Goal: Communication & Community: Connect with others

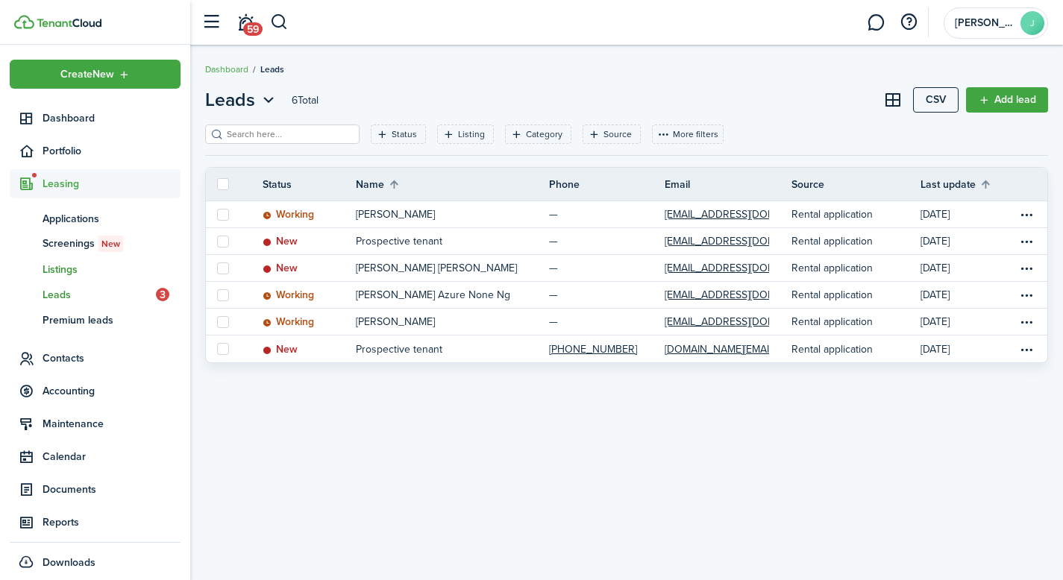
click at [68, 266] on span "Listings" at bounding box center [112, 270] width 138 height 16
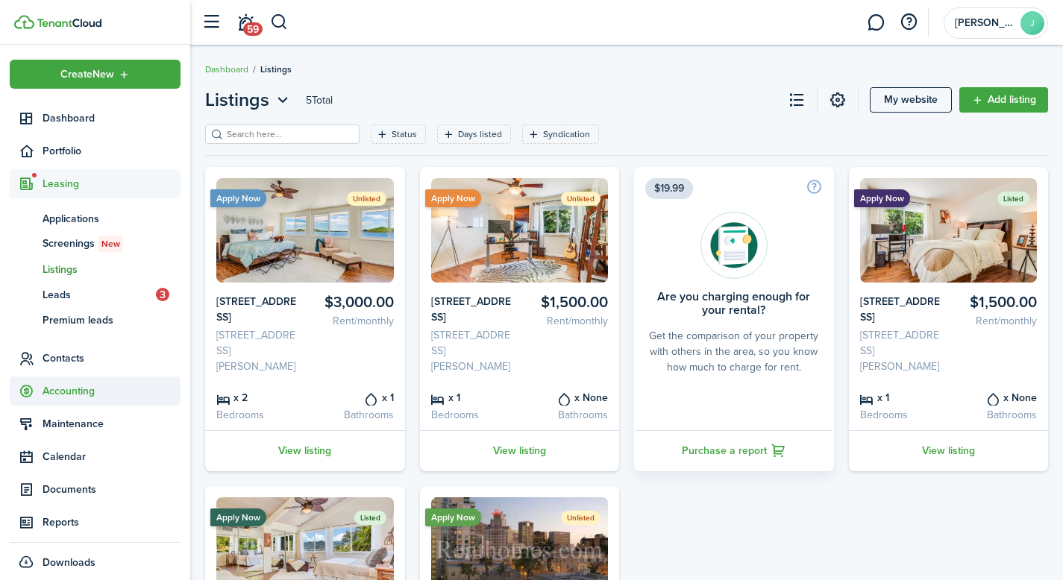
click at [75, 362] on span "Contacts" at bounding box center [112, 359] width 138 height 16
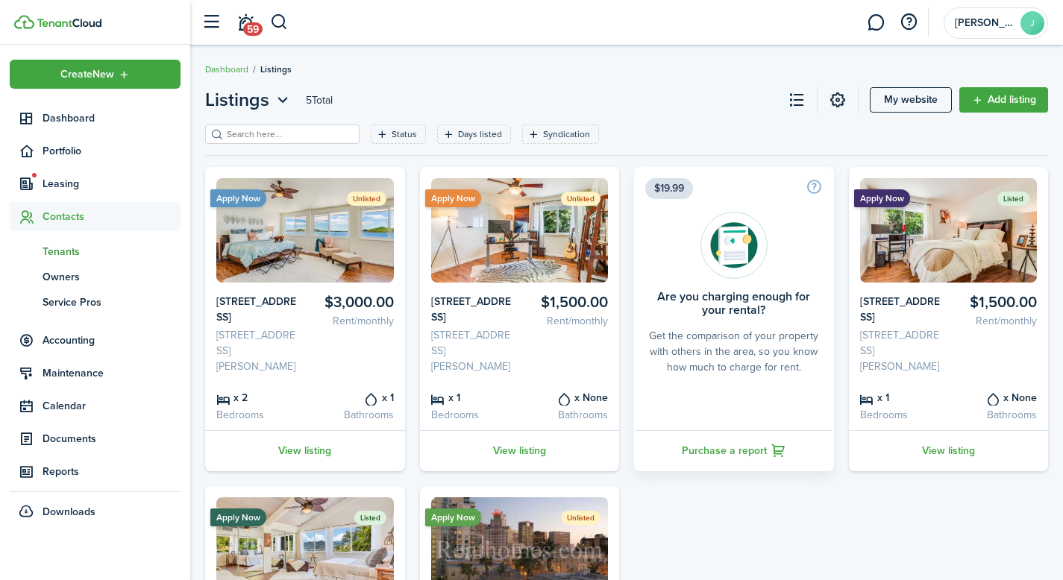
click at [75, 257] on span "Tenants" at bounding box center [112, 252] width 138 height 16
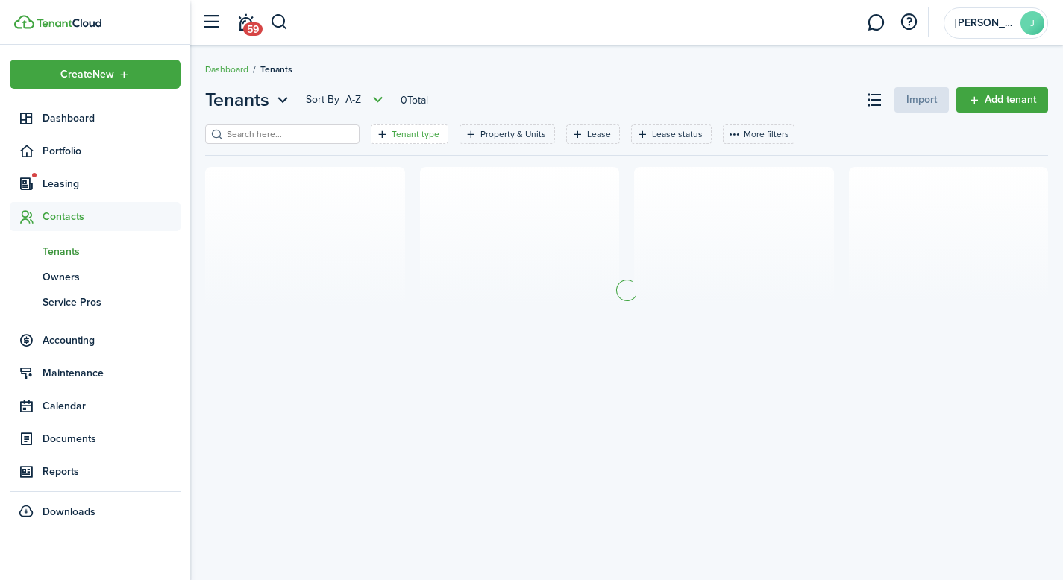
click at [392, 135] on filter-tag-label "Tenant type" at bounding box center [416, 134] width 48 height 13
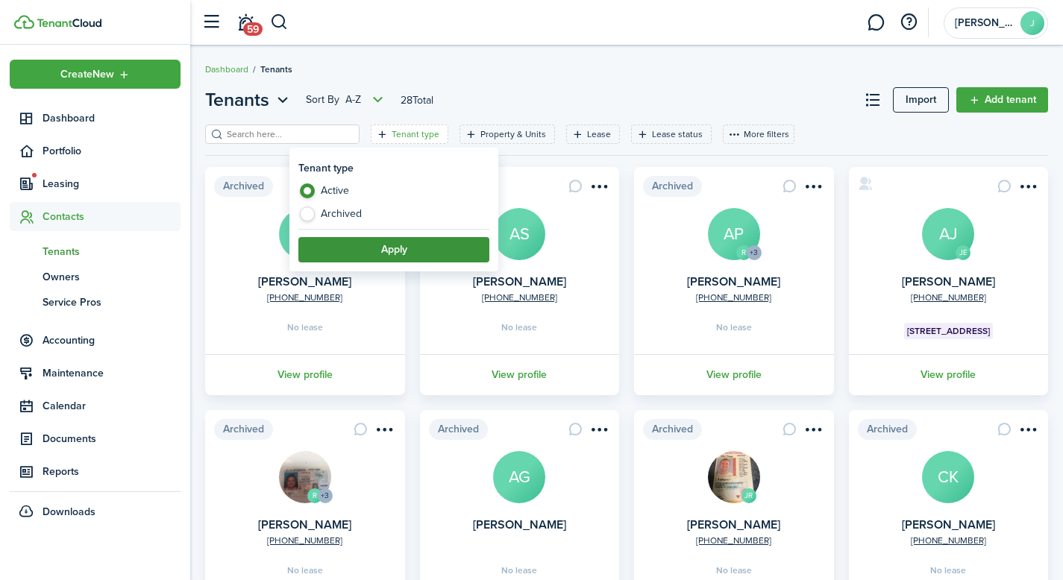
click at [360, 248] on button "Apply" at bounding box center [393, 249] width 191 height 25
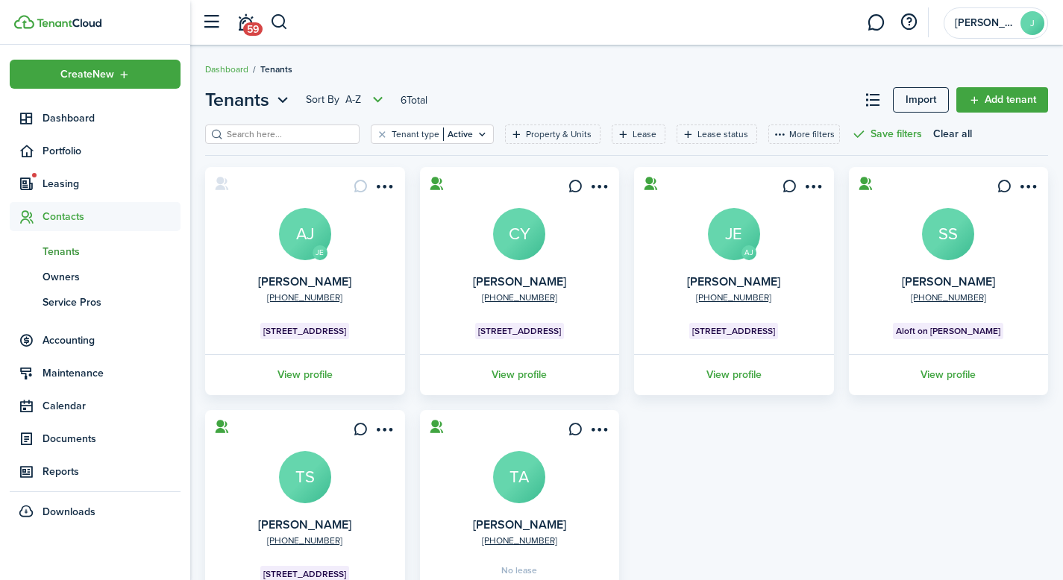
scroll to position [75, 0]
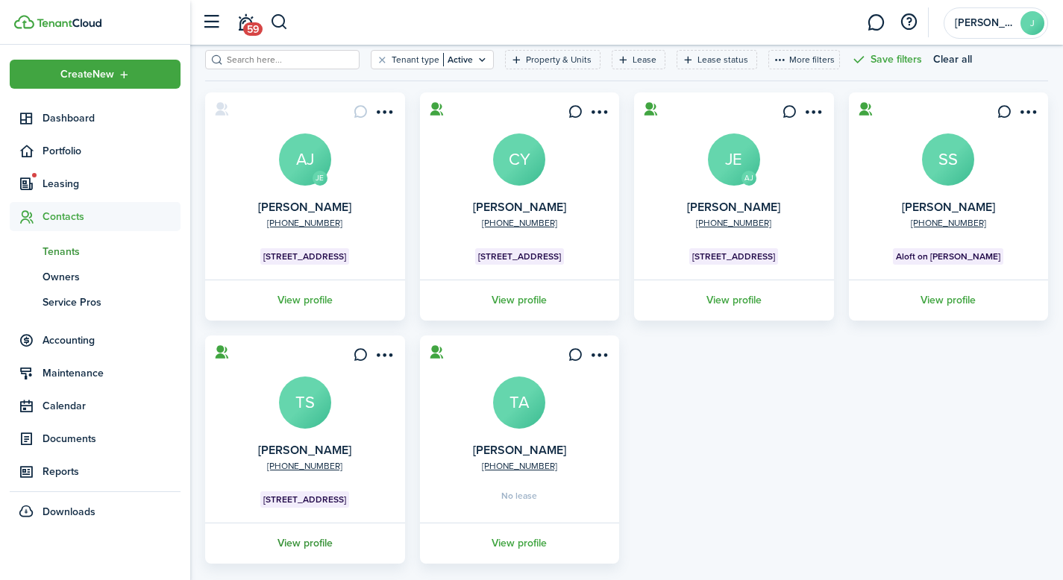
click at [296, 548] on link "View profile" at bounding box center [305, 543] width 204 height 41
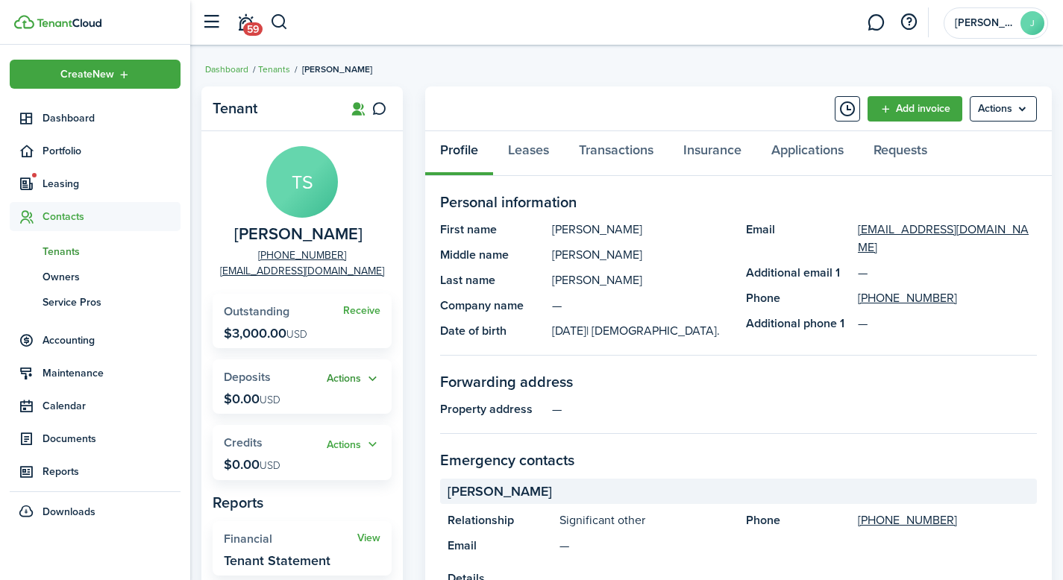
click at [364, 379] on button "Actions" at bounding box center [354, 379] width 54 height 17
click at [987, 116] on menu-btn "Actions" at bounding box center [1003, 108] width 67 height 25
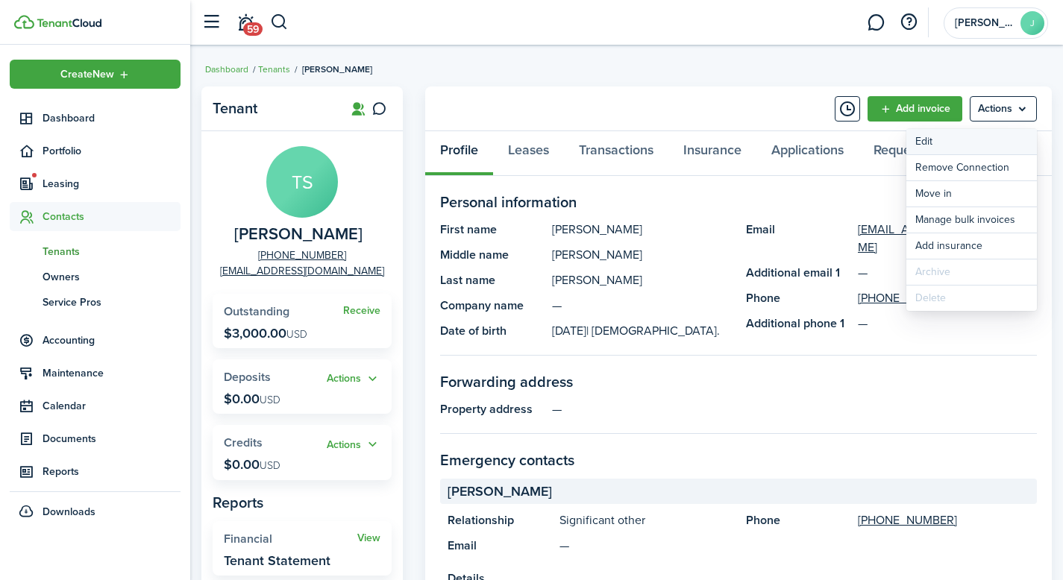
click at [971, 148] on link "Edit" at bounding box center [971, 141] width 131 height 25
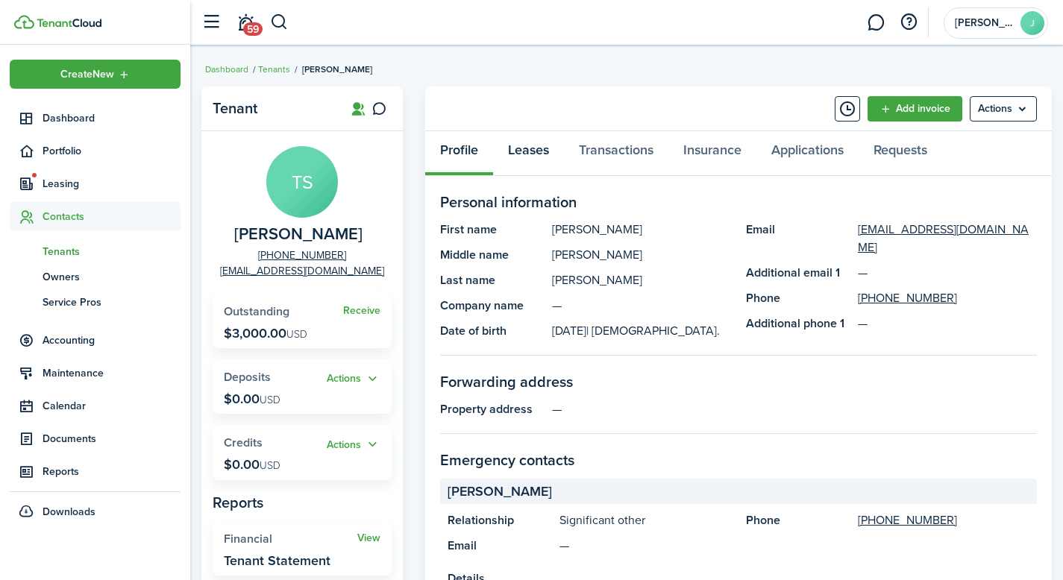
click at [535, 153] on link "Leases" at bounding box center [528, 153] width 71 height 45
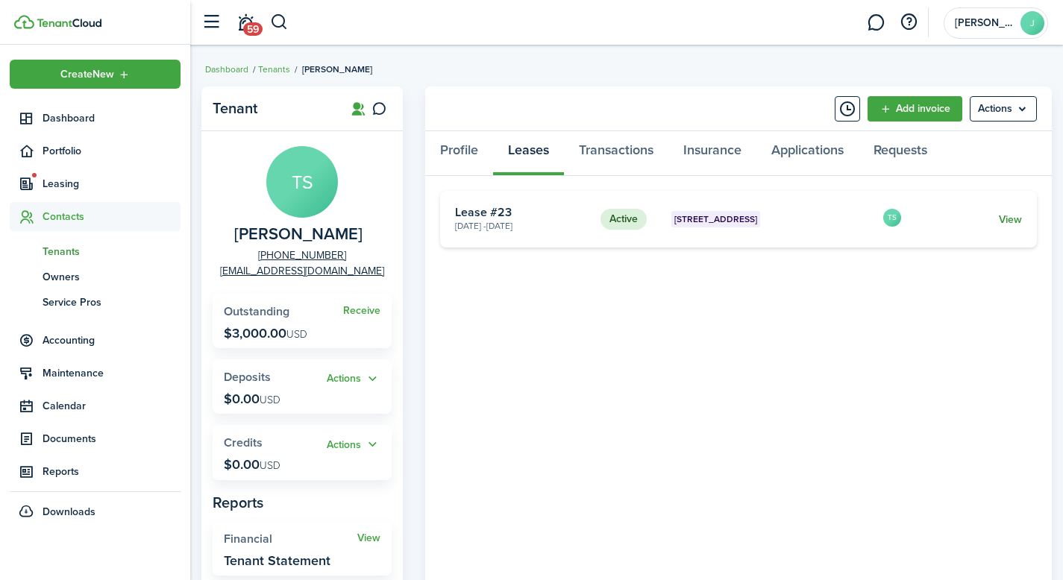
click at [1009, 220] on link "View" at bounding box center [1010, 220] width 23 height 16
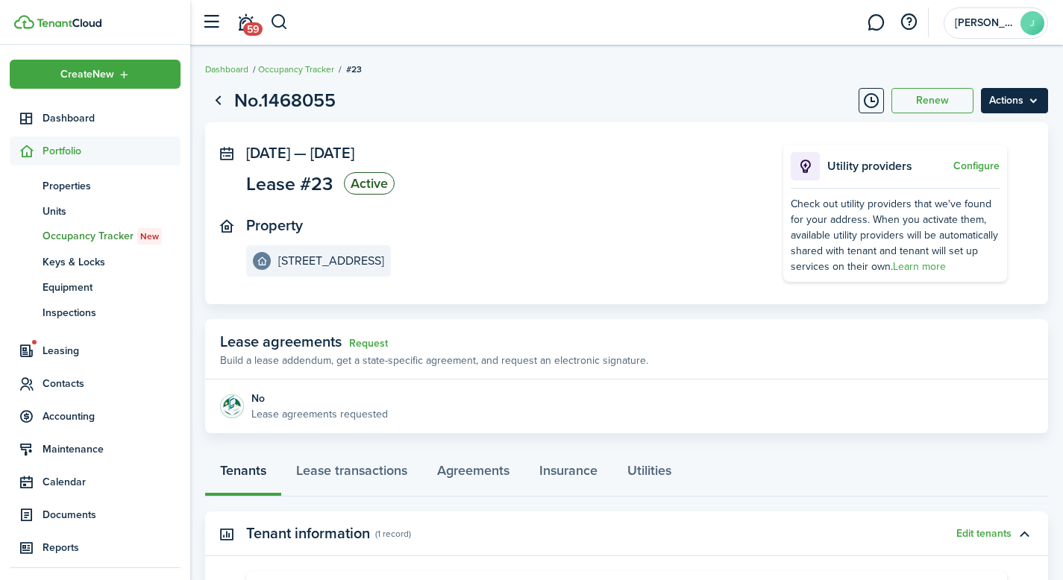
click at [1038, 101] on menu-btn "Actions" at bounding box center [1014, 100] width 67 height 25
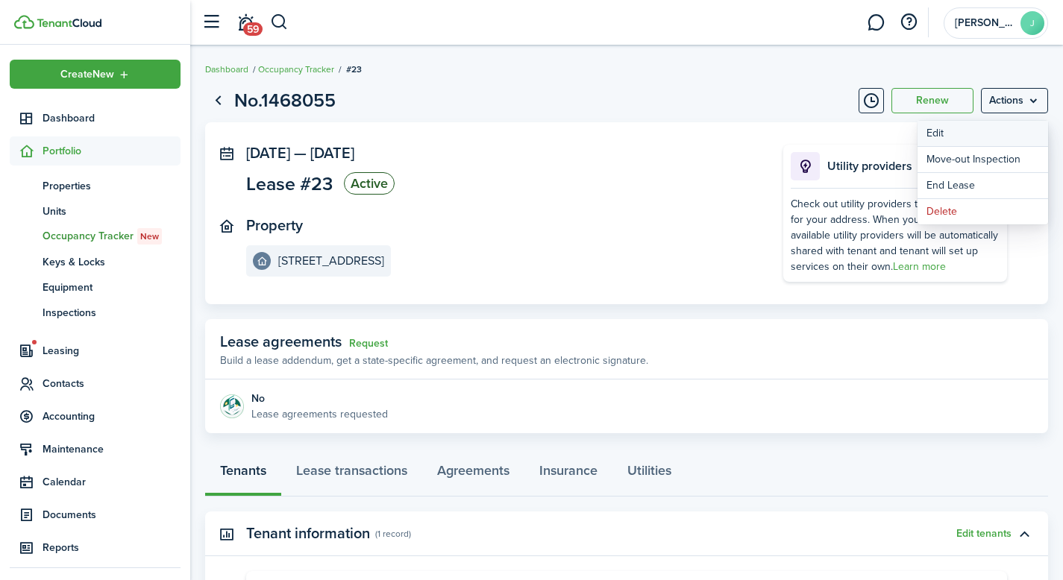
click at [995, 131] on button "Edit" at bounding box center [983, 133] width 131 height 25
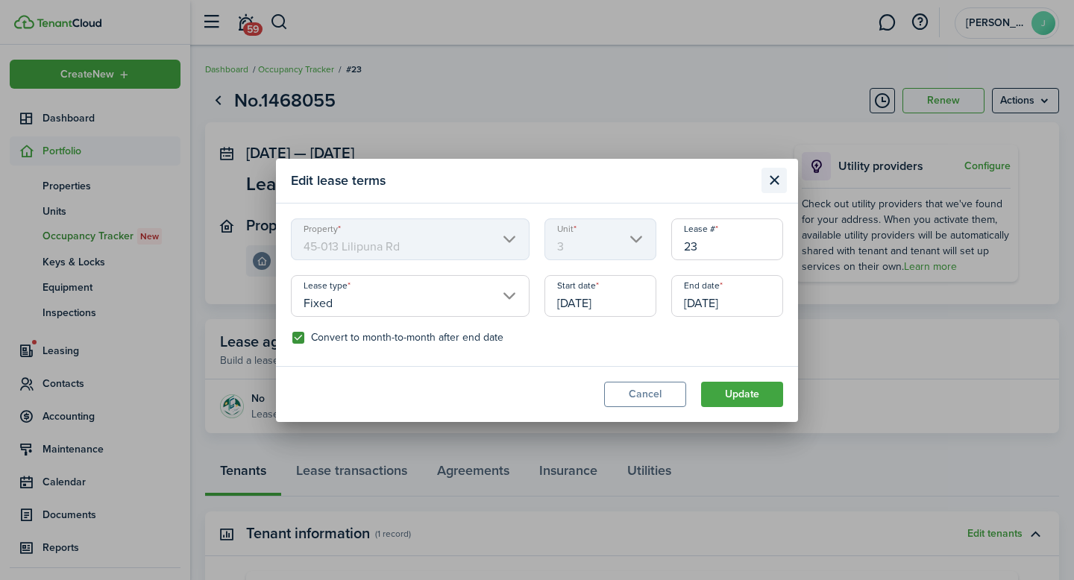
click at [775, 183] on button "Close modal" at bounding box center [774, 180] width 25 height 25
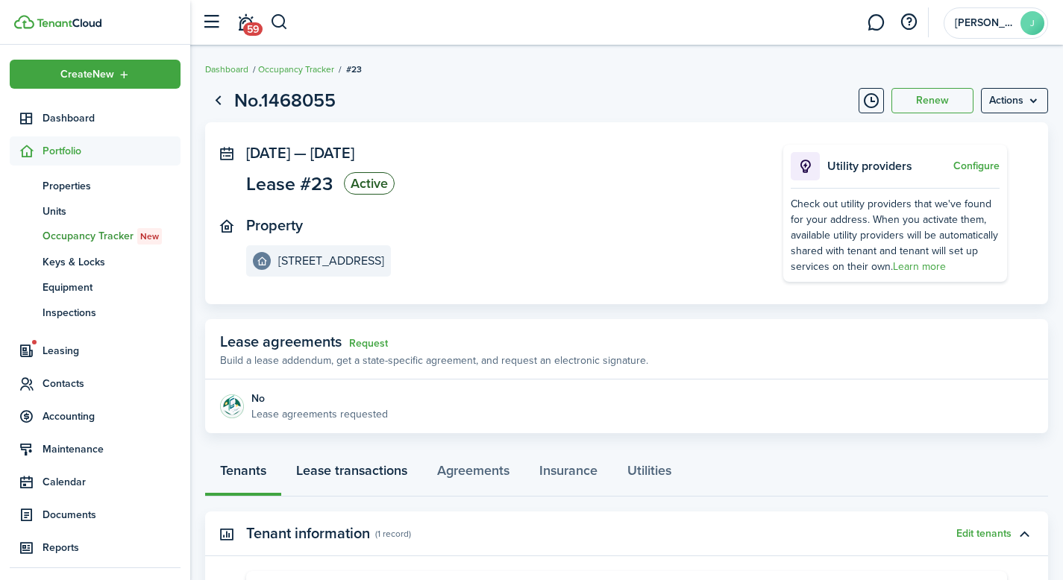
click at [363, 474] on link "Lease transactions" at bounding box center [351, 474] width 141 height 45
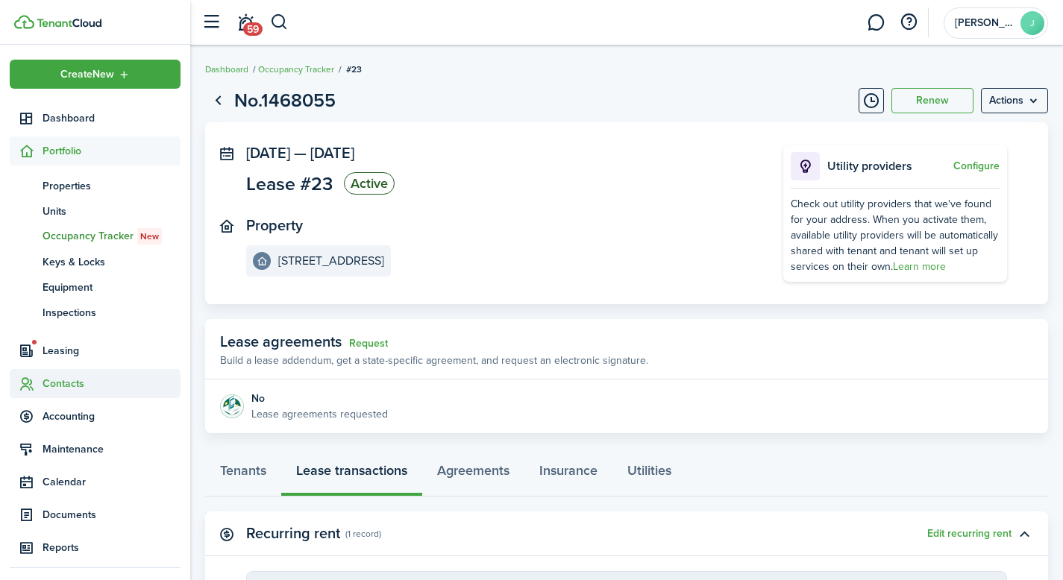
click at [70, 382] on span "Contacts" at bounding box center [112, 384] width 138 height 16
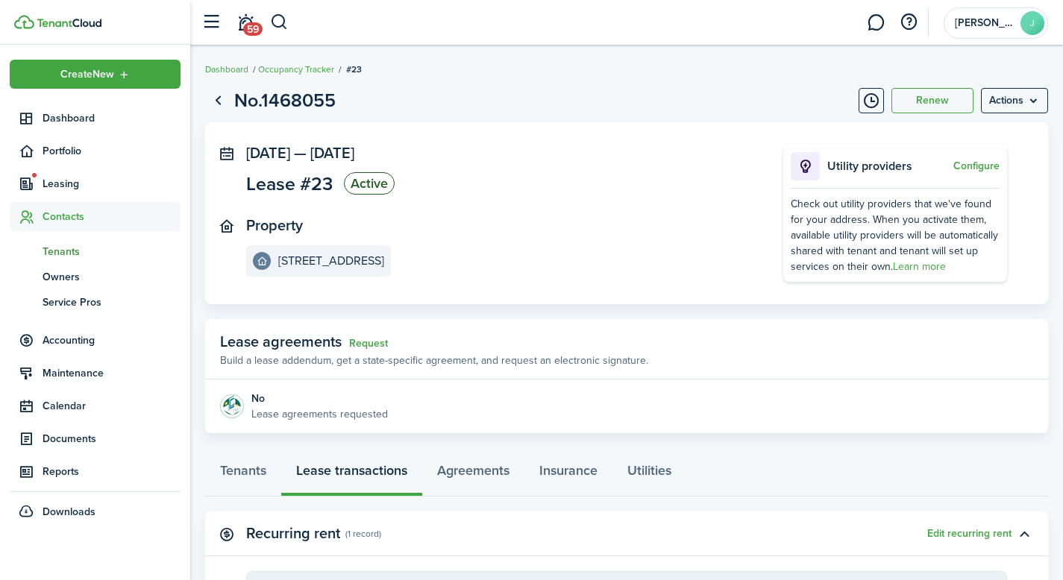
click at [87, 251] on span "Tenants" at bounding box center [112, 252] width 138 height 16
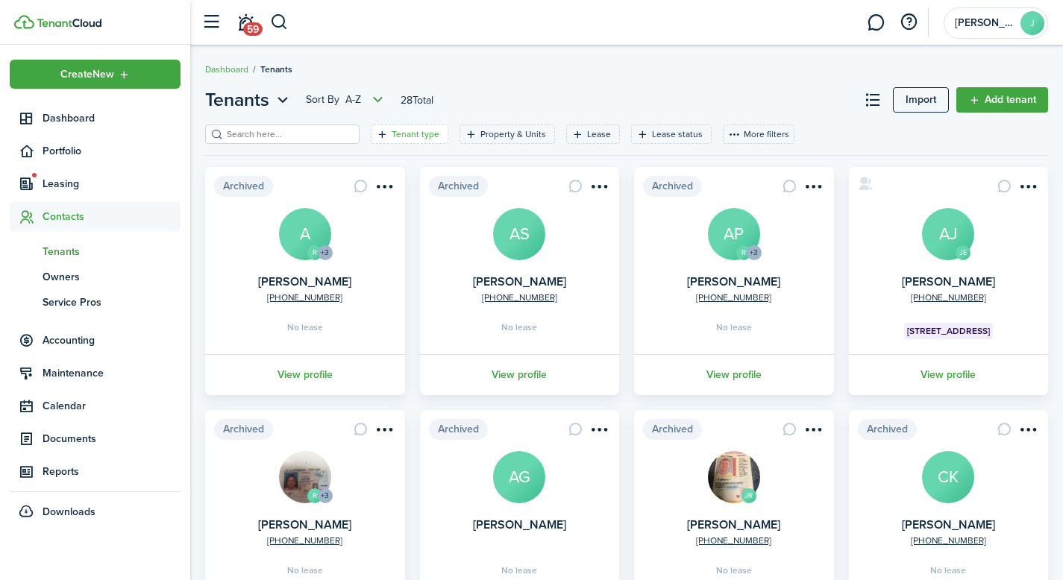
click at [377, 143] on filter-tag "Tenant type" at bounding box center [410, 134] width 78 height 19
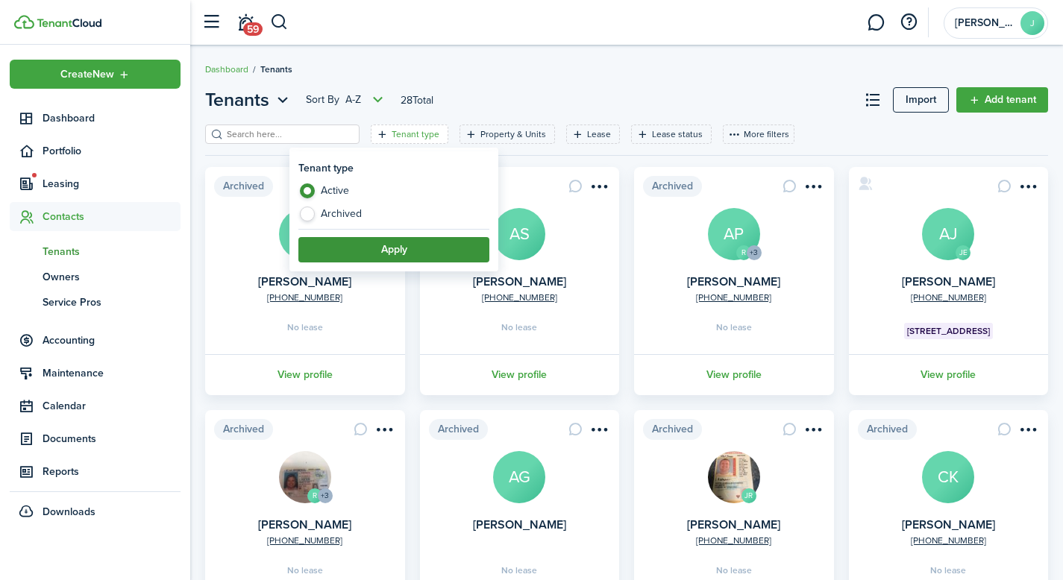
click at [367, 244] on button "Apply" at bounding box center [393, 249] width 191 height 25
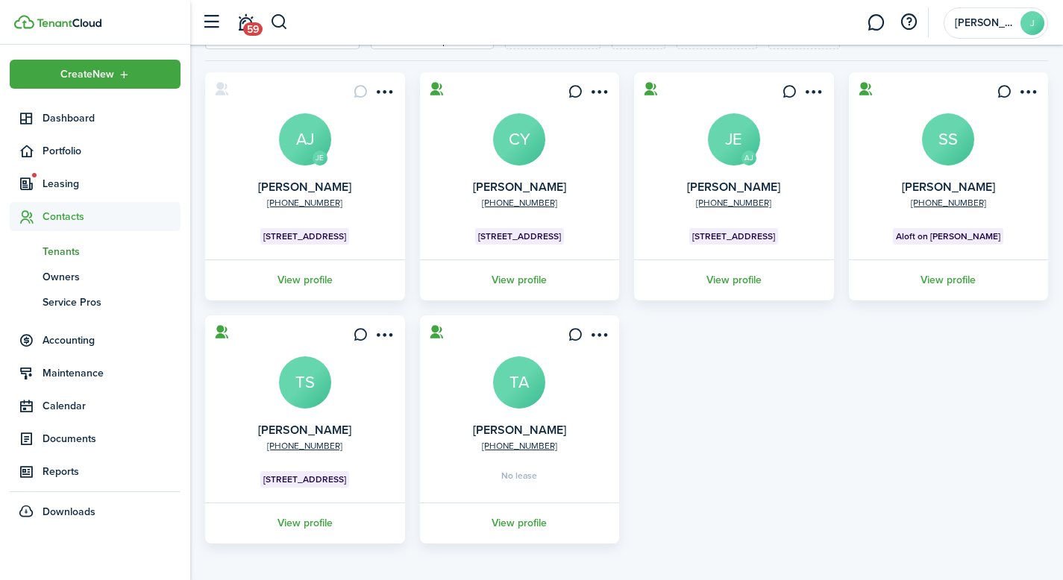
scroll to position [100, 0]
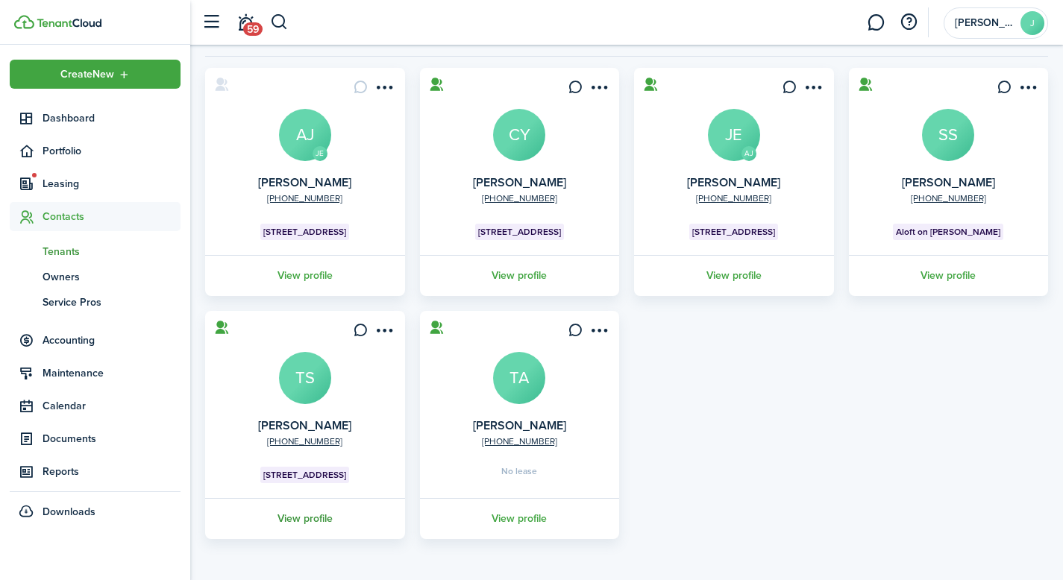
click at [318, 517] on link "View profile" at bounding box center [305, 518] width 204 height 41
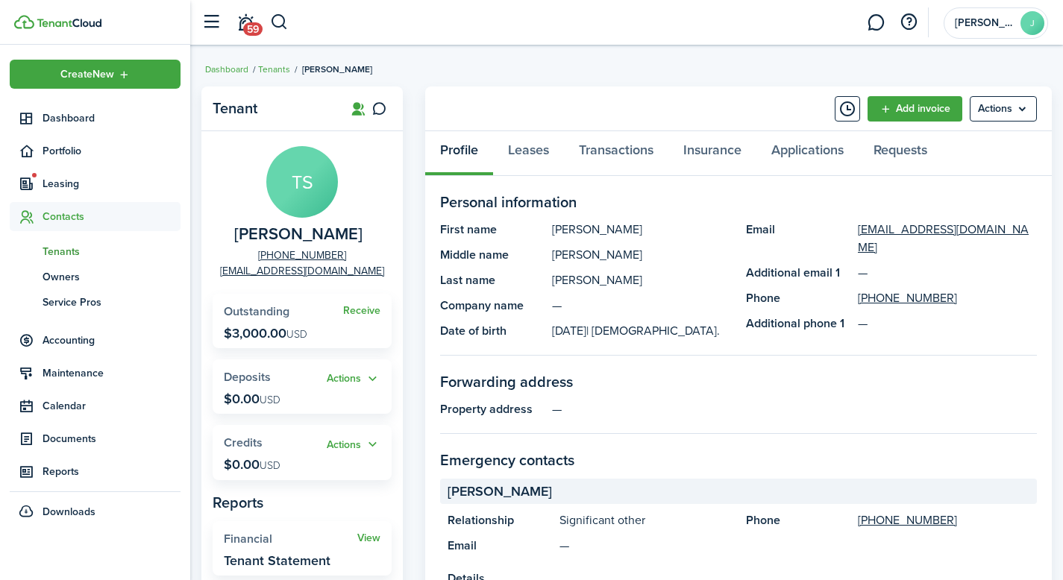
click at [323, 331] on widget-stats "Receive Outstanding $3,000.00 USD" at bounding box center [302, 321] width 179 height 54
click at [263, 309] on span "Outstanding" at bounding box center [257, 311] width 66 height 17
click at [374, 377] on button "Actions" at bounding box center [354, 379] width 54 height 17
click at [536, 154] on link "Leases" at bounding box center [528, 153] width 71 height 45
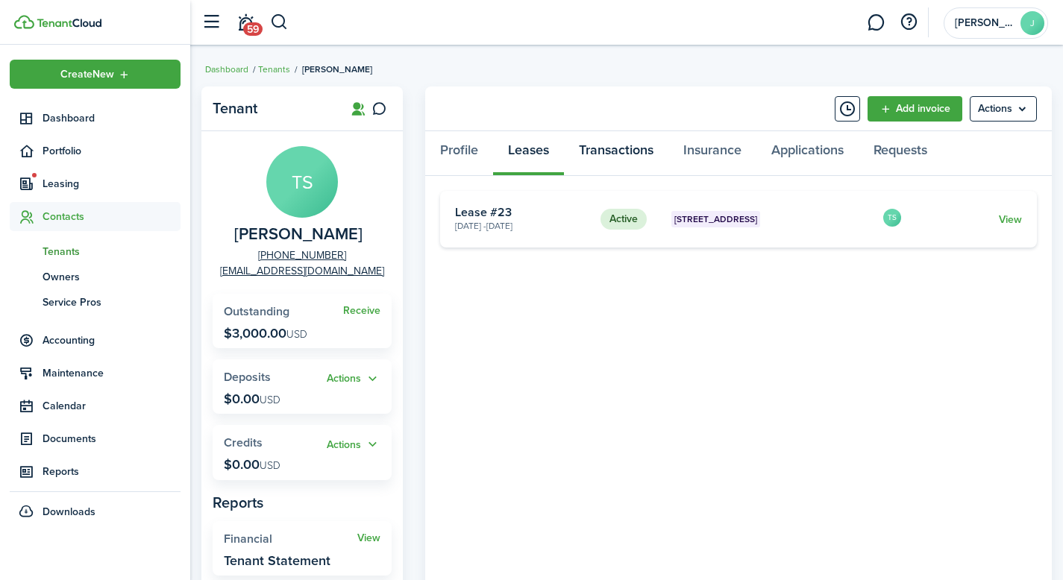
click at [623, 154] on link "Transactions" at bounding box center [616, 153] width 104 height 45
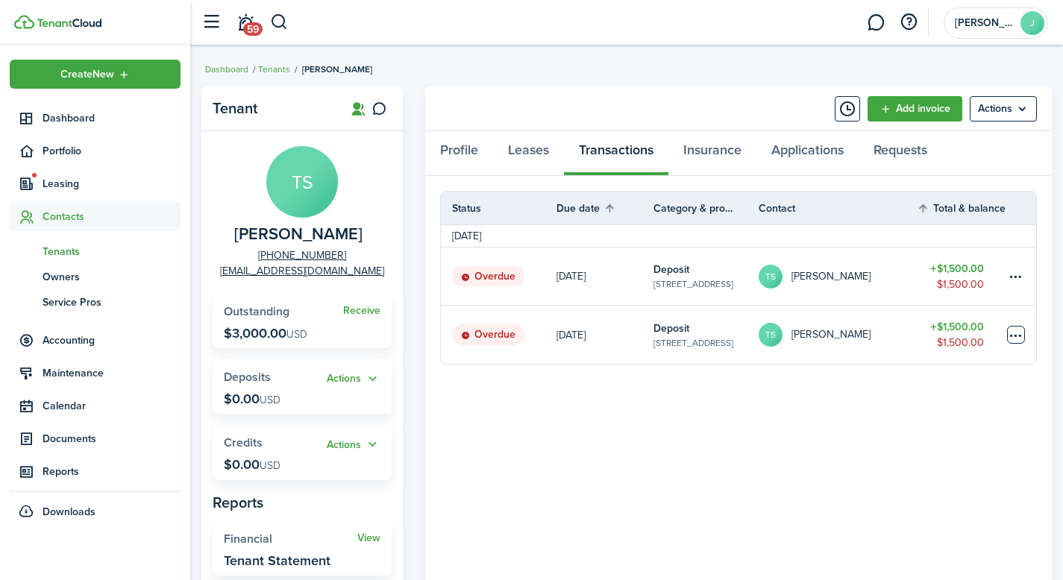
click at [1024, 340] on table-menu-btn-icon at bounding box center [1016, 335] width 18 height 18
click at [756, 451] on panel-main-body "Status Due date Category & property Contact Total & balance Actions [DATE] Over…" at bounding box center [738, 503] width 627 height 654
click at [87, 338] on span "Accounting" at bounding box center [112, 341] width 138 height 16
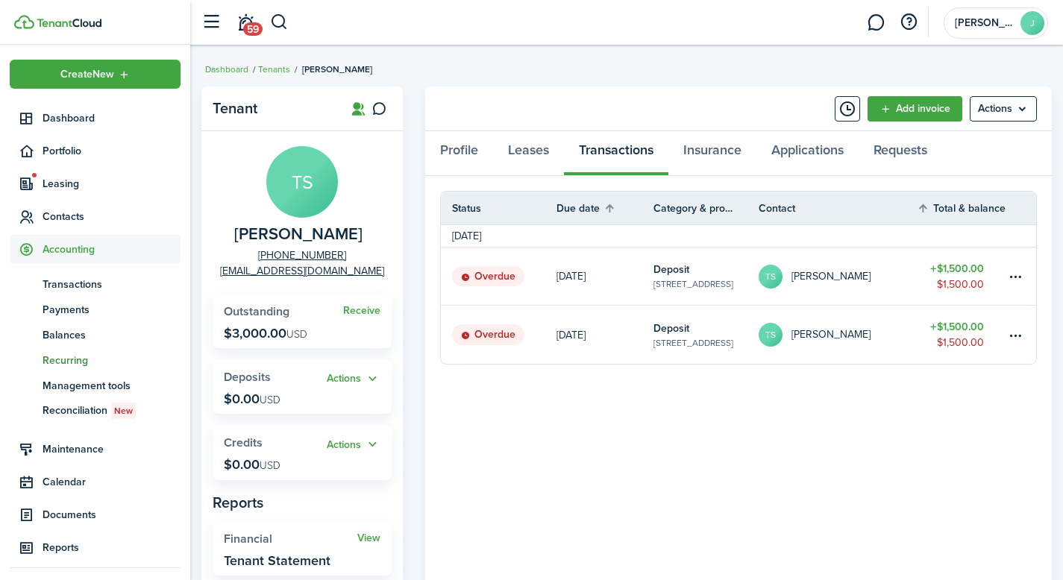
click at [78, 357] on span "Recurring" at bounding box center [112, 361] width 138 height 16
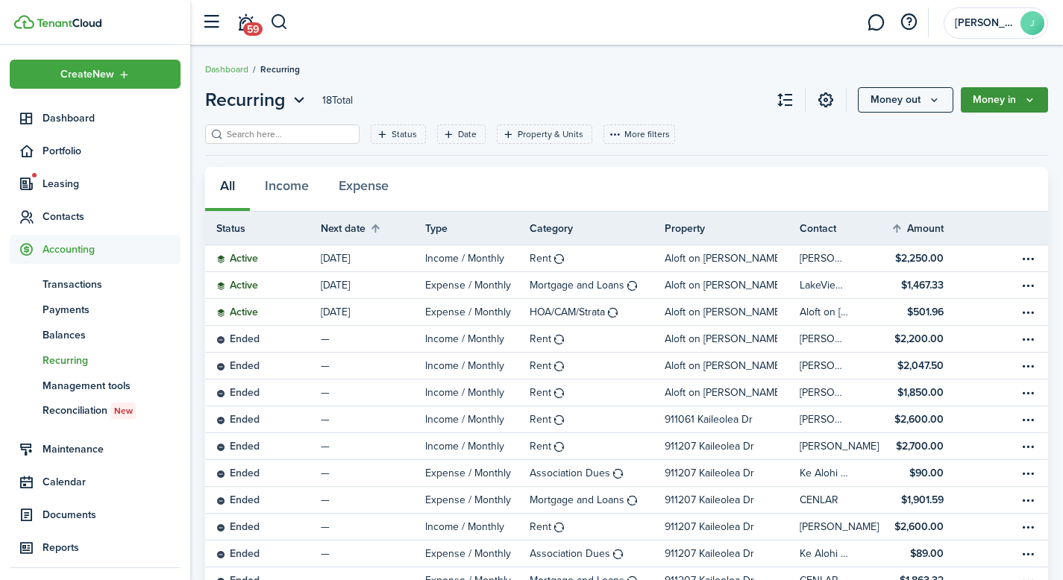
click at [1034, 101] on icon "Money in" at bounding box center [1030, 100] width 13 height 12
click at [71, 221] on span "Contacts" at bounding box center [112, 217] width 138 height 16
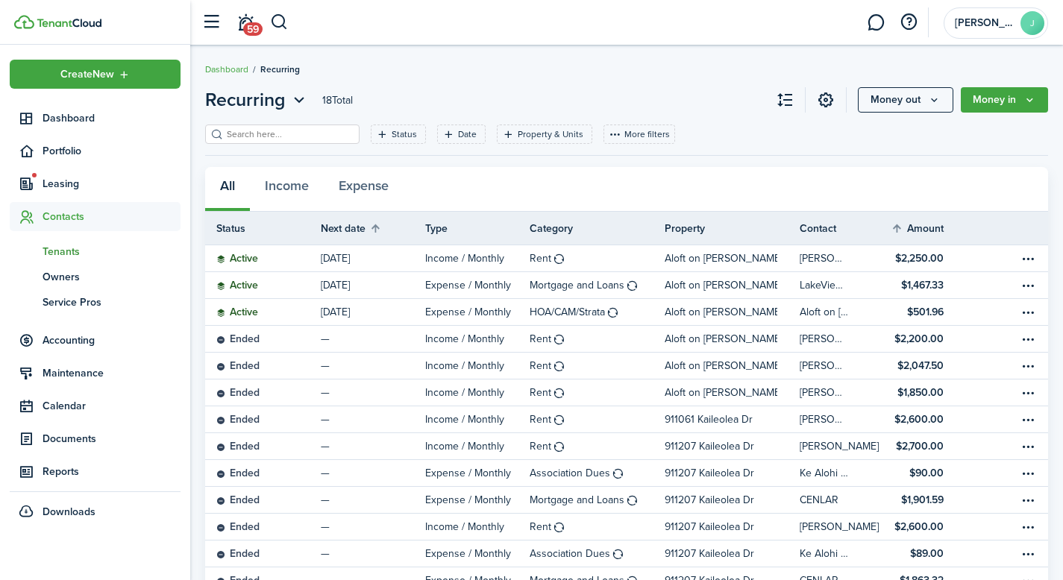
click at [71, 249] on span "Tenants" at bounding box center [112, 252] width 138 height 16
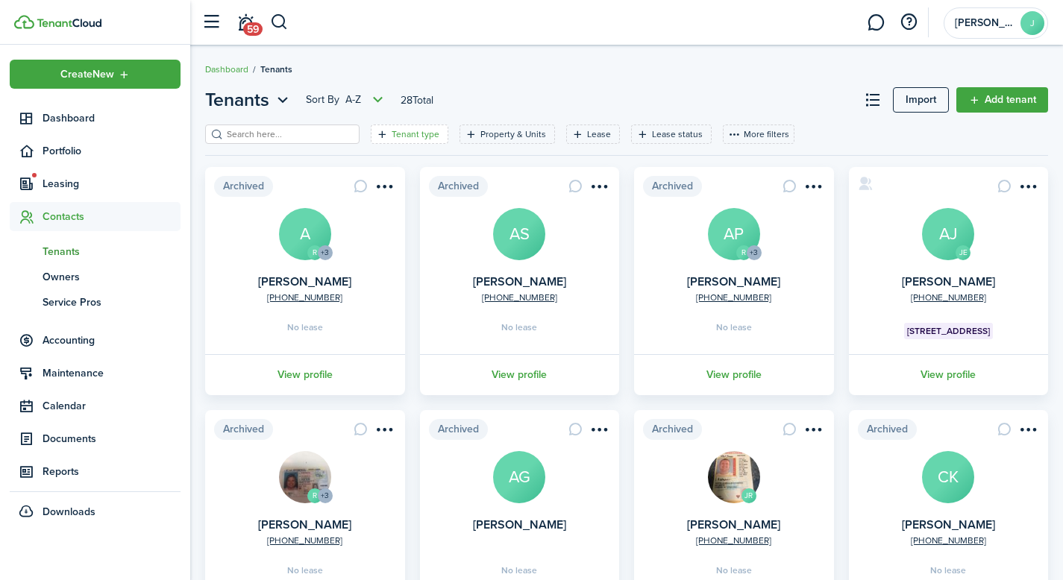
click at [396, 127] on filter-tag "Tenant type" at bounding box center [410, 134] width 78 height 19
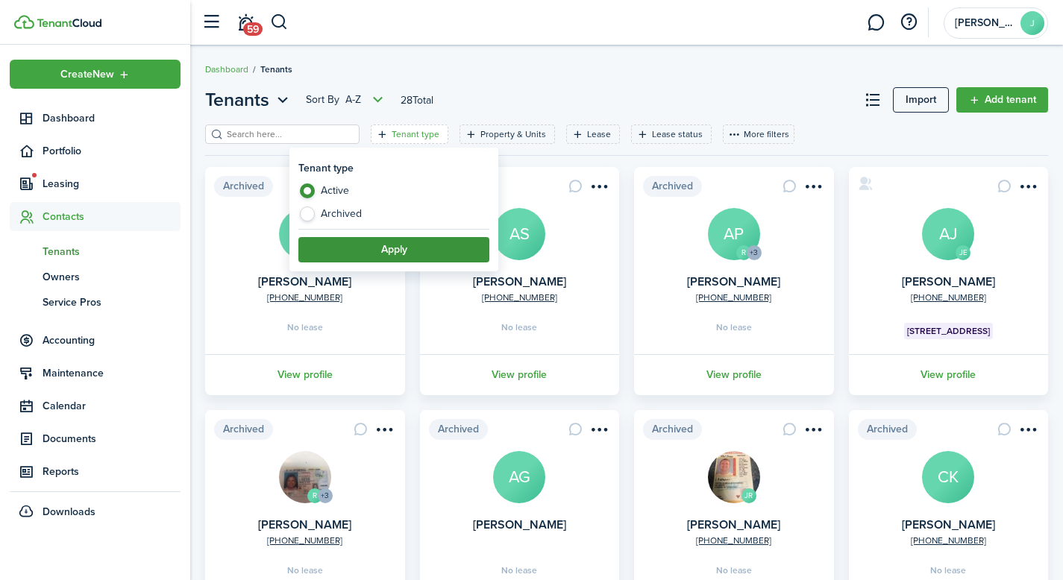
click at [375, 254] on button "Apply" at bounding box center [393, 249] width 191 height 25
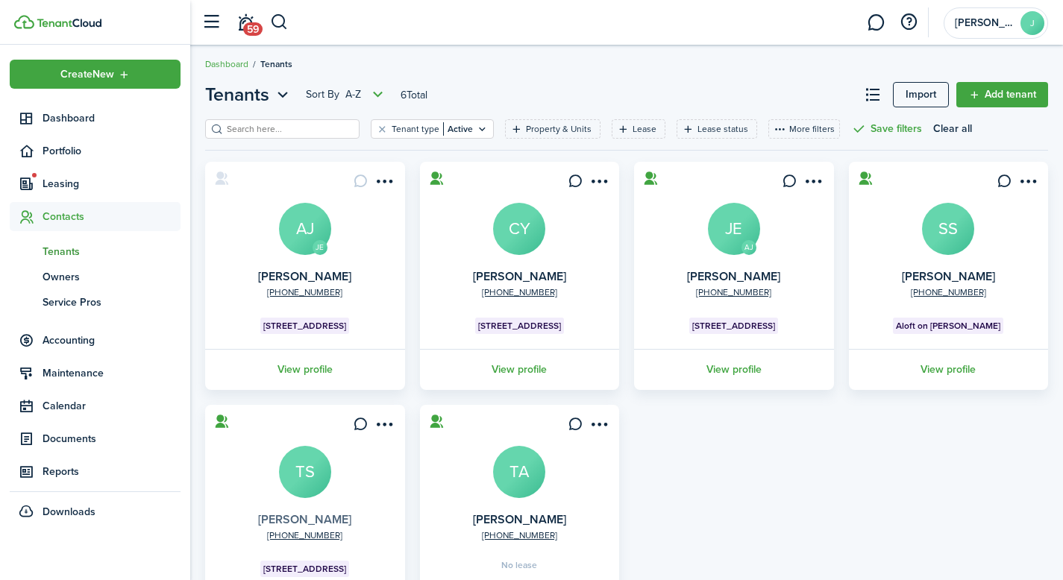
scroll to position [75, 0]
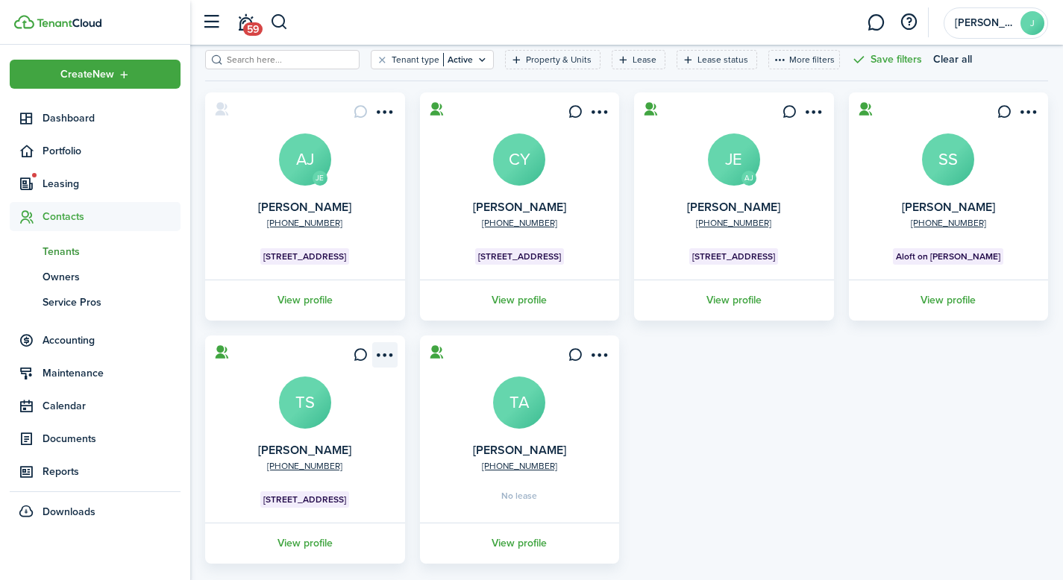
click at [388, 358] on menu-btn-icon "Open menu" at bounding box center [384, 354] width 25 height 25
click at [309, 546] on link "View profile" at bounding box center [305, 543] width 204 height 41
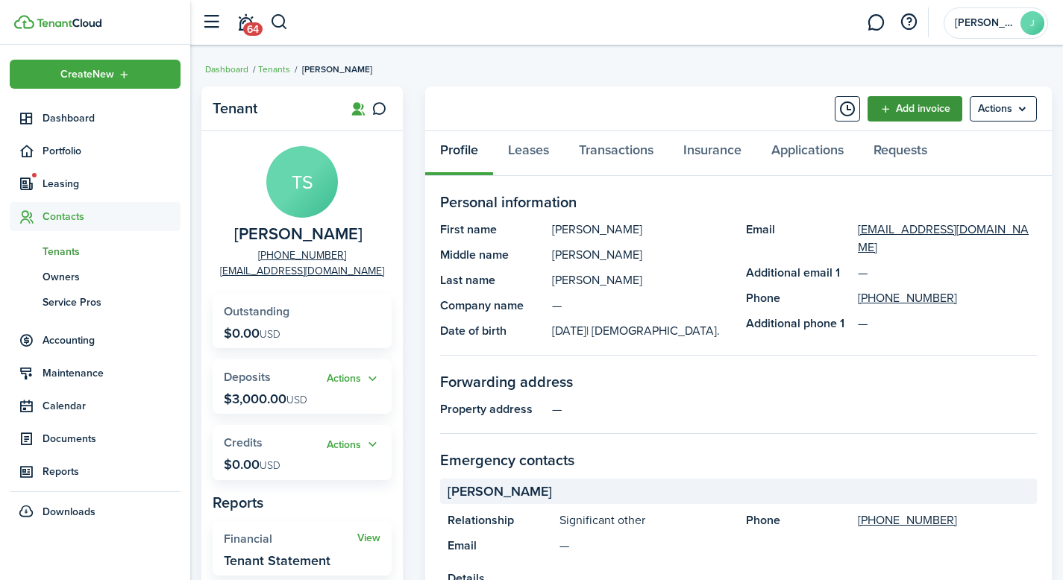
click at [948, 107] on link "Add invoice" at bounding box center [915, 108] width 95 height 25
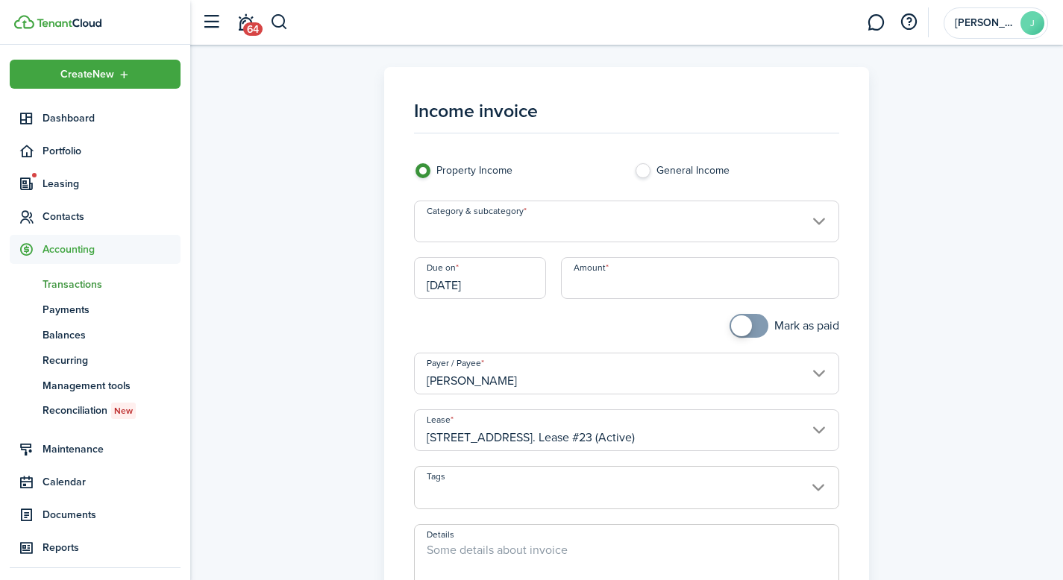
click at [634, 237] on input "Category & subcategory" at bounding box center [627, 222] width 426 height 42
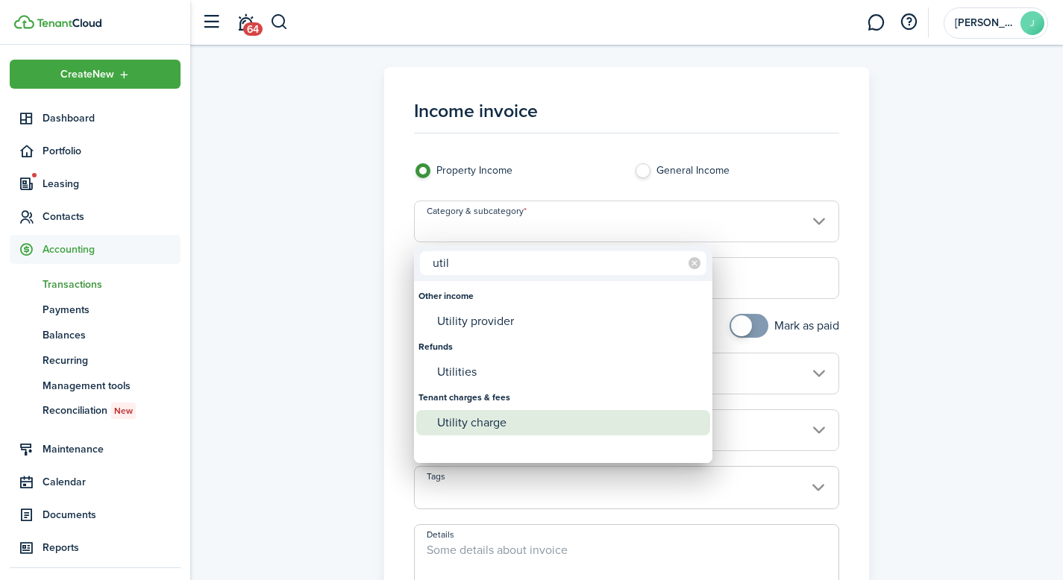
type input "util"
click at [494, 420] on div "Utility charge" at bounding box center [569, 422] width 264 height 25
type input "Tenant charges & fees / Utility charge"
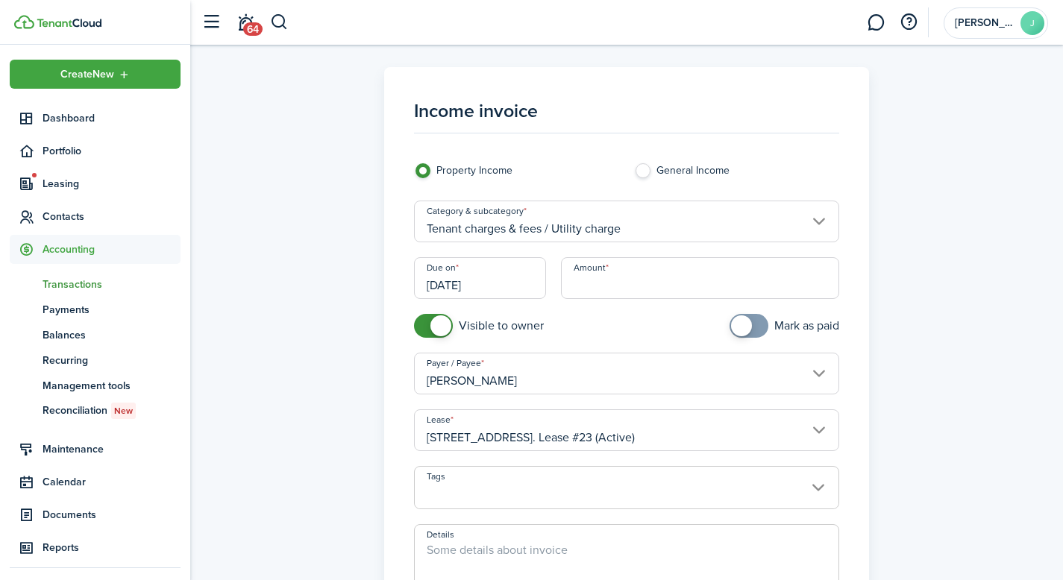
click at [631, 291] on input "Amount" at bounding box center [700, 278] width 279 height 42
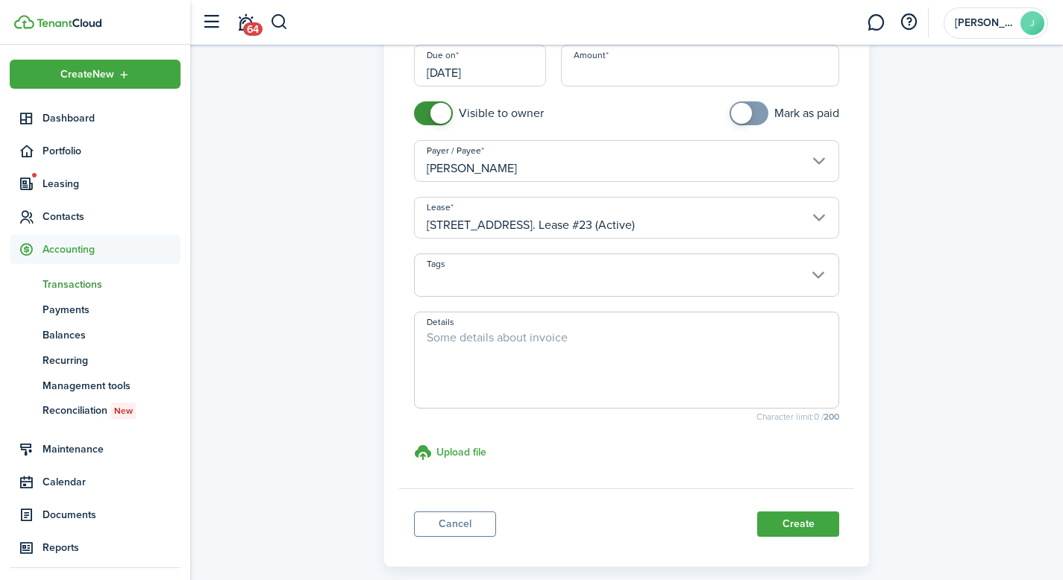
scroll to position [285, 0]
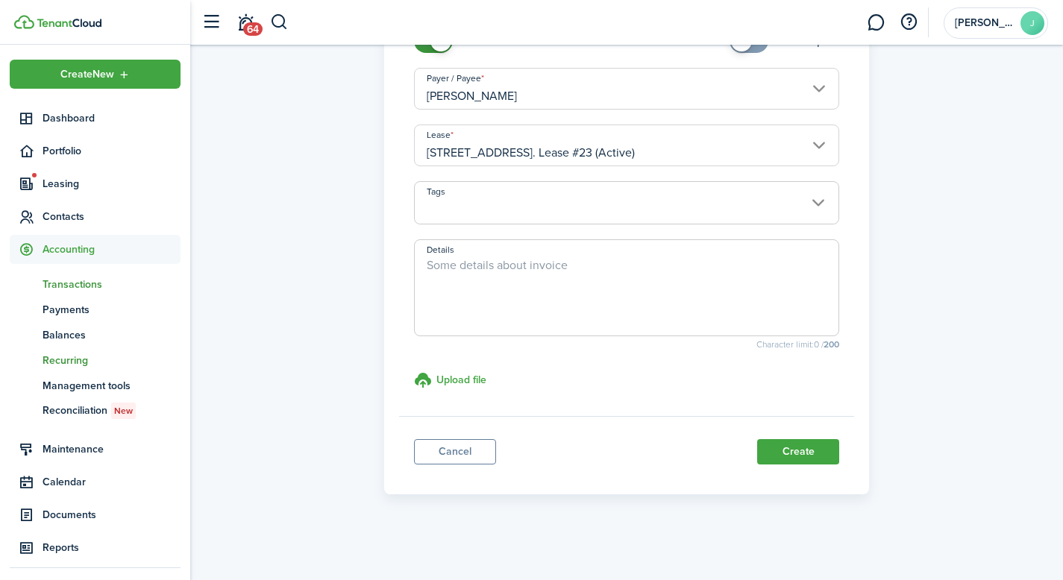
click at [73, 358] on span "Recurring" at bounding box center [112, 361] width 138 height 16
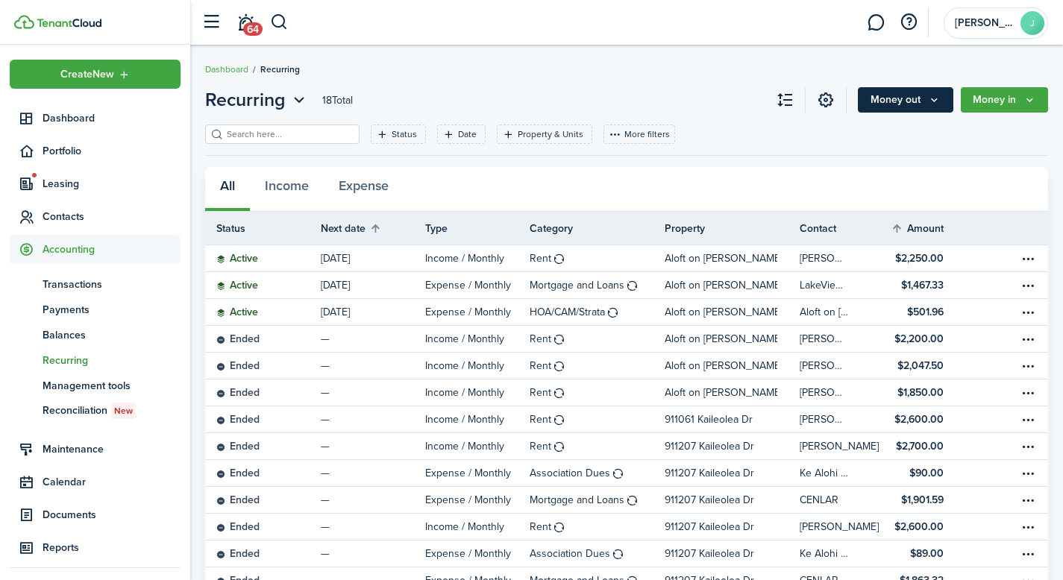
click at [930, 110] on button "Money out" at bounding box center [905, 99] width 95 height 25
click at [1033, 100] on icon "Money in" at bounding box center [1030, 100] width 13 height 12
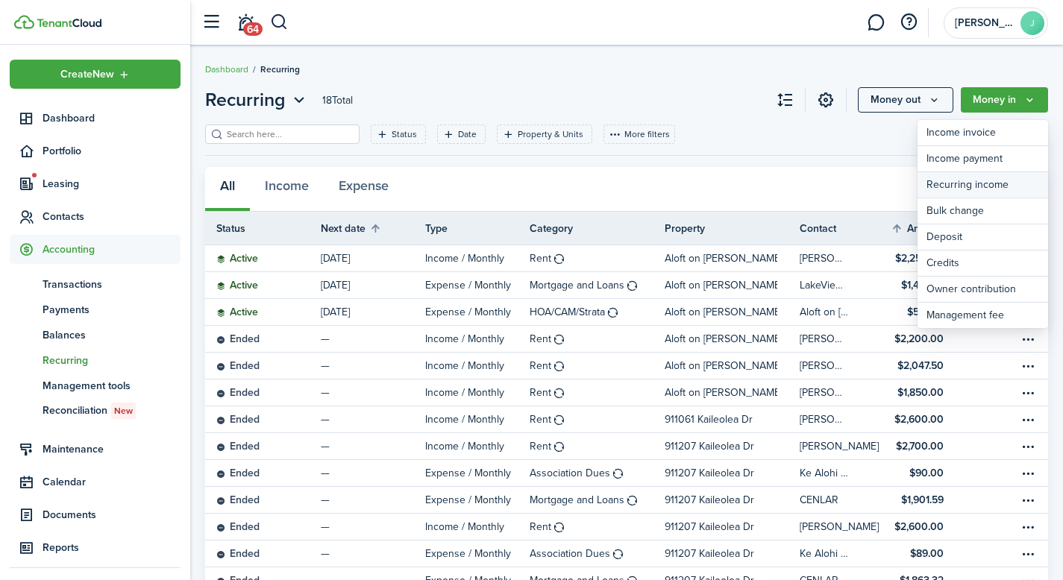
click at [997, 190] on link "Recurring income" at bounding box center [983, 185] width 131 height 26
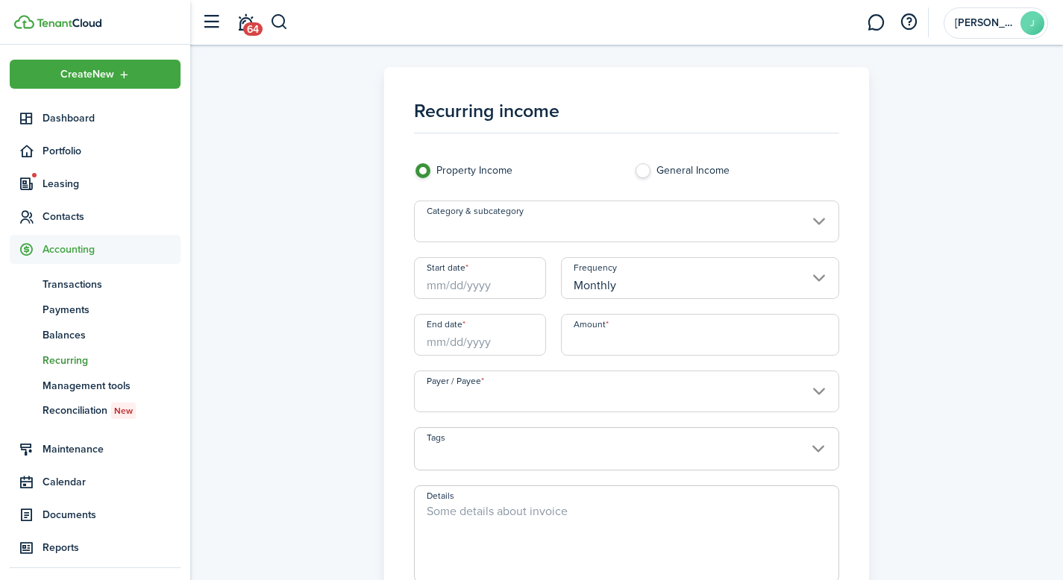
click at [744, 223] on input "Category & subcategory" at bounding box center [627, 222] width 426 height 42
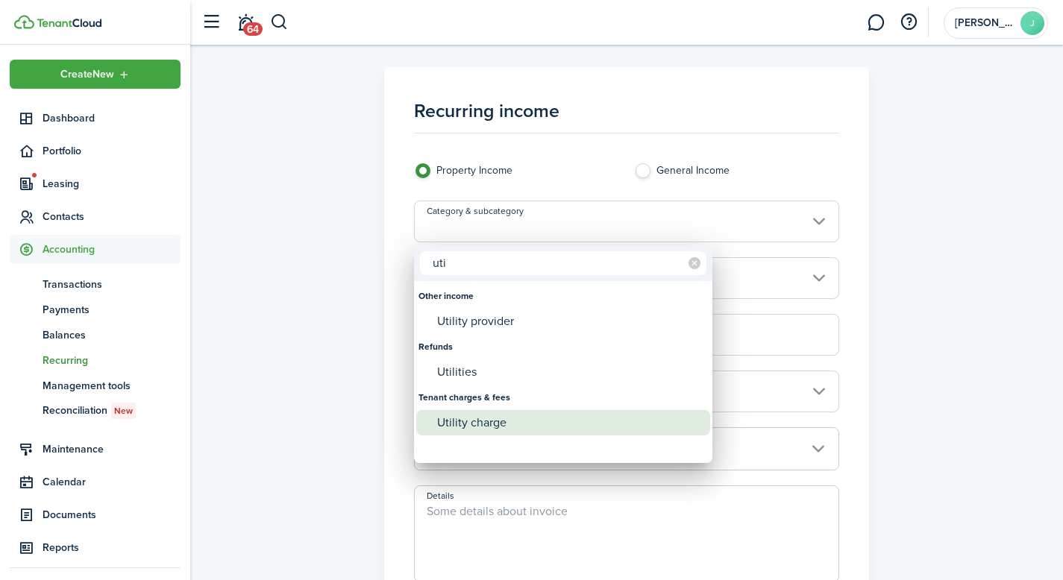
type input "uti"
click at [534, 425] on div "Utility charge" at bounding box center [569, 422] width 264 height 25
type input "Tenant charges & fees / Utility charge"
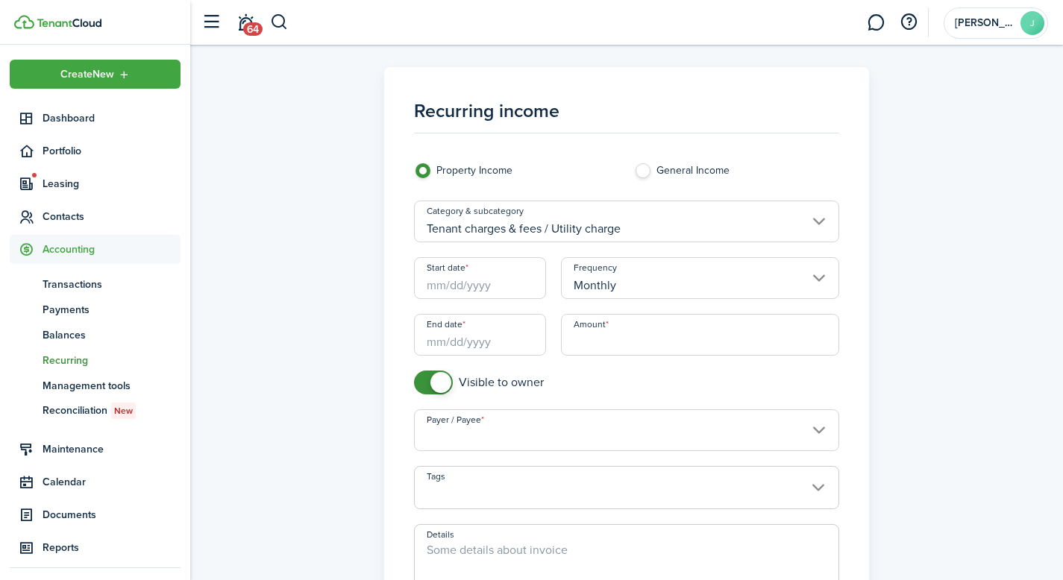
click at [492, 292] on input "Start date" at bounding box center [480, 278] width 132 height 42
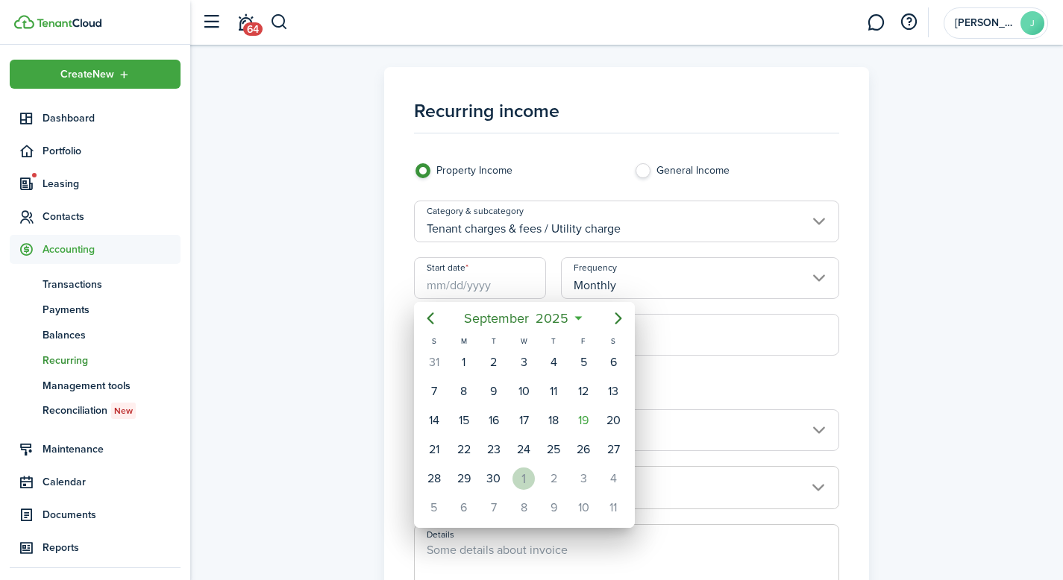
click at [526, 477] on div "1" at bounding box center [524, 479] width 22 height 22
type input "[DATE]"
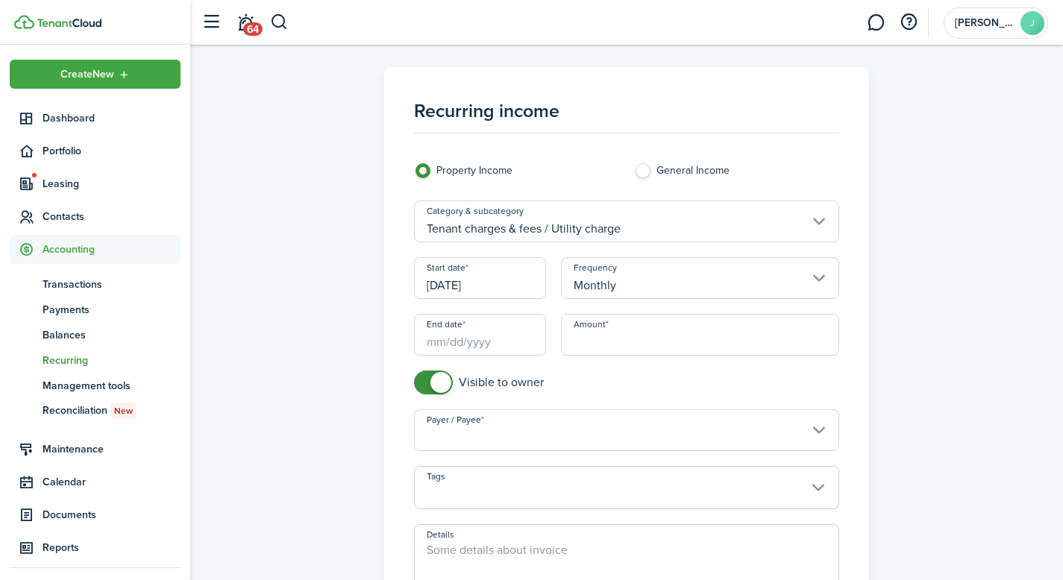
click at [501, 349] on input "End date" at bounding box center [480, 335] width 132 height 42
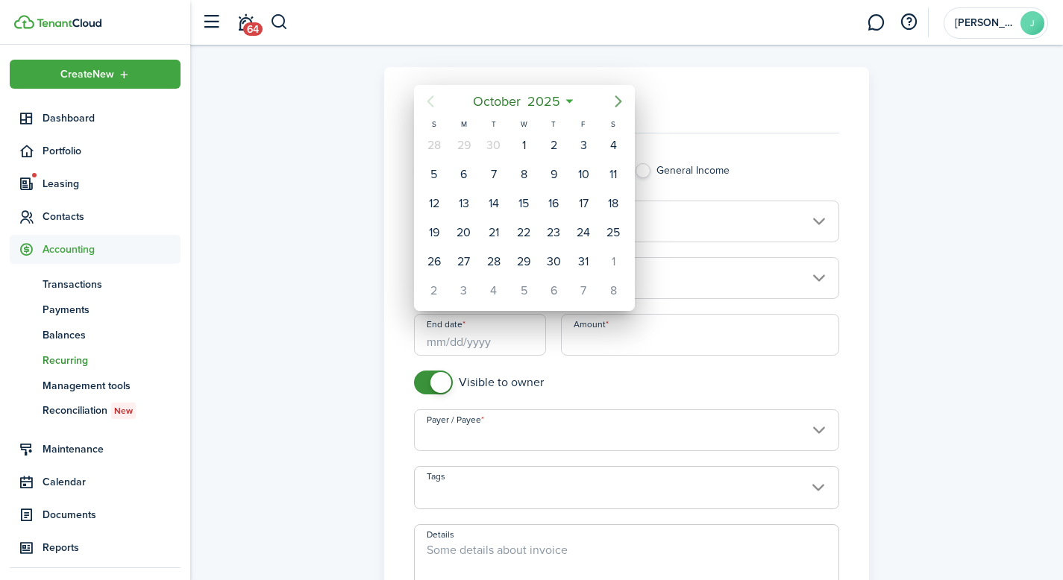
click at [619, 100] on icon "Next page" at bounding box center [618, 101] width 7 height 12
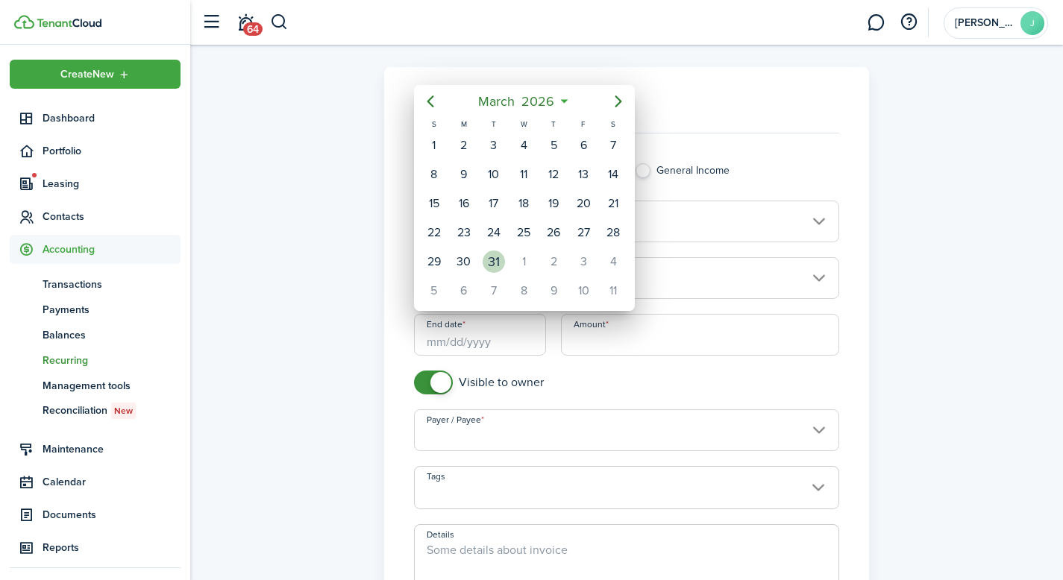
click at [494, 262] on div "31" at bounding box center [494, 262] width 22 height 22
type input "[DATE]"
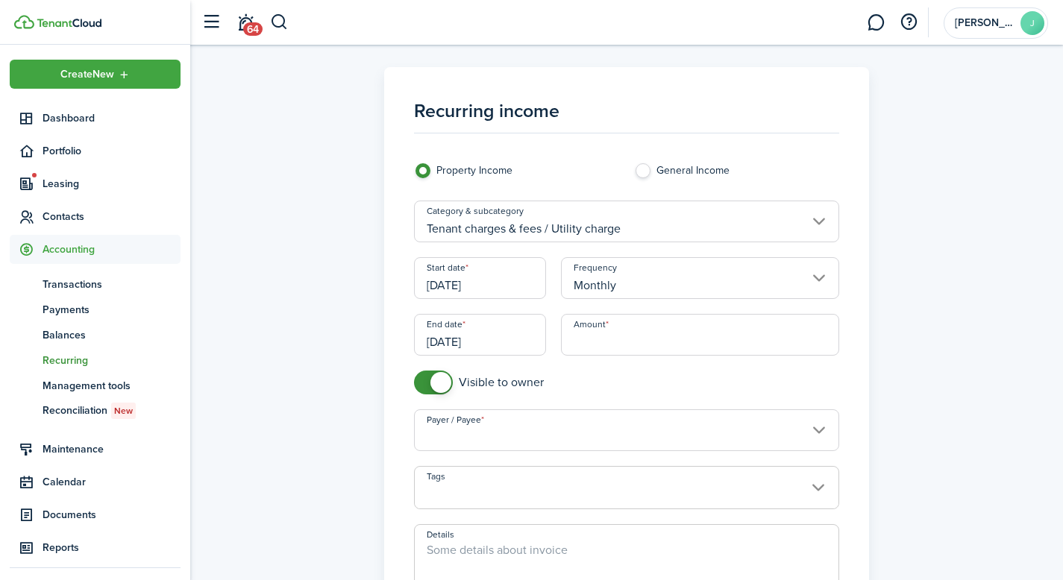
click at [602, 342] on input "Amount" at bounding box center [700, 335] width 279 height 42
type input "$150.00"
click at [613, 377] on mobiscroll-switch "Visible to owner" at bounding box center [516, 383] width 205 height 24
click at [614, 433] on input "Payer / Payee" at bounding box center [627, 431] width 426 height 42
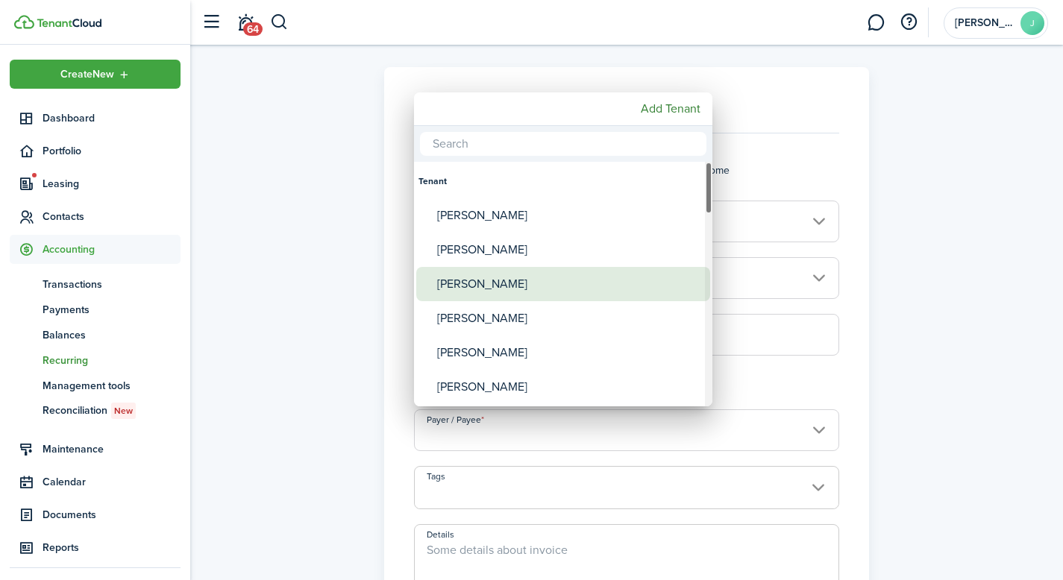
click at [537, 284] on div "[PERSON_NAME]" at bounding box center [569, 284] width 264 height 34
type input "[PERSON_NAME]"
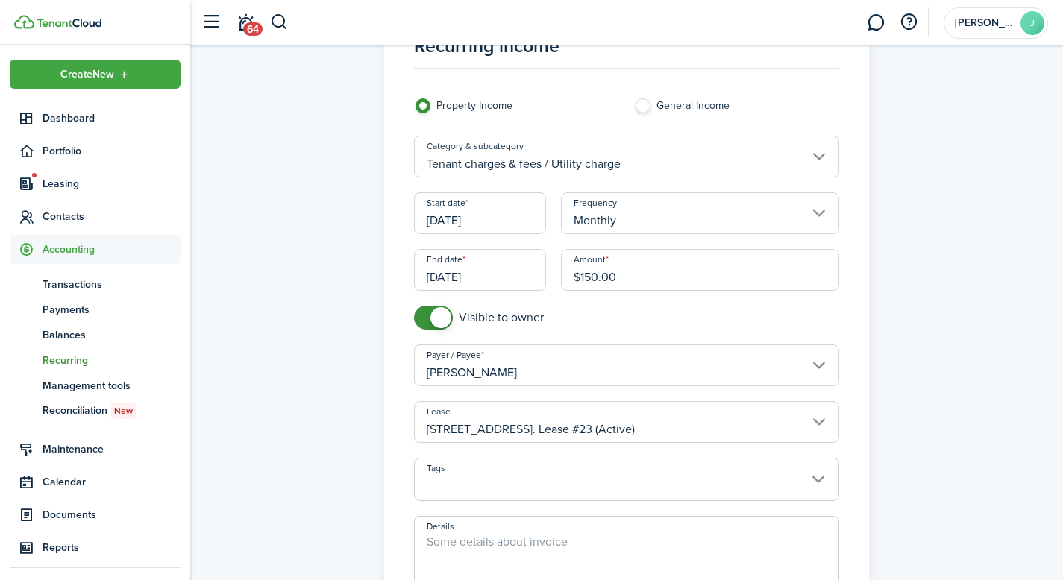
scroll to position [75, 0]
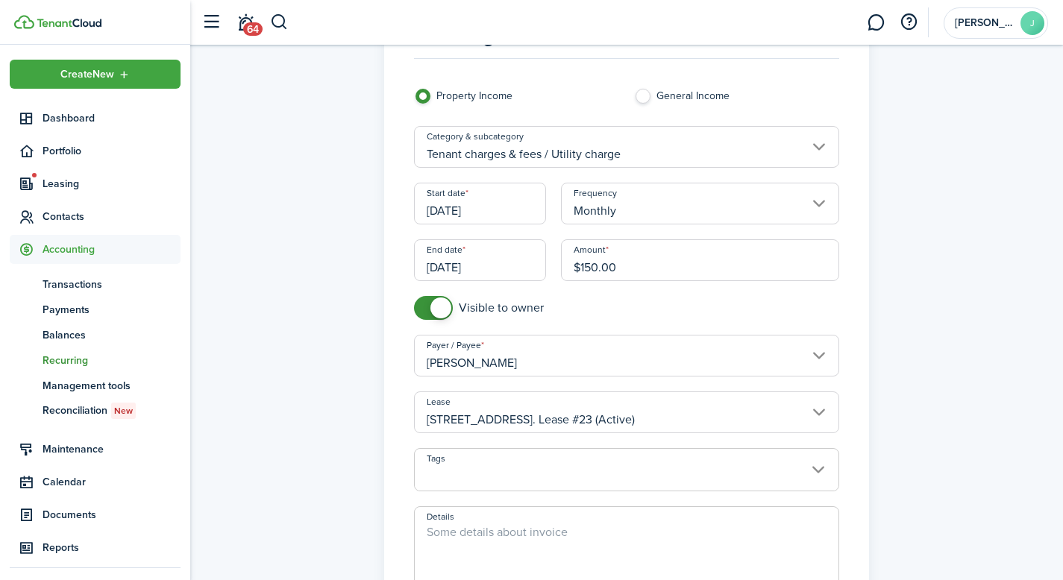
click at [658, 472] on span at bounding box center [627, 478] width 425 height 25
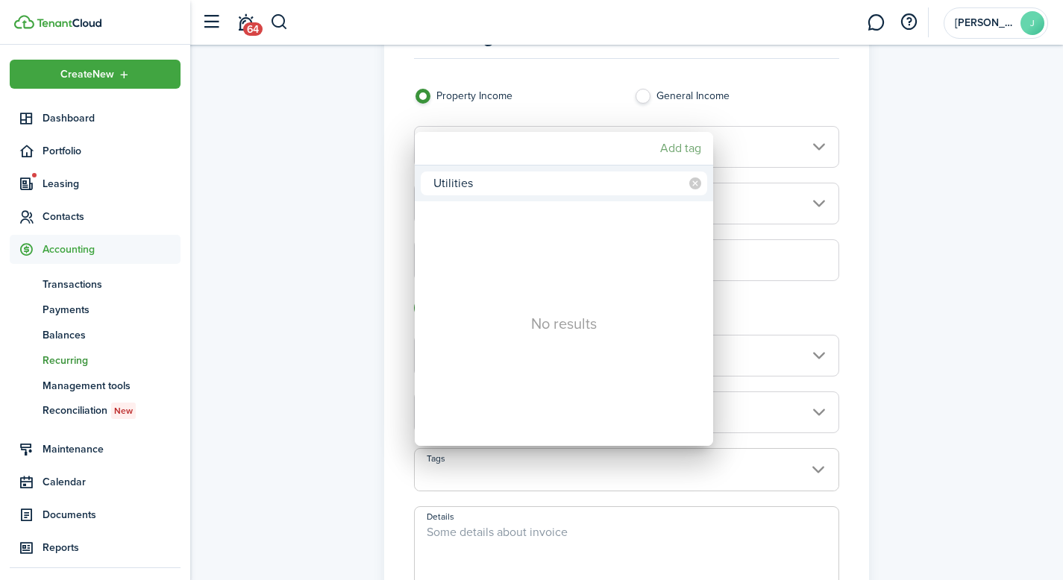
type input "Utilities"
click at [668, 146] on mbsc-button "Add tag" at bounding box center [680, 148] width 53 height 27
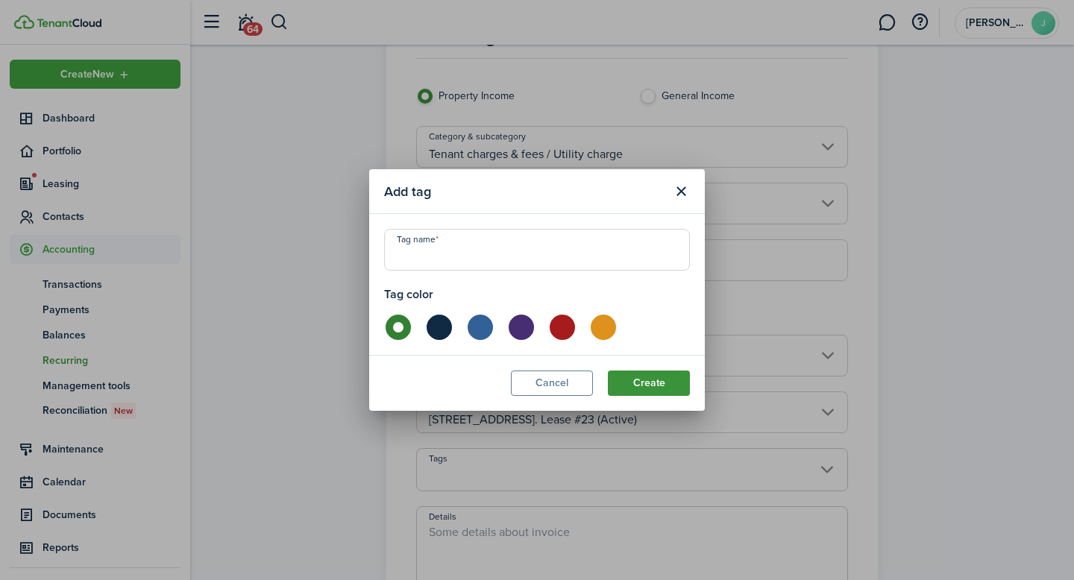
click at [647, 388] on button "Create" at bounding box center [649, 383] width 82 height 25
click at [469, 254] on input "Tag name" at bounding box center [537, 250] width 306 height 42
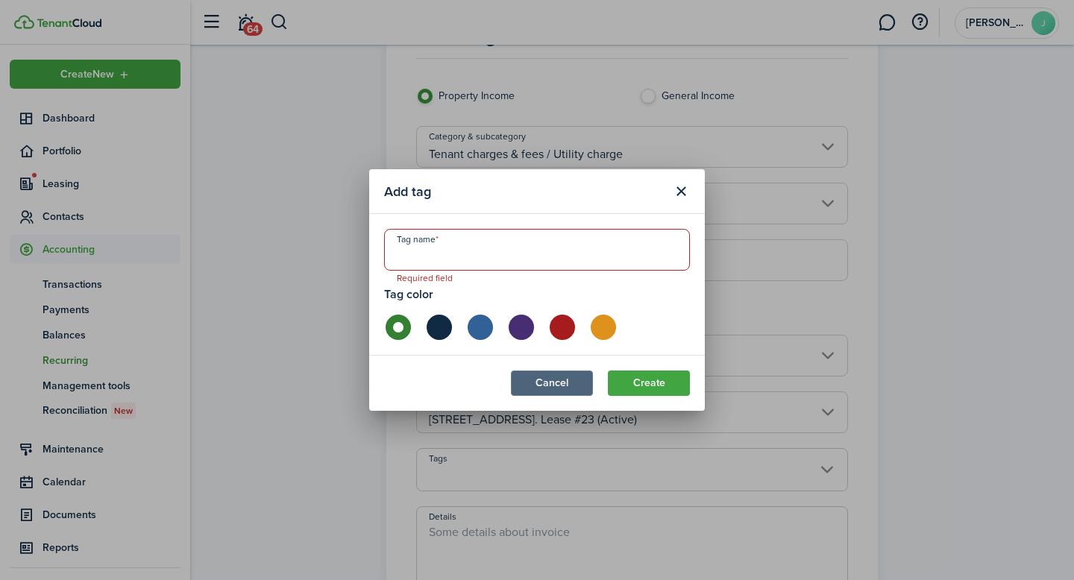
click at [551, 393] on button "Cancel" at bounding box center [552, 383] width 82 height 25
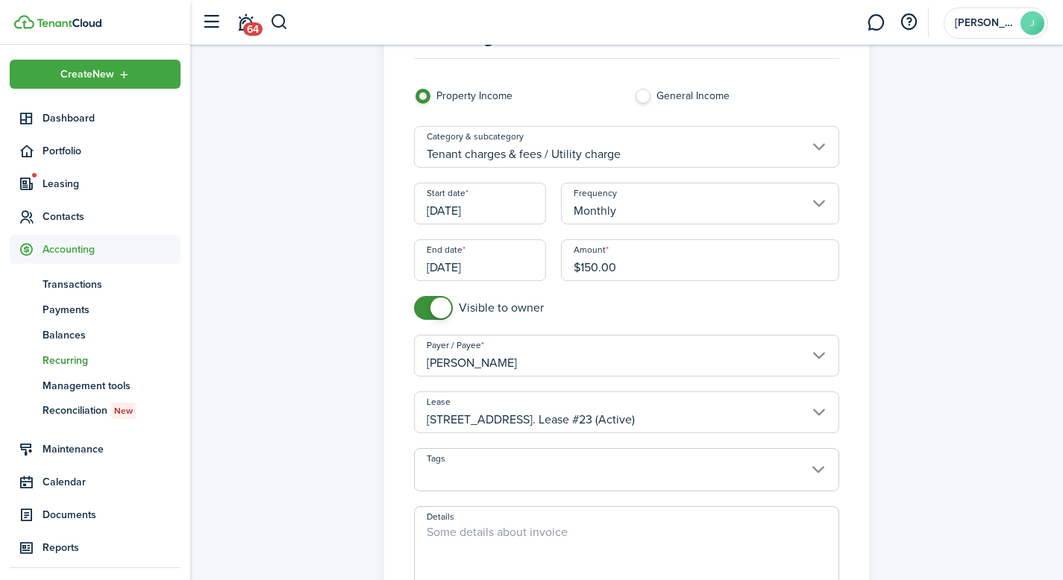
click at [527, 475] on span at bounding box center [627, 478] width 425 height 25
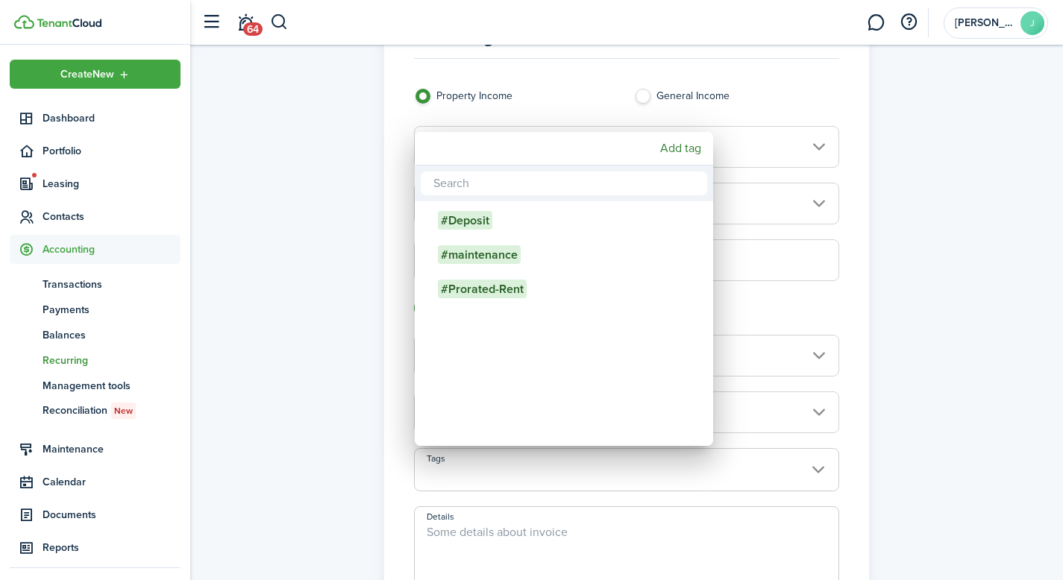
click at [494, 181] on input "text" at bounding box center [564, 184] width 286 height 24
type input "Utilities"
click at [686, 146] on mbsc-button "Add tag" at bounding box center [680, 148] width 53 height 27
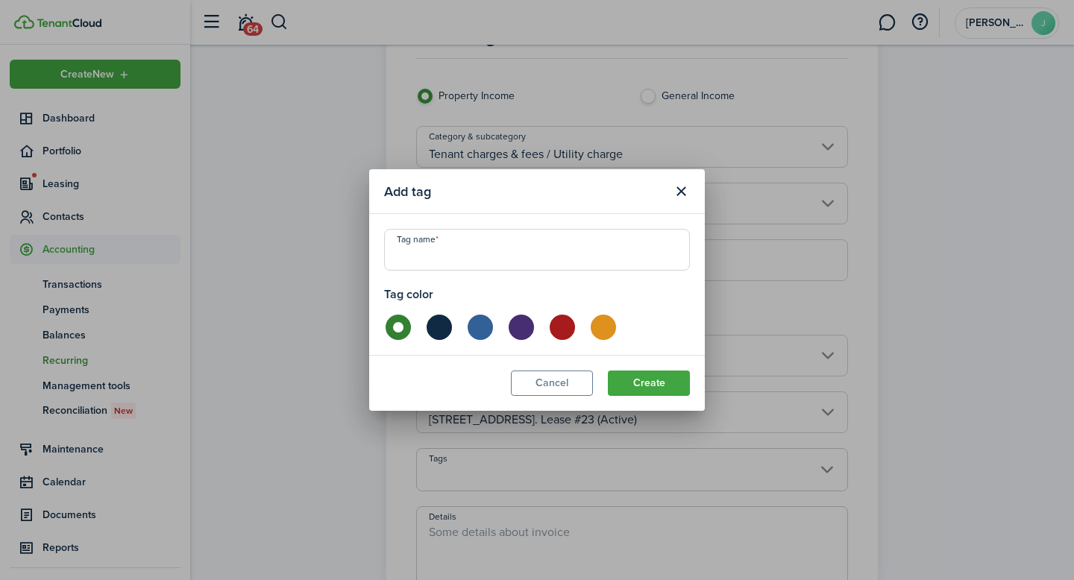
click at [565, 257] on input "Tag name" at bounding box center [537, 250] width 306 height 42
type input "Utilities"
click at [604, 325] on label at bounding box center [602, 327] width 26 height 25
radio input "false"
radio input "true"
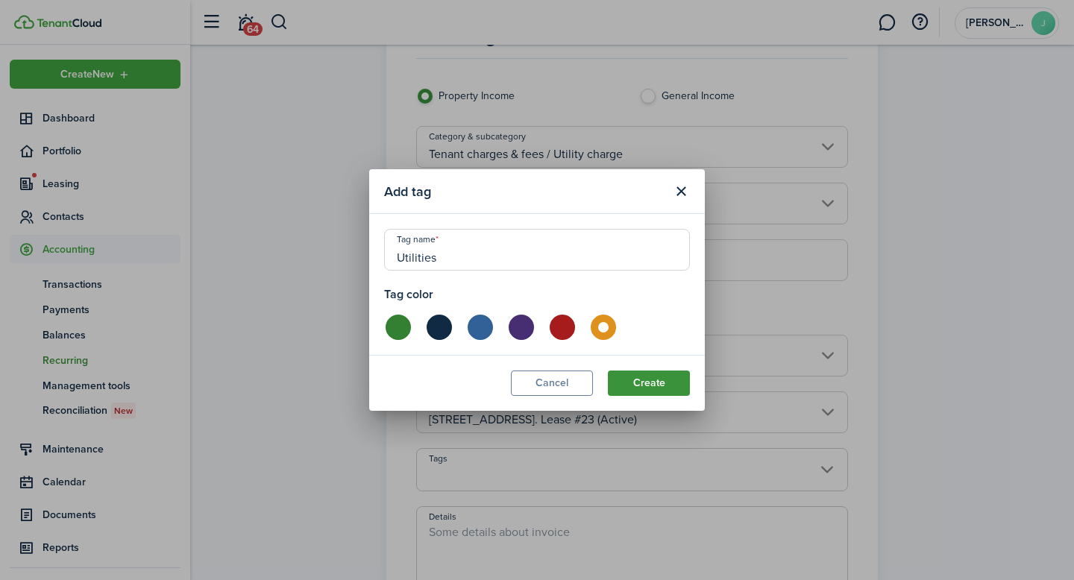
click at [657, 385] on button "Create" at bounding box center [649, 383] width 82 height 25
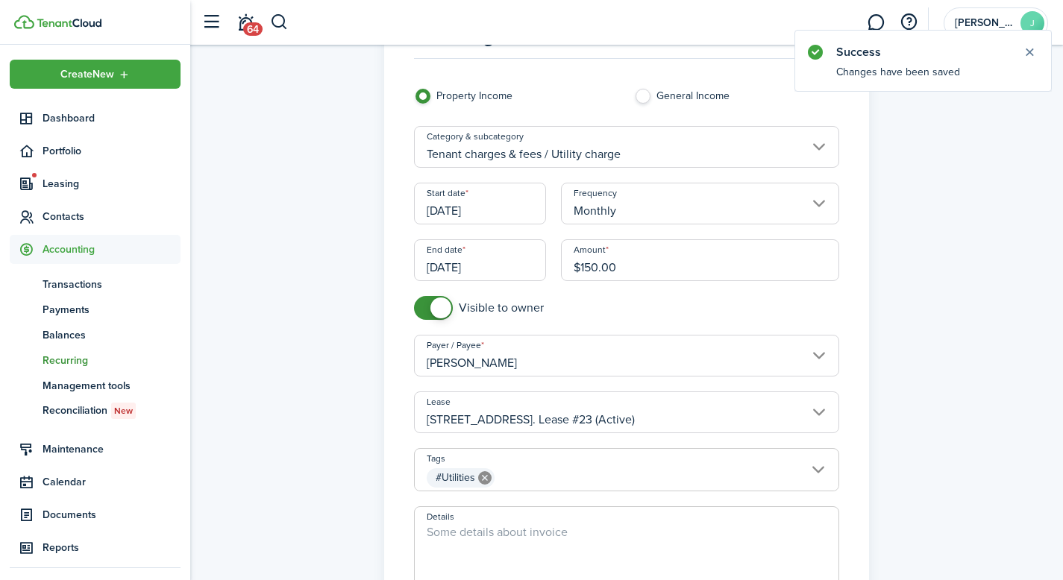
scroll to position [149, 0]
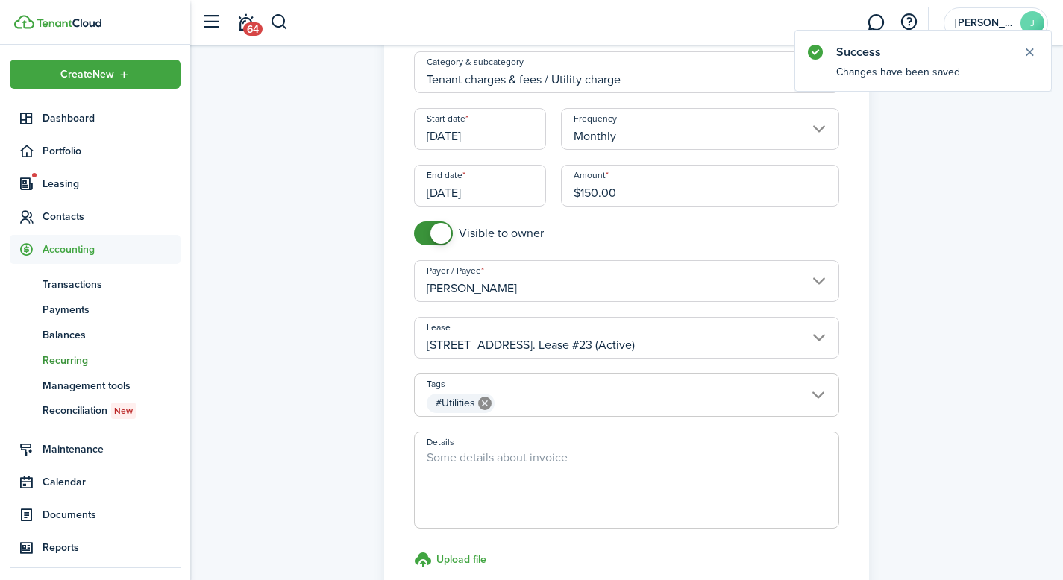
click at [519, 470] on textarea "Details" at bounding box center [627, 485] width 425 height 72
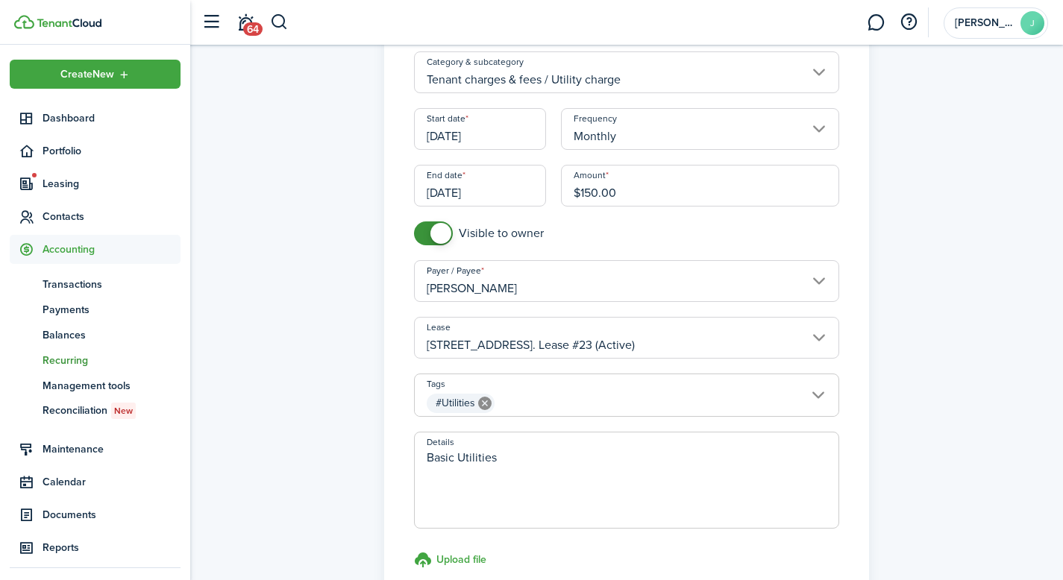
click at [519, 483] on textarea "Basic Utilities" at bounding box center [627, 485] width 425 height 72
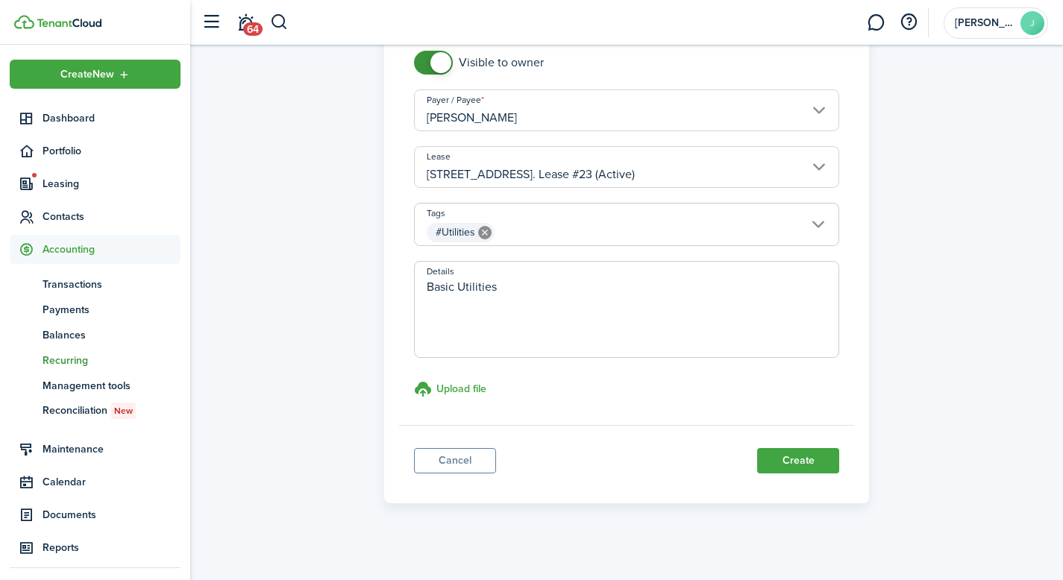
scroll to position [329, 0]
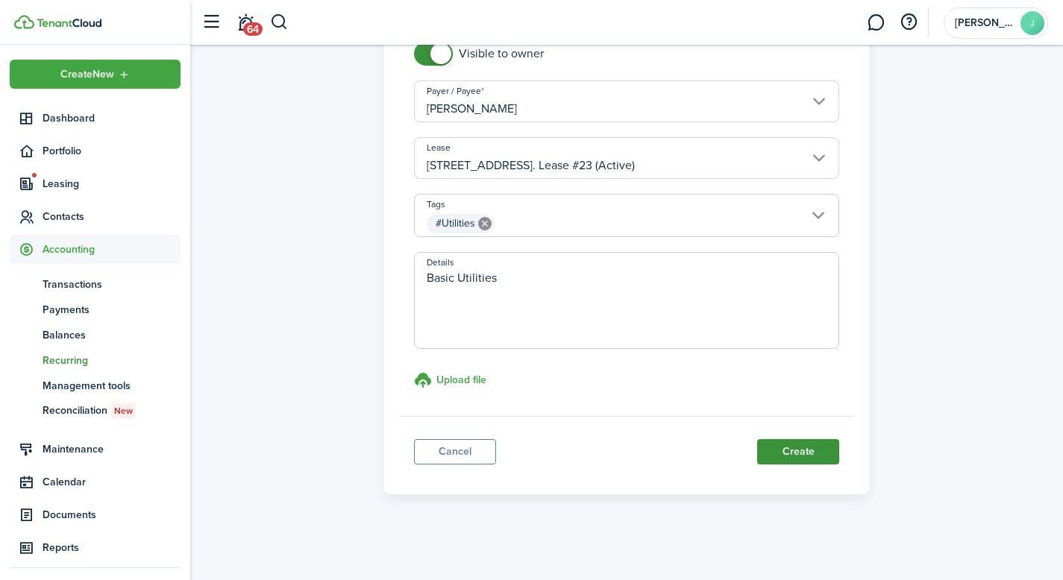
type textarea "Basic Utilities"
click at [818, 459] on button "Create" at bounding box center [798, 451] width 82 height 25
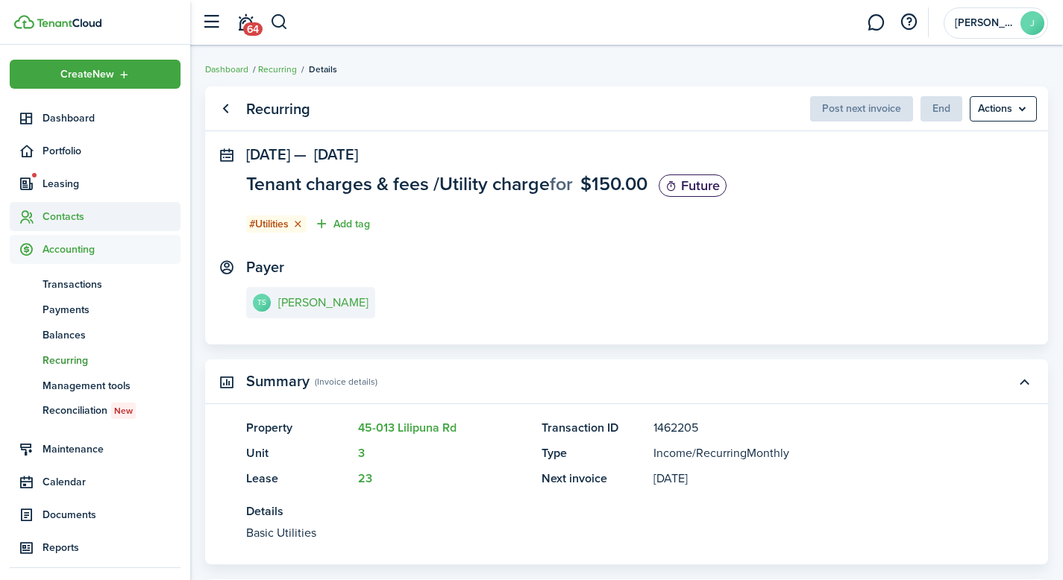
click at [73, 219] on span "Contacts" at bounding box center [112, 217] width 138 height 16
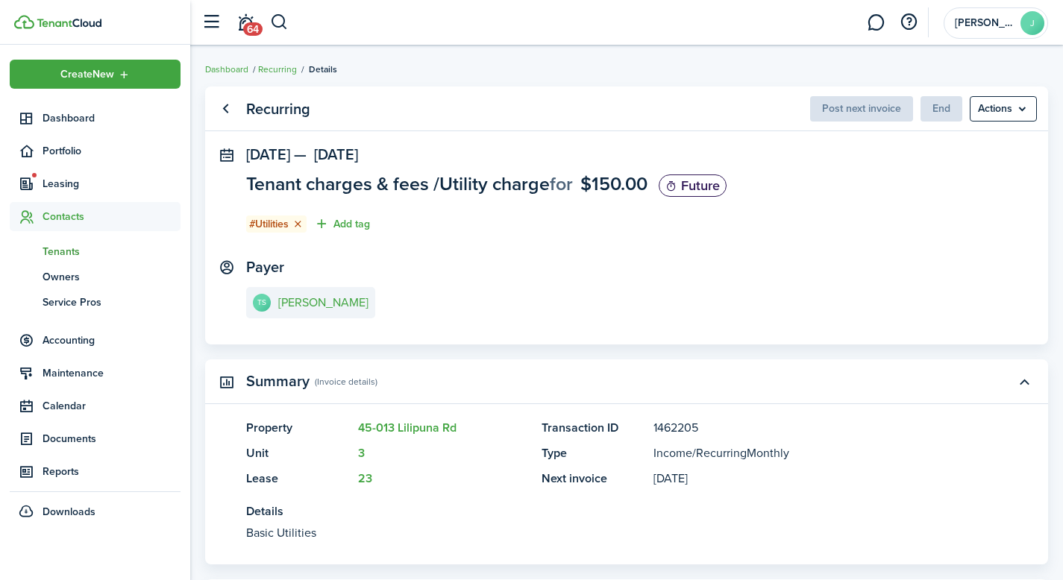
click at [93, 248] on span "Tenants" at bounding box center [112, 252] width 138 height 16
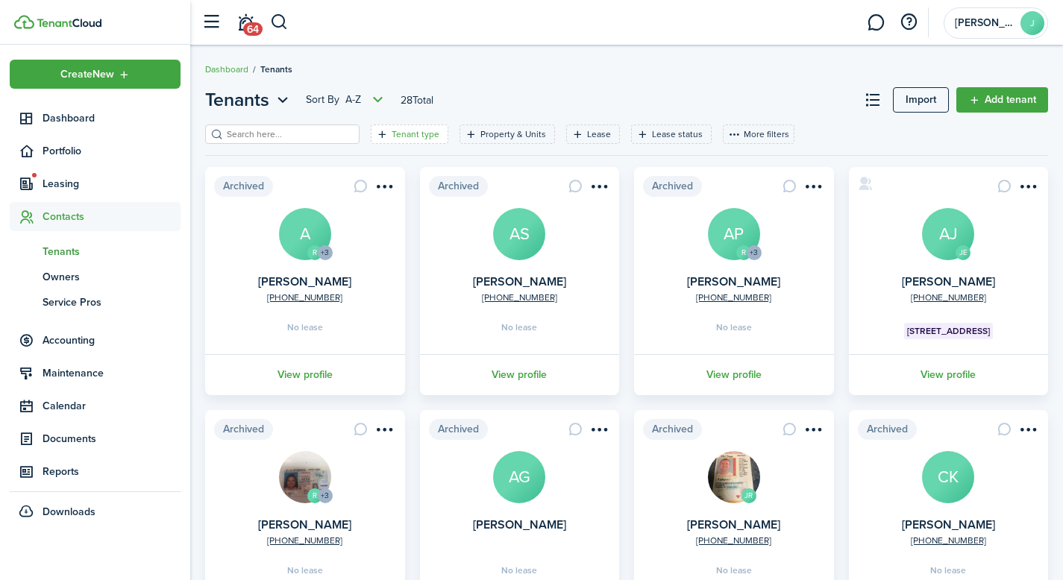
click at [406, 134] on filter-tag-label "Tenant type" at bounding box center [416, 134] width 48 height 13
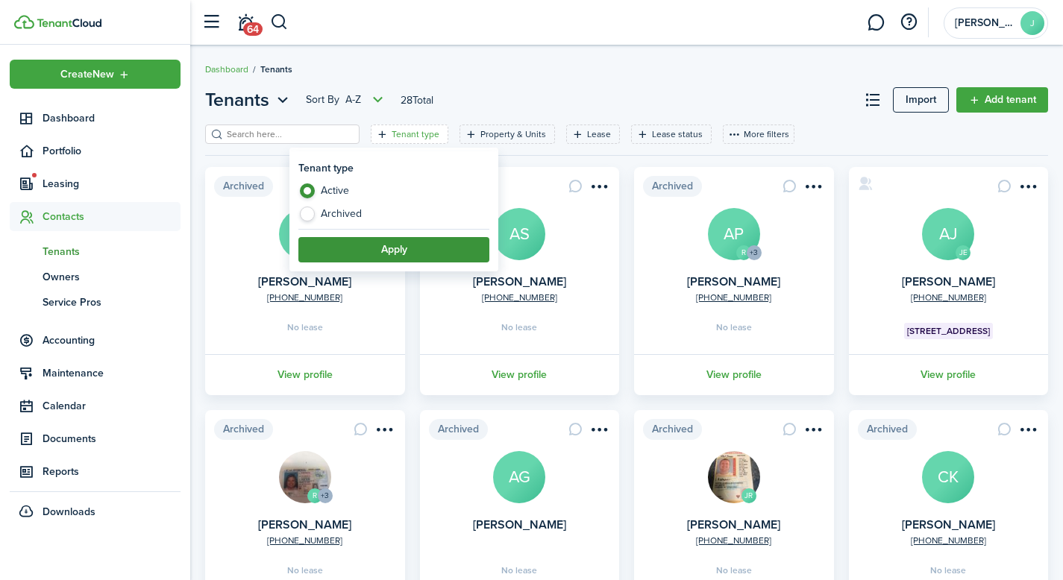
click at [363, 245] on button "Apply" at bounding box center [393, 249] width 191 height 25
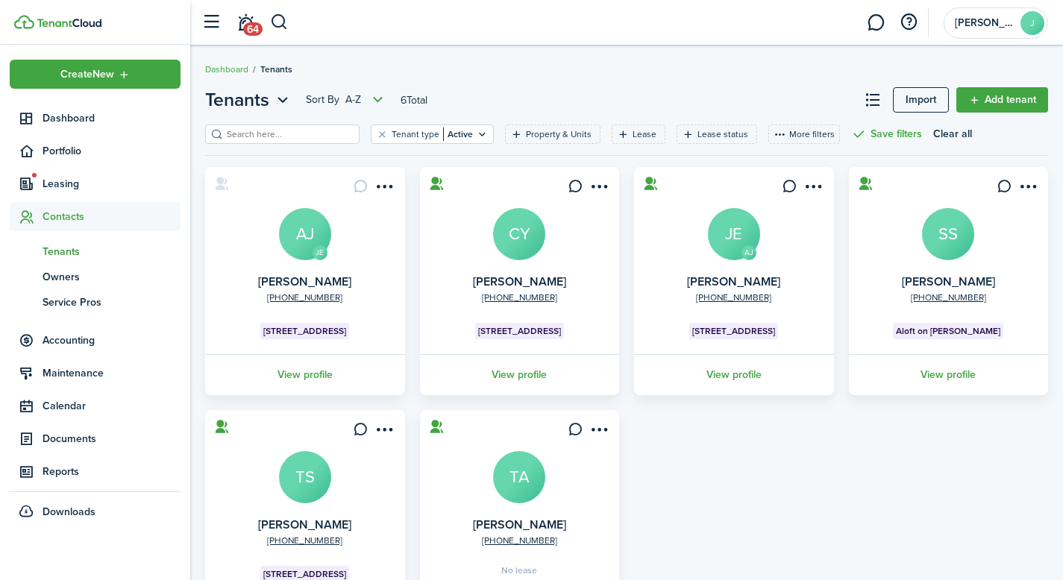
click at [322, 493] on avatar-text "TS" at bounding box center [305, 477] width 52 height 52
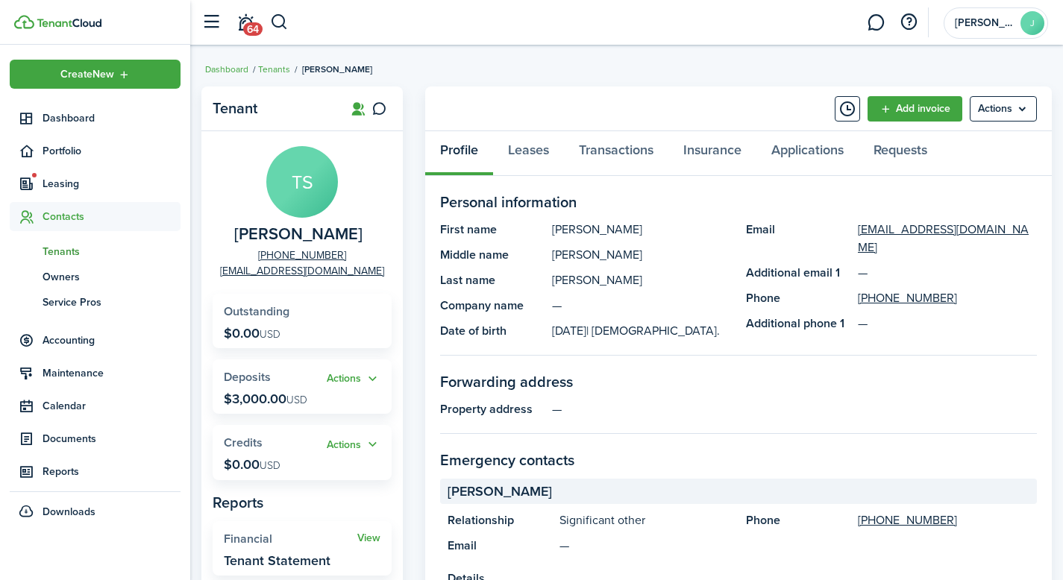
click at [280, 400] on p "$3,000.00 USD" at bounding box center [266, 399] width 84 height 15
click at [376, 381] on button "Actions" at bounding box center [354, 379] width 54 height 17
click at [685, 319] on panel-main-list "First name [PERSON_NAME] name [PERSON_NAME] Last name [PERSON_NAME] Company nam…" at bounding box center [585, 280] width 291 height 119
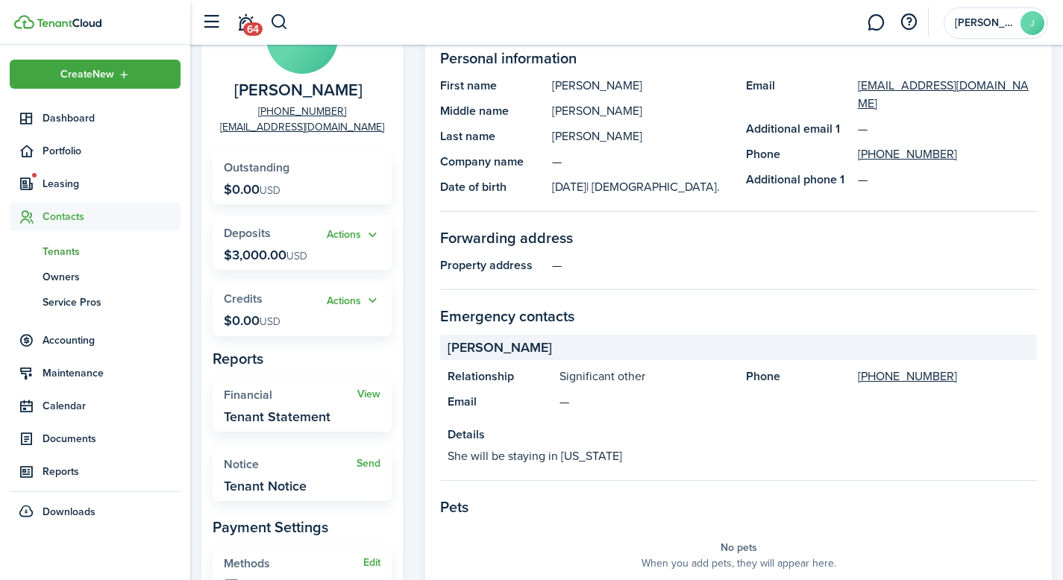
scroll to position [75, 0]
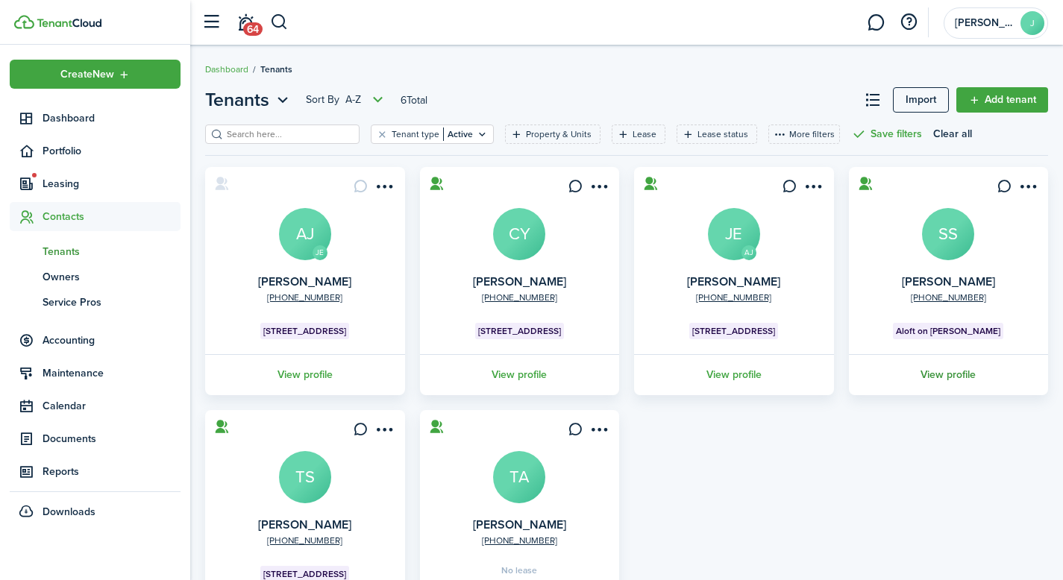
click at [946, 372] on link "View profile" at bounding box center [949, 374] width 204 height 41
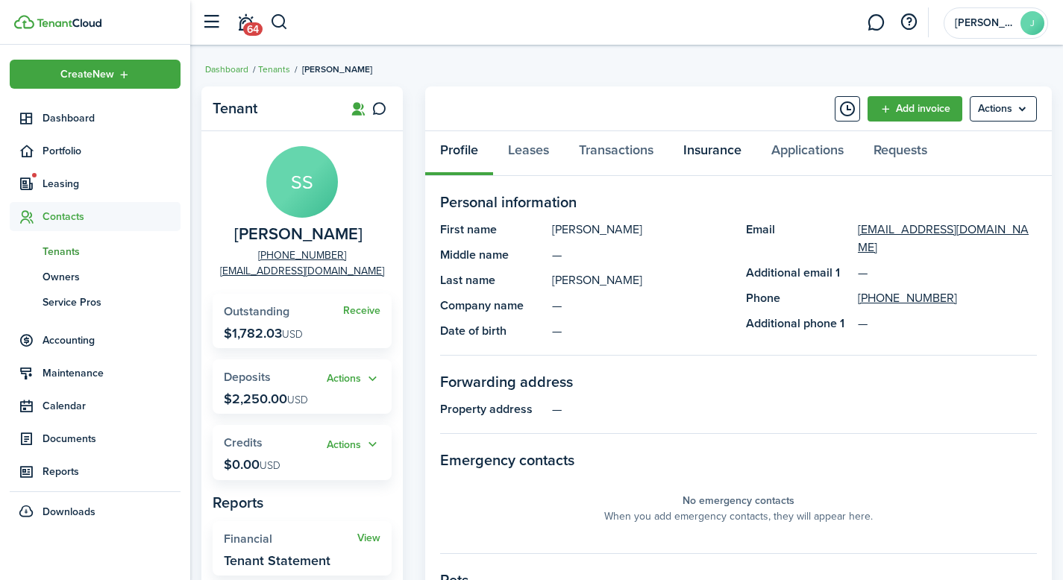
click at [727, 154] on link "Insurance" at bounding box center [712, 153] width 88 height 45
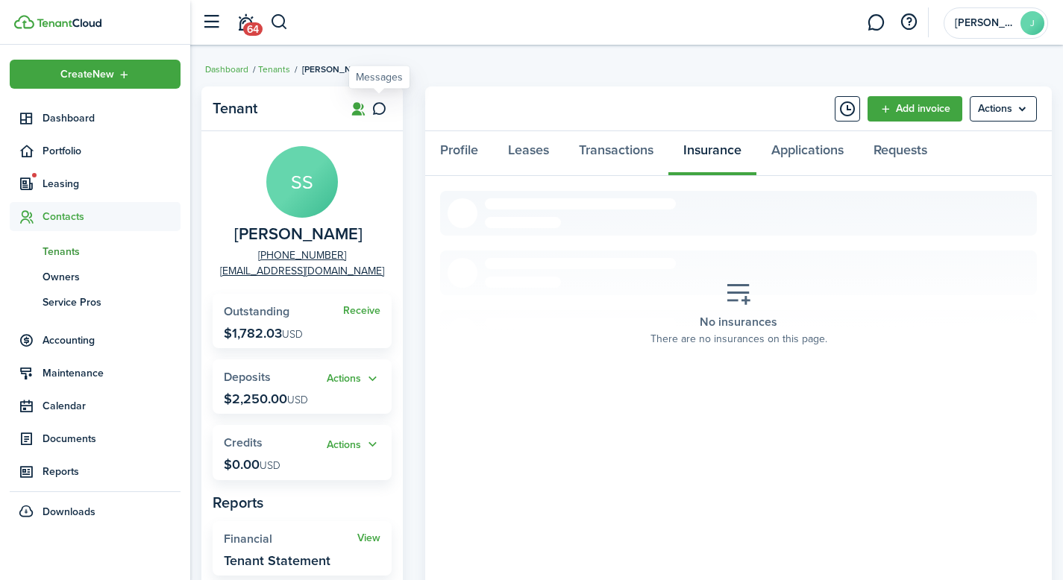
click at [380, 105] on icon at bounding box center [380, 108] width 16 height 15
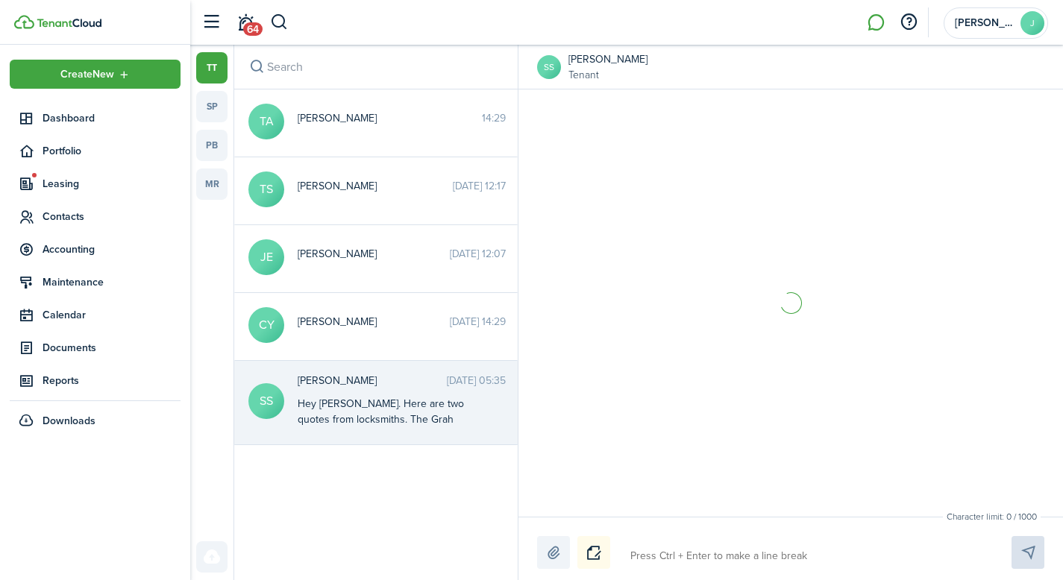
scroll to position [496, 0]
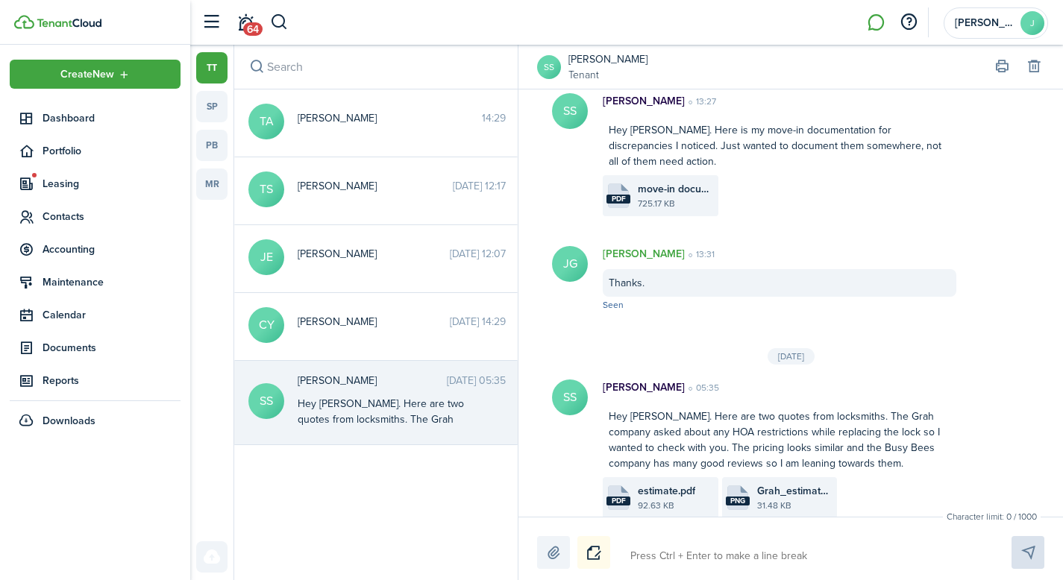
drag, startPoint x: 661, startPoint y: 558, endPoint x: 670, endPoint y: 558, distance: 9.0
click at [663, 558] on textarea at bounding box center [803, 556] width 357 height 25
type textarea "H"
type textarea "He"
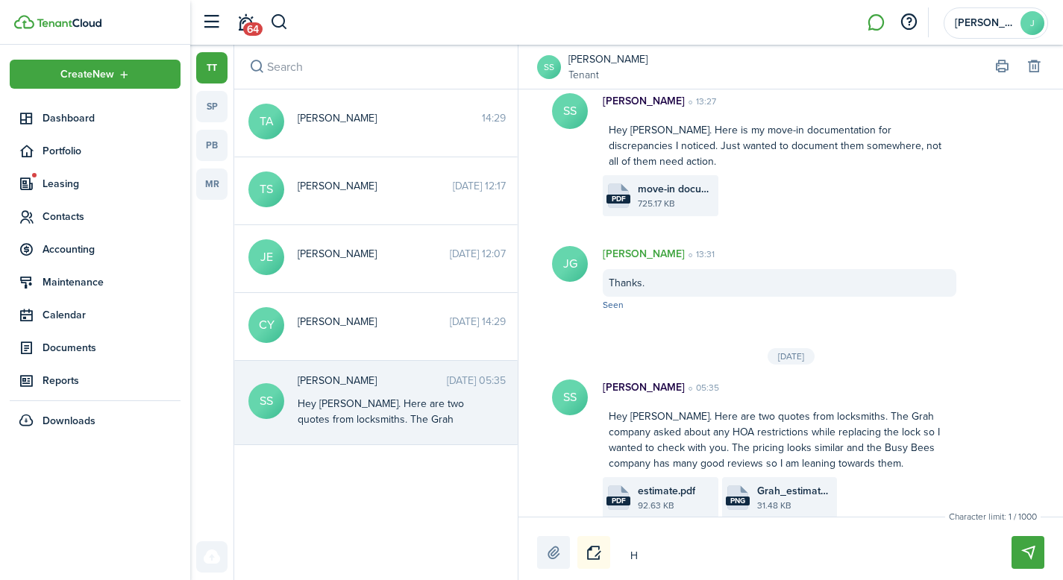
type textarea "He"
type textarea "Hey"
type textarea "Hey."
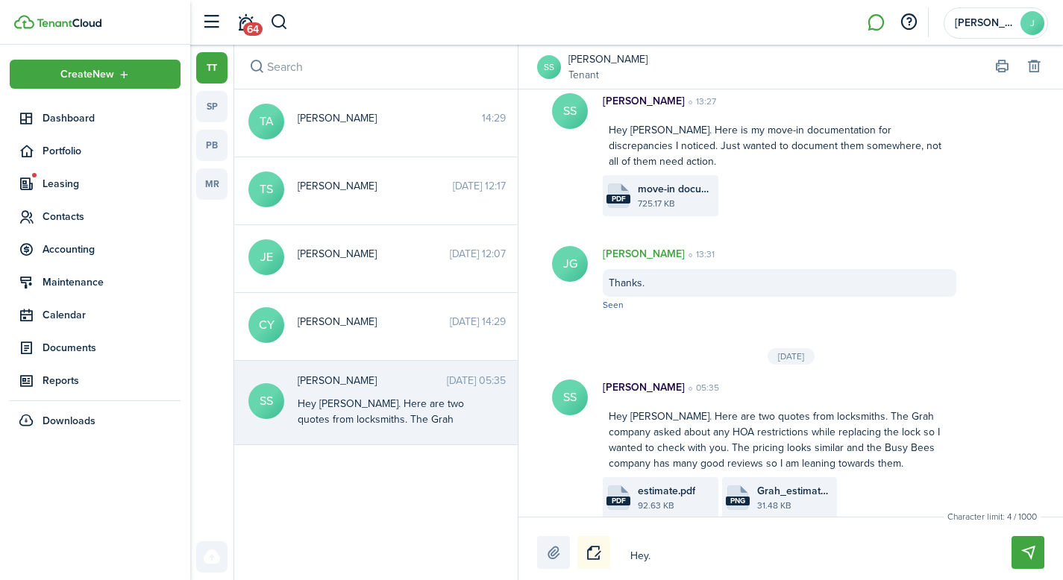
type textarea "Hey."
type textarea "Hey. I"
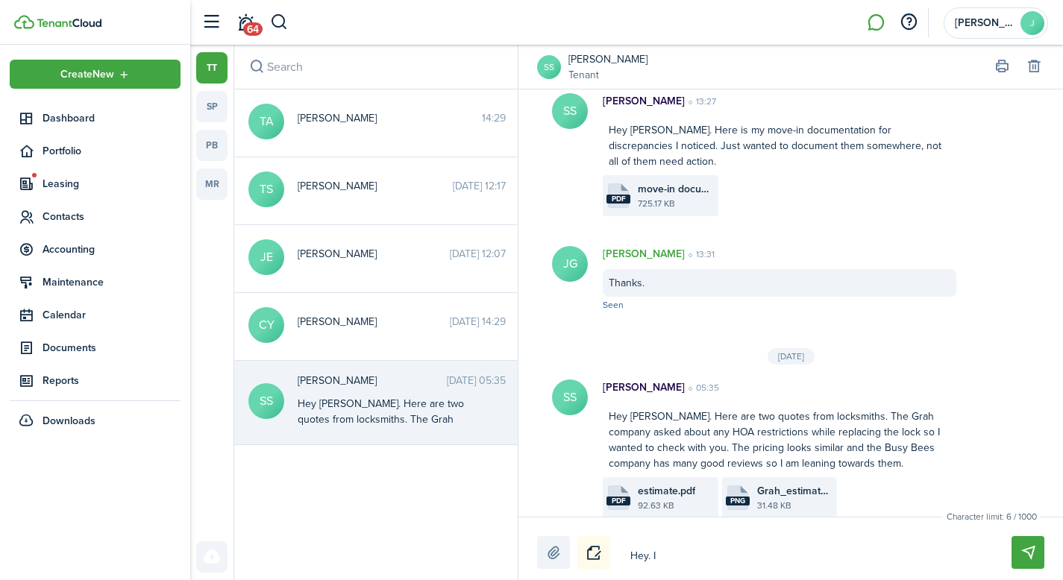
type textarea "Hey. I"
type textarea "Hey. I n"
type textarea "Hey. I no"
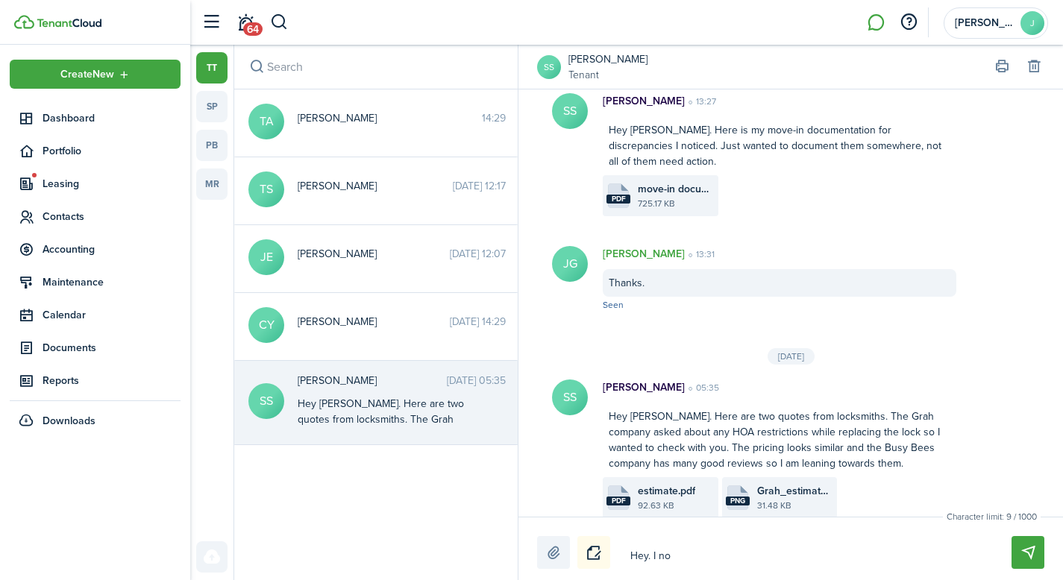
type textarea "Hey. I not"
type textarea "Hey. I noti"
type textarea "Hey. I notic"
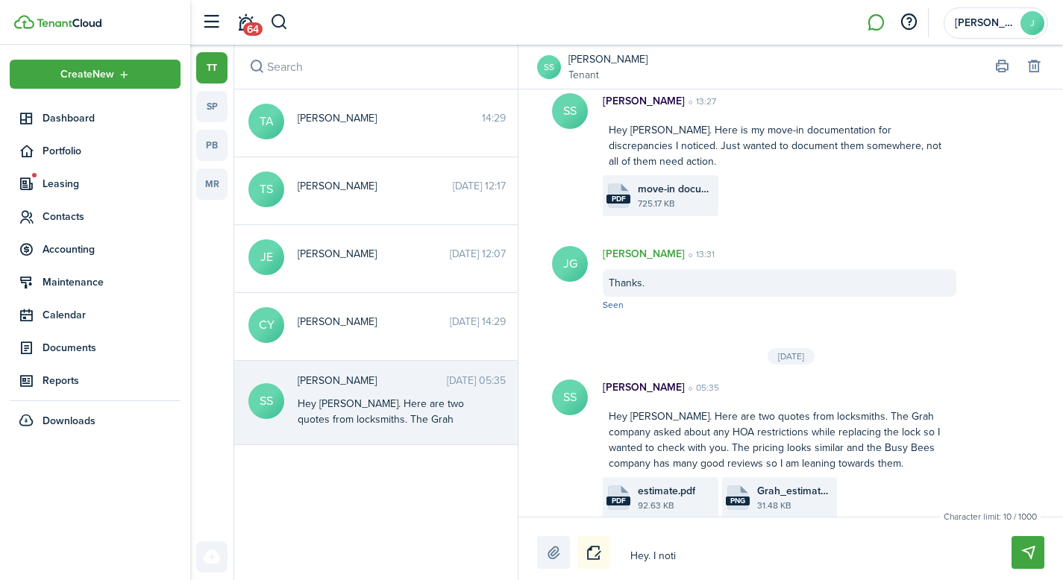
type textarea "Hey. I notic"
type textarea "Hey. I notice"
type textarea "Hey. I noticed"
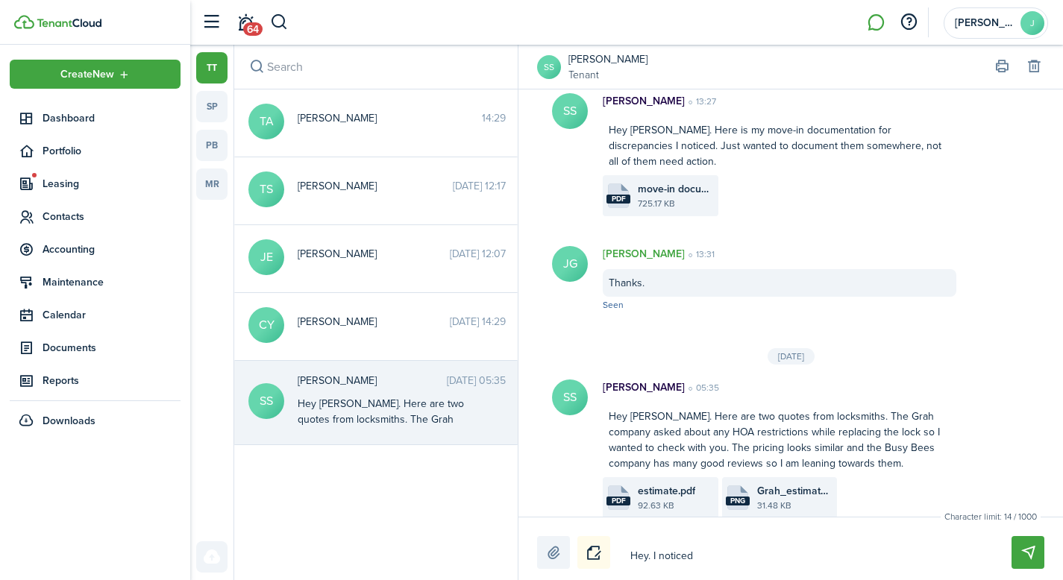
type textarea "Hey. I noticed"
type textarea "Hey. I noticed n"
type textarea "Hey. I noticed no"
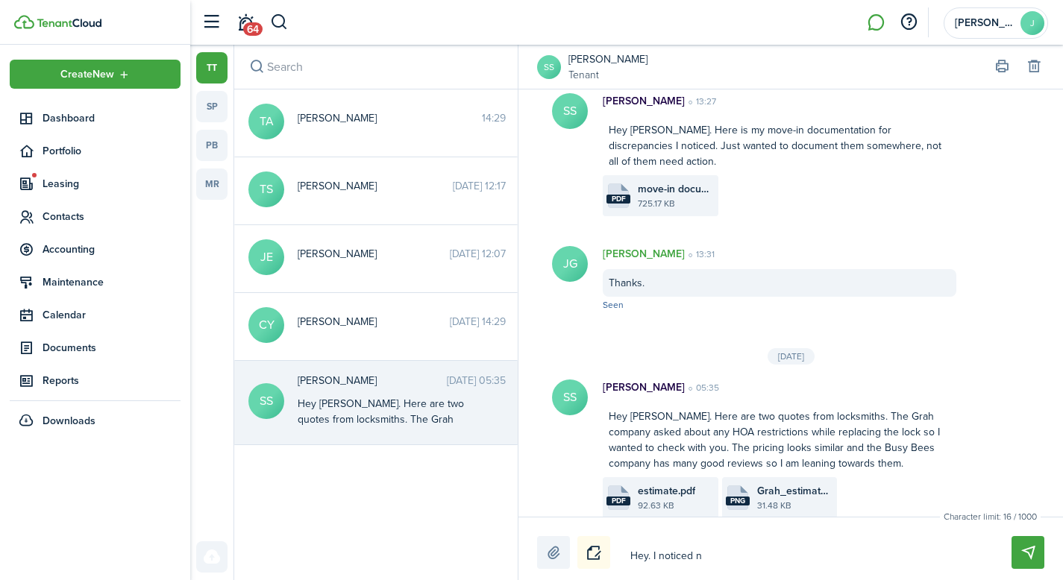
type textarea "Hey. I noticed no"
type textarea "Hey. I noticed no r"
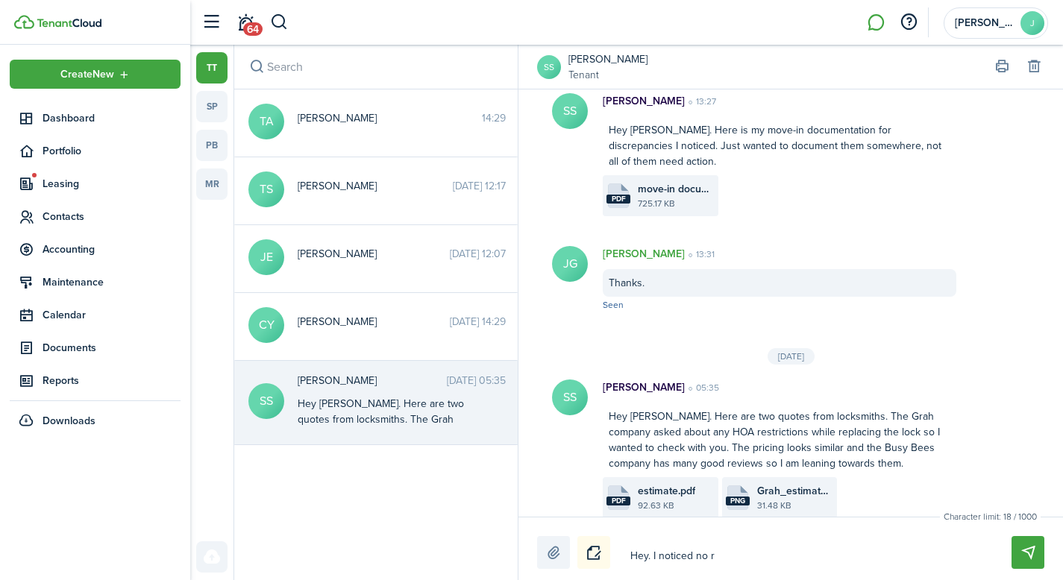
type textarea "Hey. I noticed no re"
drag, startPoint x: 778, startPoint y: 553, endPoint x: 651, endPoint y: 553, distance: 126.8
click at [651, 554] on textarea "Hey. I noticed no re" at bounding box center [803, 556] width 357 height 25
type textarea "Hey."
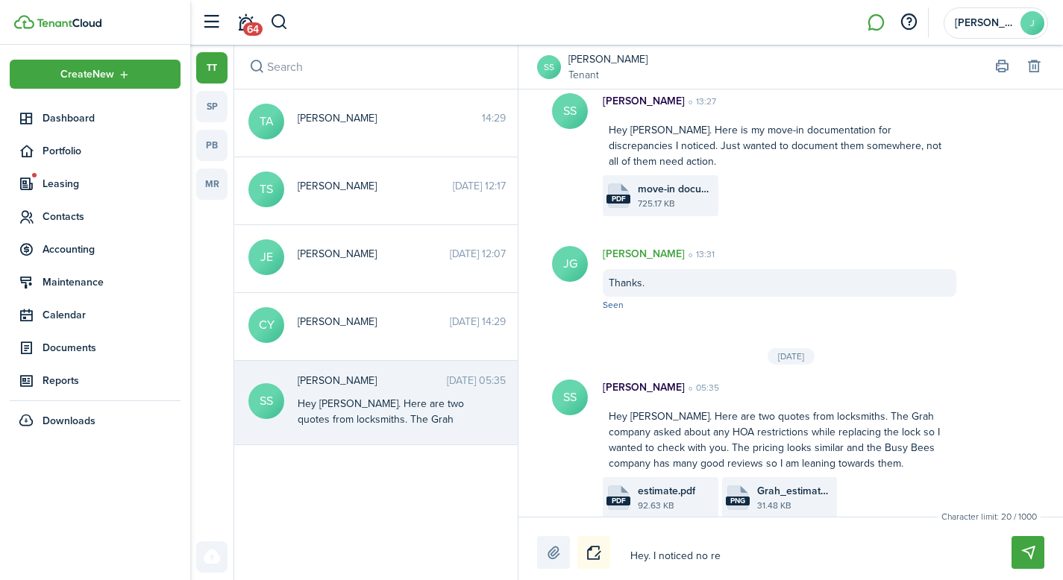
type textarea "Hey."
type textarea "Hey. D"
type textarea "Hey. Do"
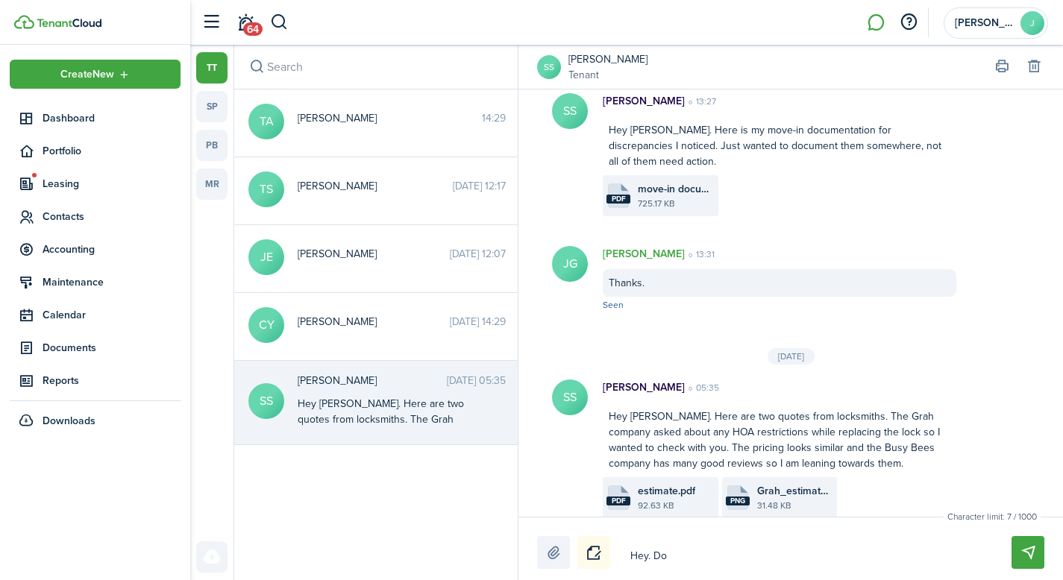
type textarea "Hey. Don"
type textarea "Hey. Don'"
type textarea "Hey. Don't"
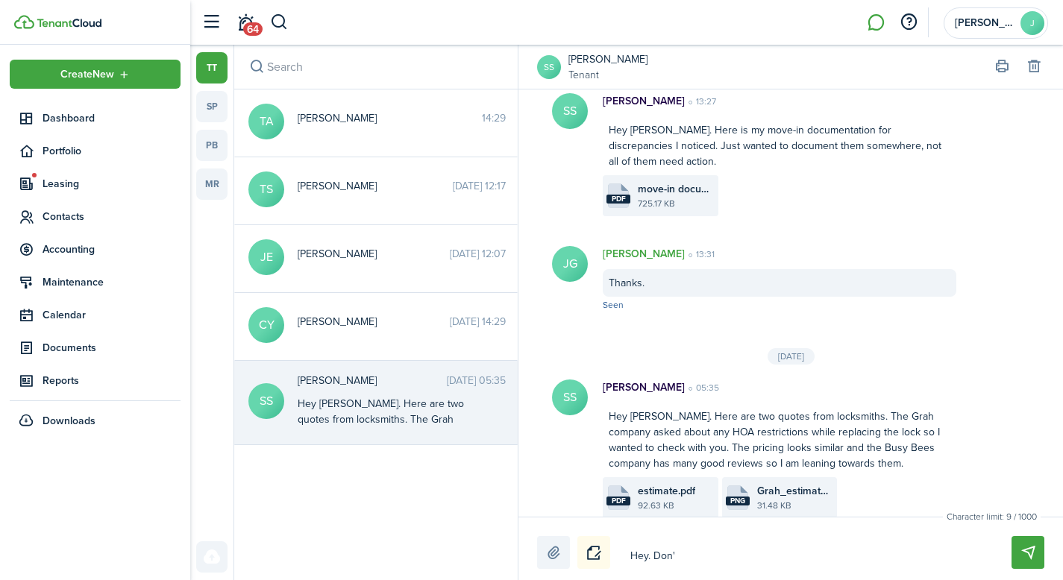
type textarea "Hey. Don't"
type textarea "Hey. Don't f"
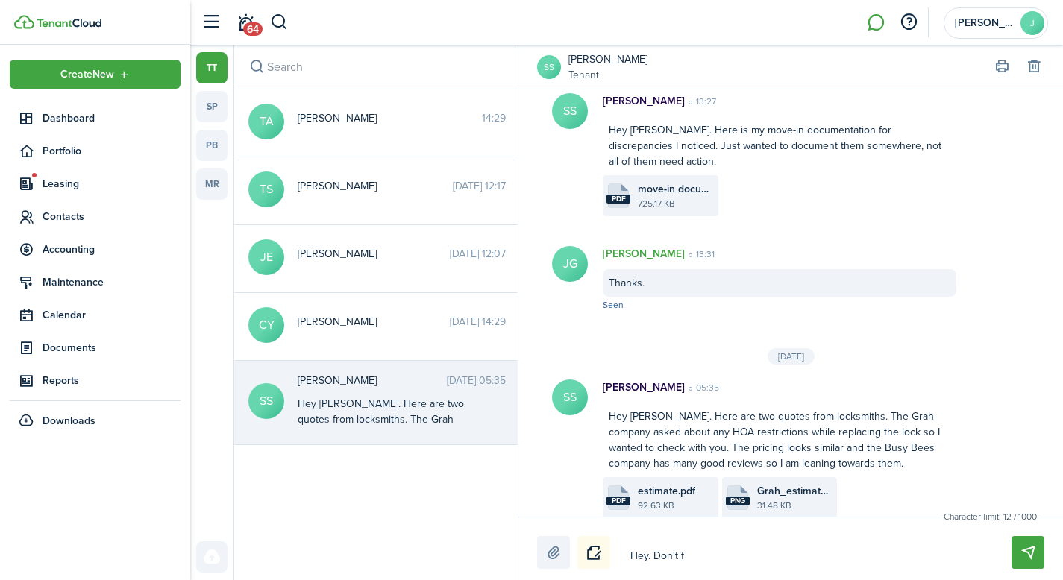
type textarea "Hey. Don't fo"
type textarea "Hey. Don't for"
type textarea "Hey. Don't forg"
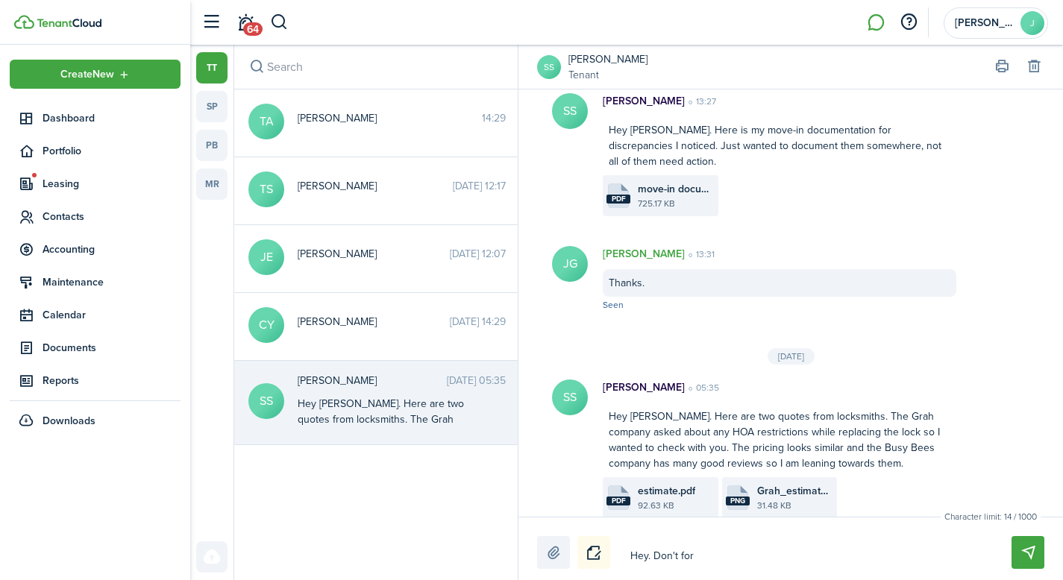
type textarea "Hey. Don't forg"
type textarea "Hey. Don't forge"
type textarea "Hey. Don't forget"
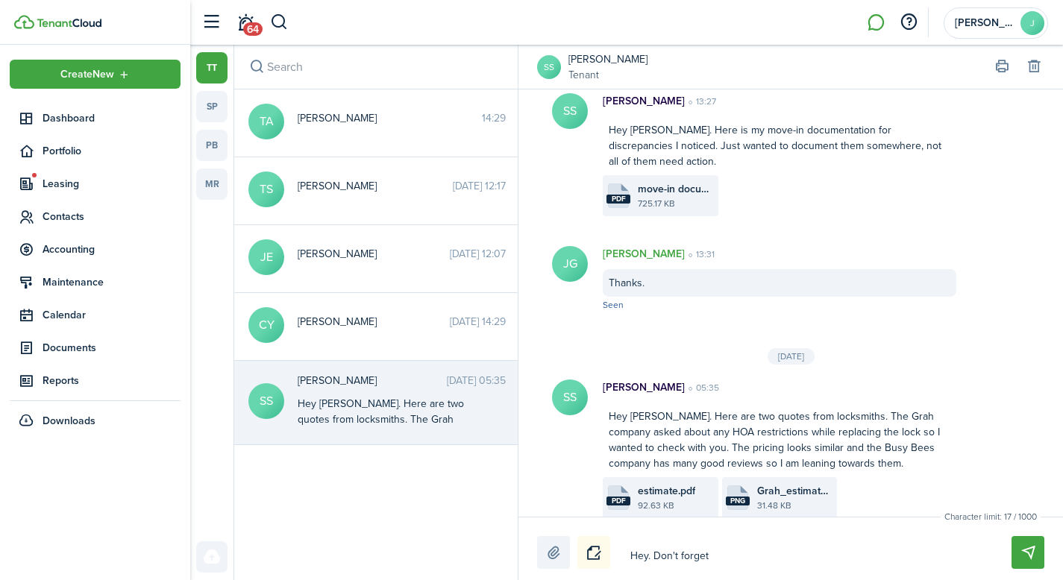
type textarea "Hey. Don't forget"
type textarea "Hey. Don't forget t"
type textarea "Hey. Don't forget to"
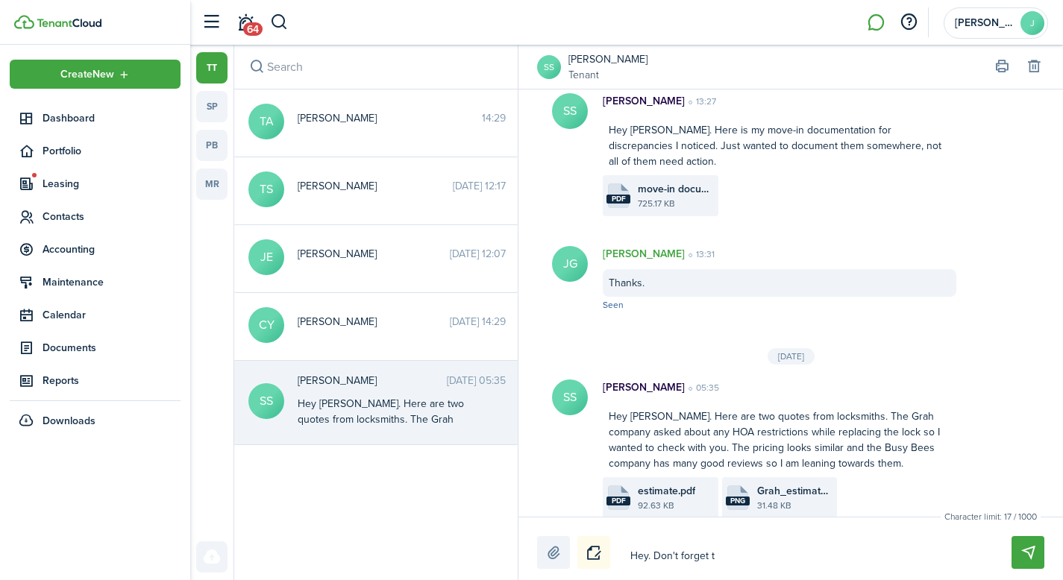
type textarea "Hey. Don't forget to"
type textarea "Hey. Don't forget to u"
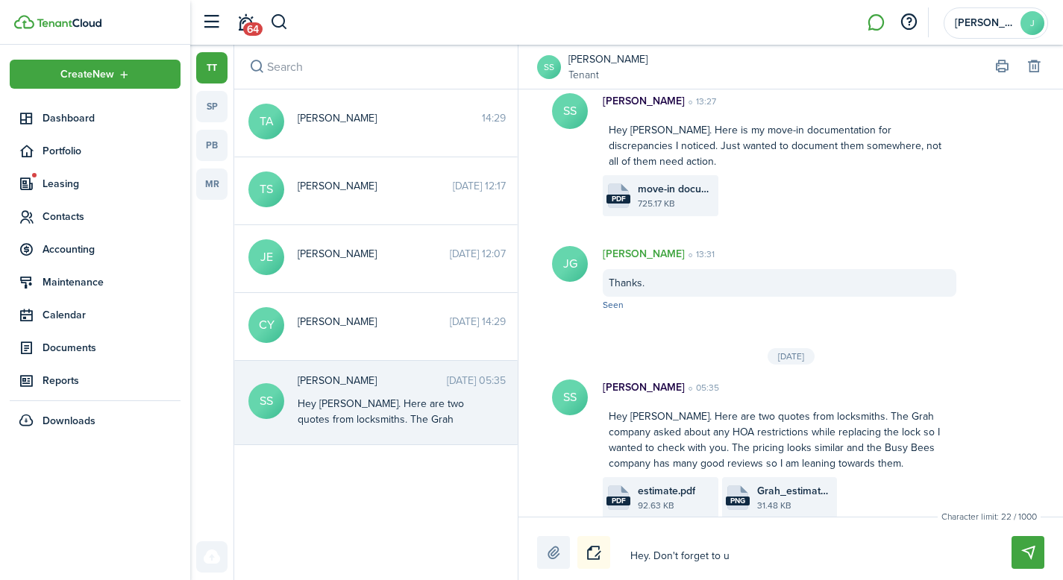
type textarea "Hey. Don't forget to up"
type textarea "Hey. Don't forget to upl"
type textarea "Hey. Don't forget to uplo"
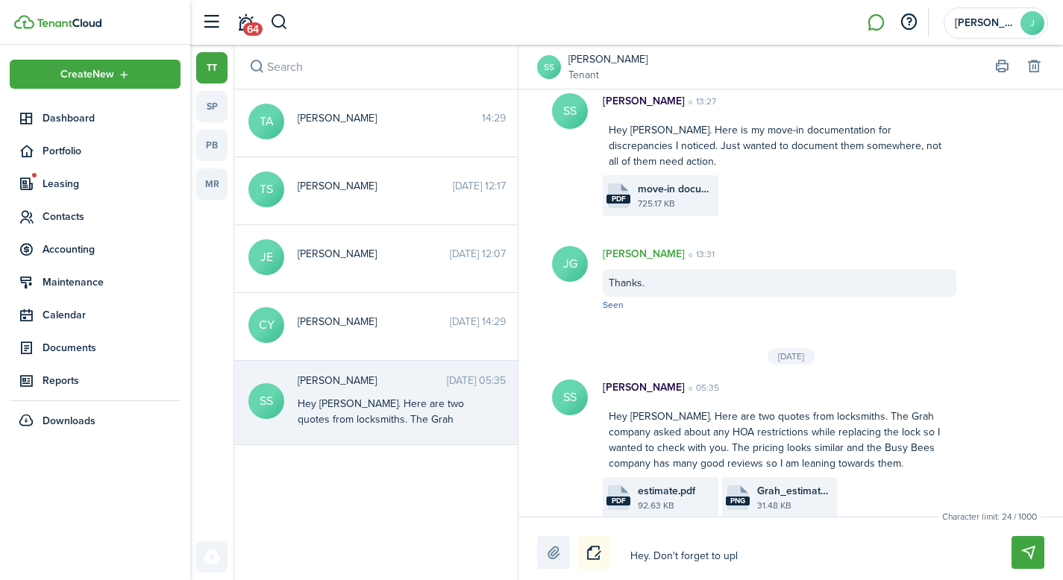
type textarea "Hey. Don't forget to uplo"
type textarea "Hey. Don't forget to uploa"
type textarea "Hey. Don't forget to upload"
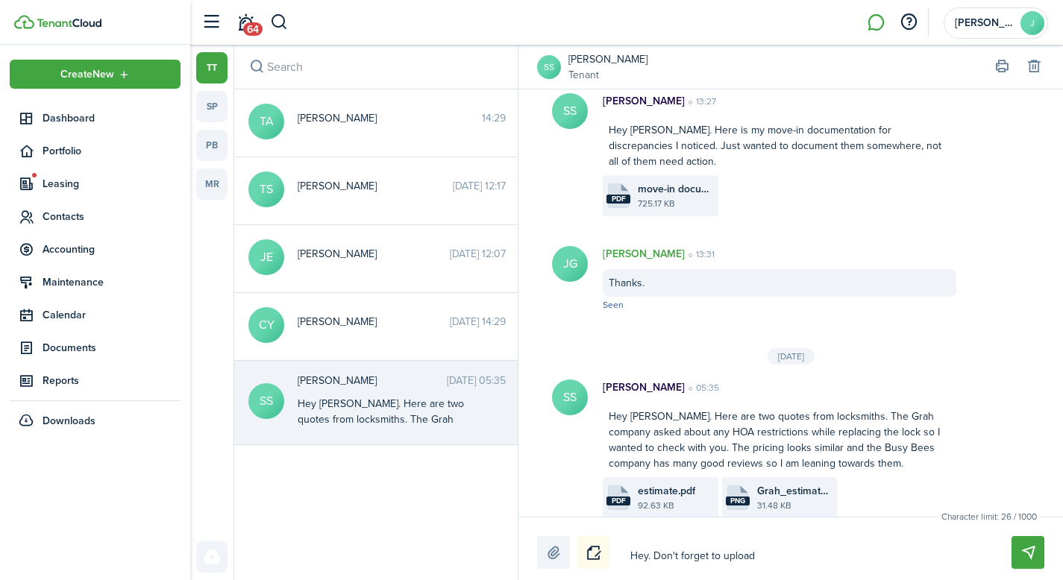
type textarea "Hey. Don't forget to upload"
type textarea "Hey. Don't forget to upload y"
type textarea "Hey. Don't forget to upload yo"
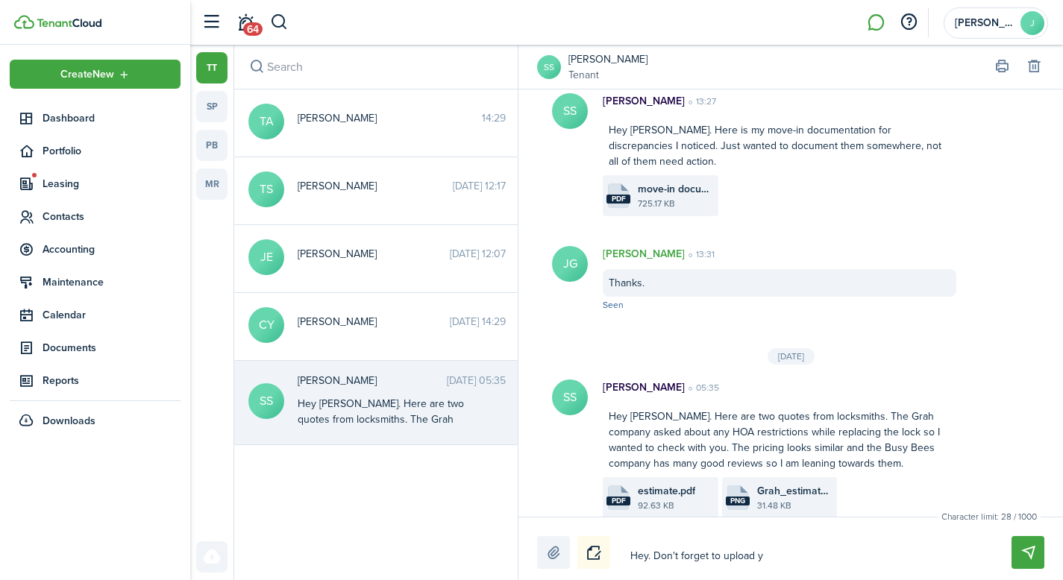
type textarea "Hey. Don't forget to upload yo"
type textarea "Hey. Don't forget to upload you"
type textarea "Hey. Don't forget to upload your"
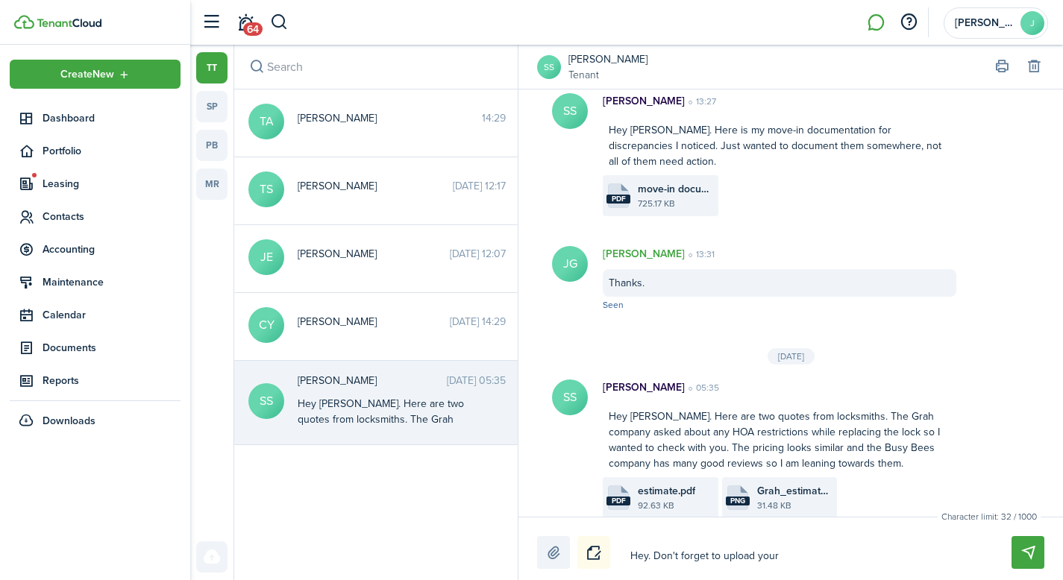
type textarea "Hey. Don't forget to upload your"
type textarea "Hey. Don't forget to upload your r"
type textarea "Hey. Don't forget to upload your re"
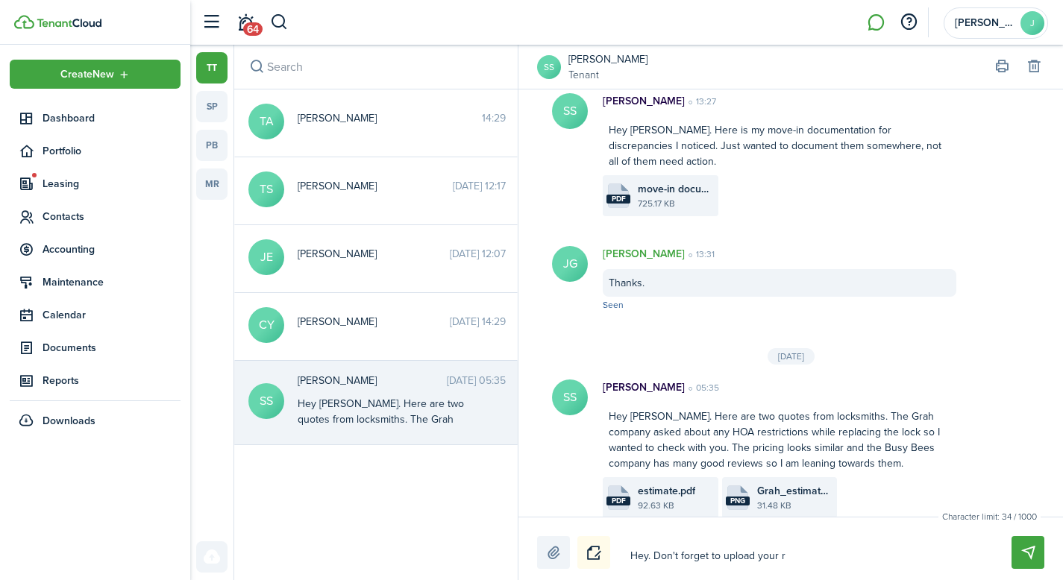
type textarea "Hey. Don't forget to upload your re"
type textarea "Hey. Don't forget to upload your ren"
type textarea "Hey. Don't forget to upload your rent"
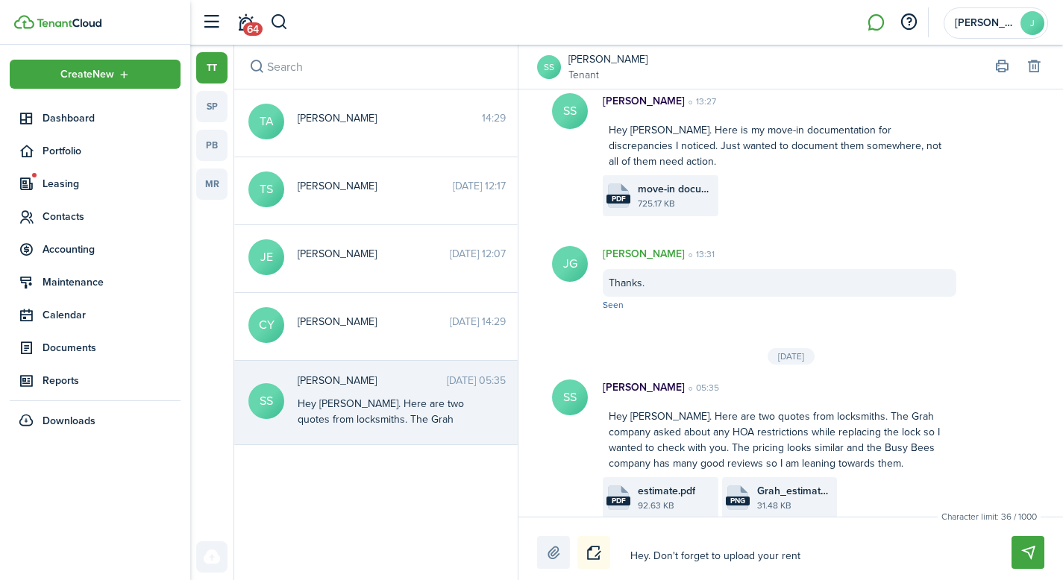
type textarea "Hey. Don't forget to upload your rente"
type textarea "Hey. Don't forget to upload your renter"
type textarea "Hey. Don't forget to upload your renters"
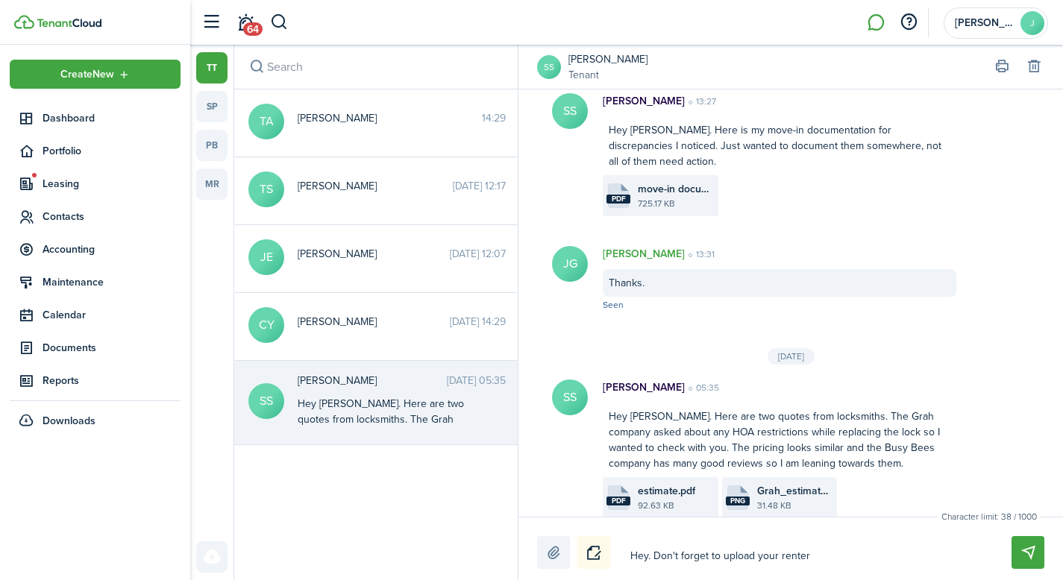
type textarea "Hey. Don't forget to upload your renters"
type textarea "Hey. Don't forget to upload your renters i"
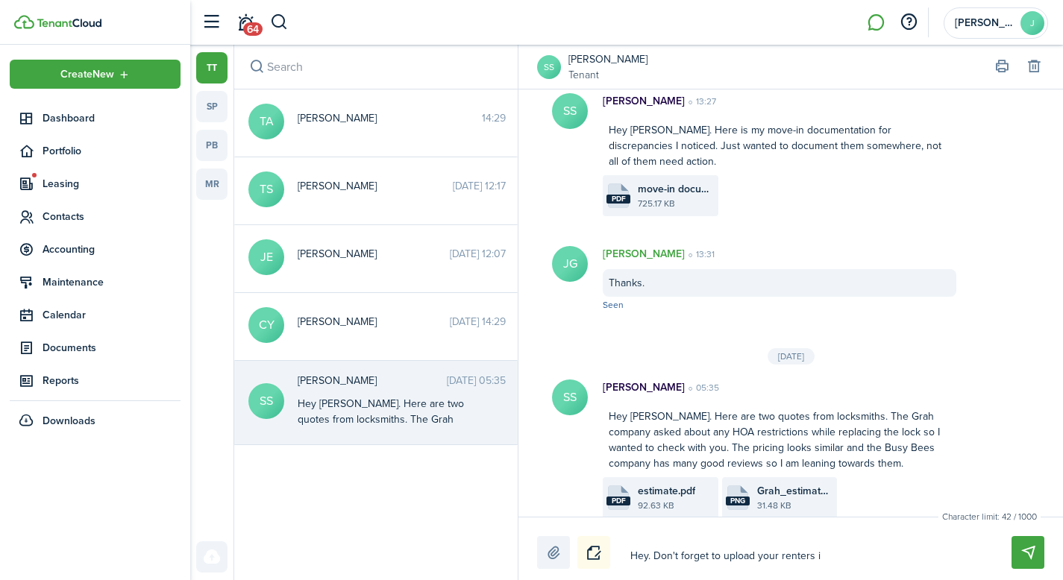
type textarea "Hey. Don't forget to upload your renters in"
type textarea "Hey. Don't forget to upload your renters ins"
type textarea "Hey. Don't forget to upload your renters insu"
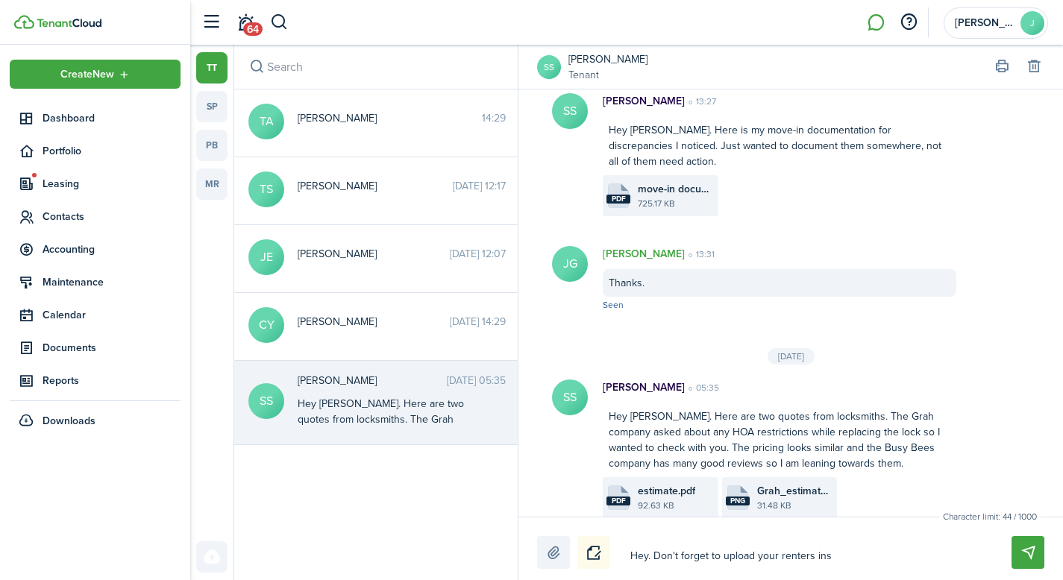
type textarea "Hey. Don't forget to upload your renters insu"
type textarea "Hey. Don't forget to upload your renters insur"
type textarea "Hey. Don't forget to upload your renters insura"
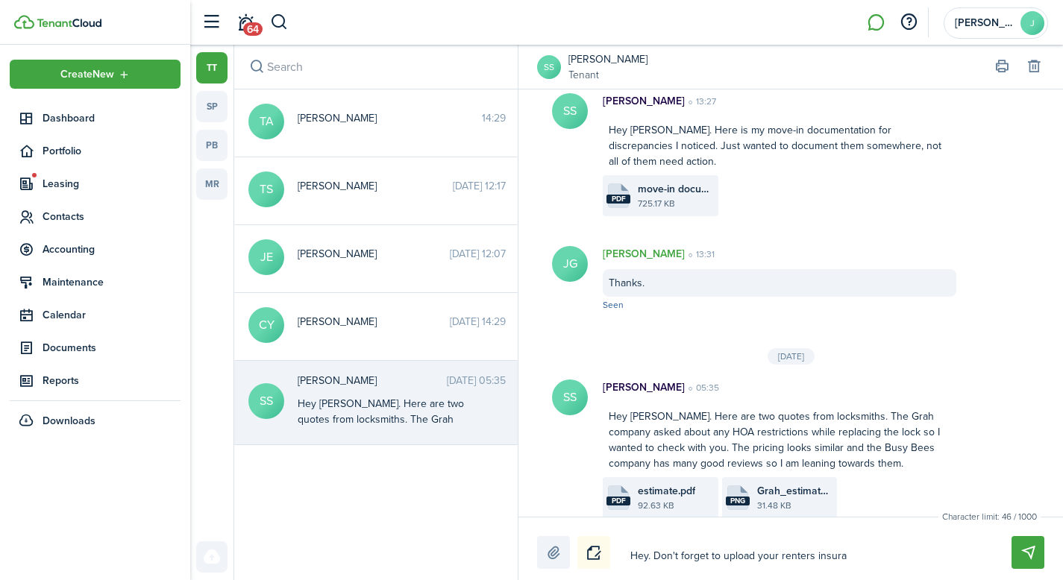
type textarea "Hey. Don't forget to upload your renters insuran"
type textarea "Hey. Don't forget to upload your renters insuranc"
type textarea "Hey. Don't forget to upload your renters insurance"
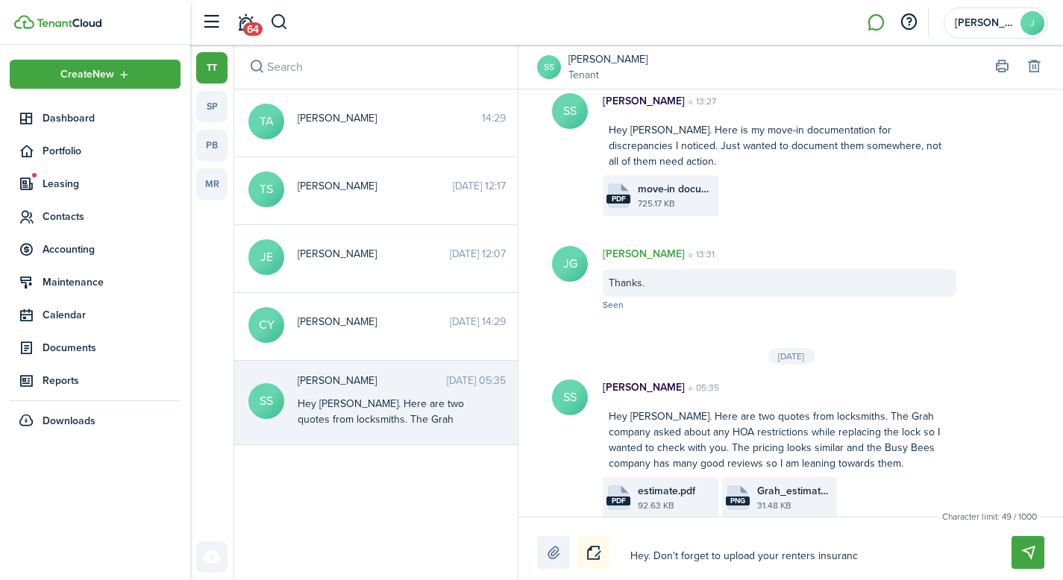
type textarea "Hey. Don't forget to upload your renters insurance"
type textarea "Hey. Don't forget to upload your renters insurance w"
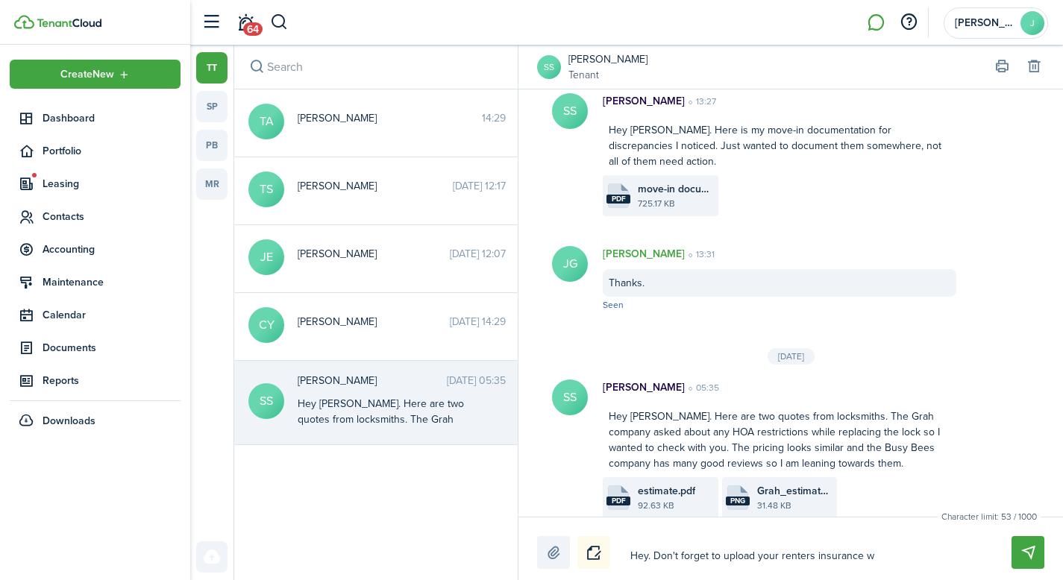
type textarea "Hey. Don't forget to upload your renters insurance wi"
type textarea "Hey. Don't forget to upload your renters insurance wit"
type textarea "Hey. Don't forget to upload your renters insurance with"
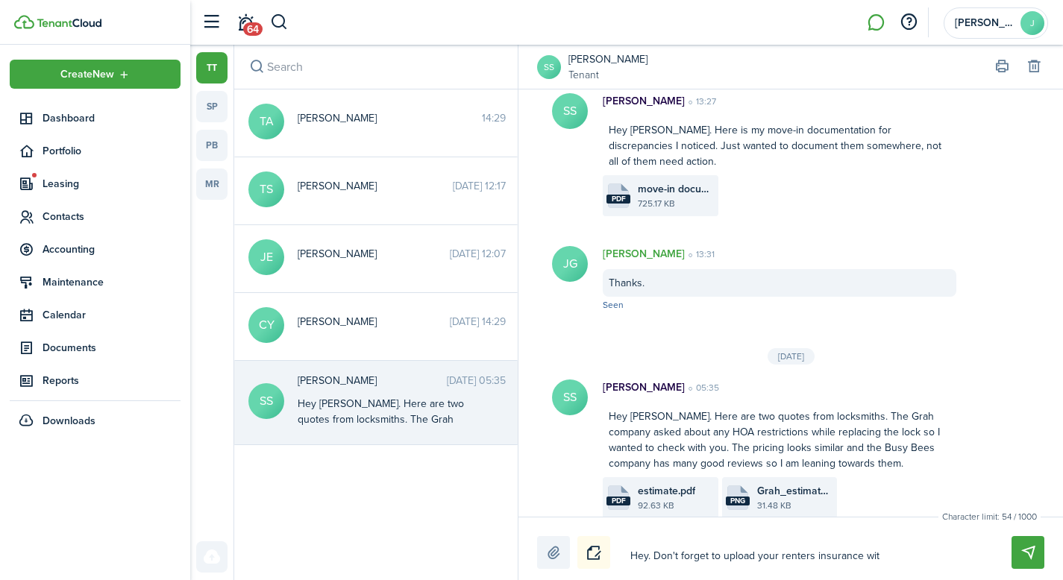
type textarea "Hey. Don't forget to upload your renters insurance with"
type textarea "Hey. Don't forget to upload your renters insurance with m"
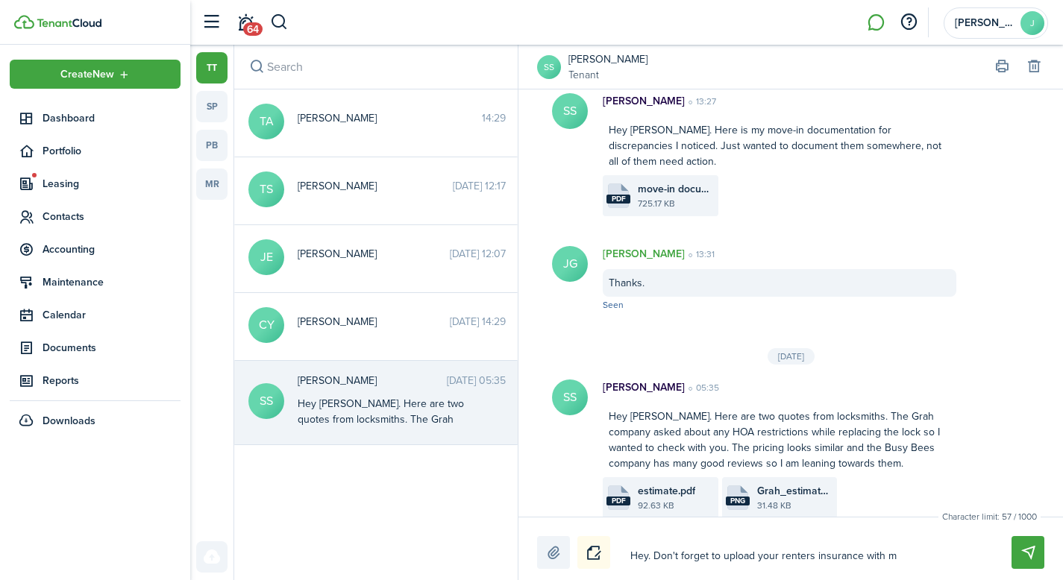
type textarea "Hey. Don't forget to upload your renters insurance with my"
type textarea "Hey. Don't forget to upload your renters insurance with my a"
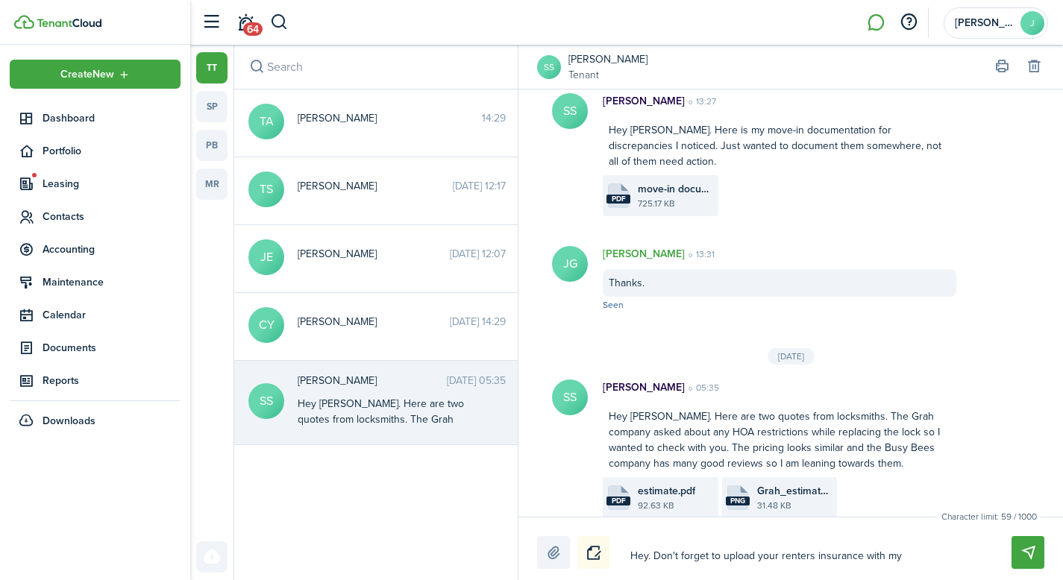
type textarea "Hey. Don't forget to upload your renters insurance with my a"
type textarea "Hey. Don't forget to upload your renters insurance with my as"
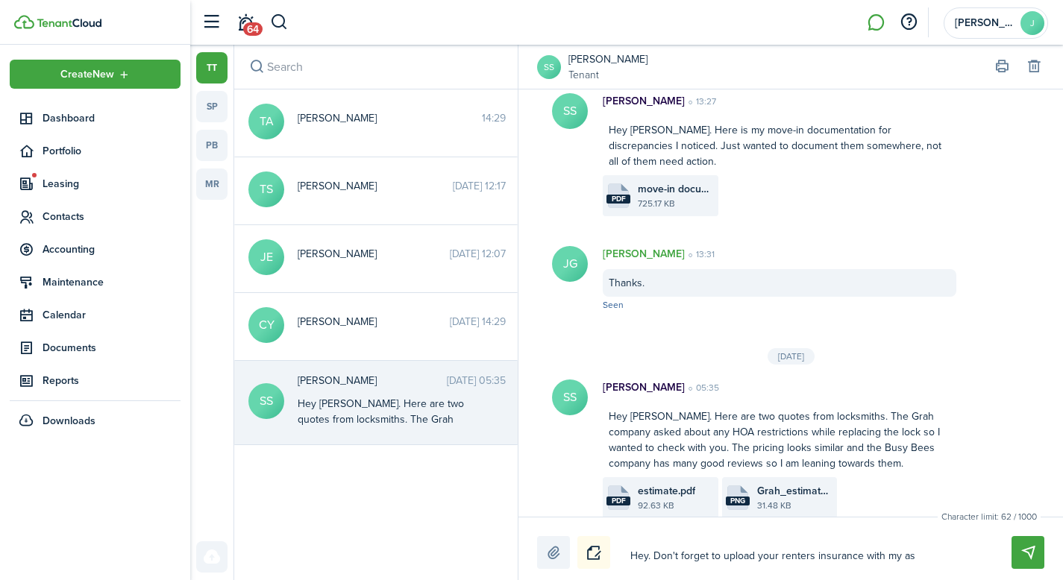
type textarea "Hey. Don't forget to upload your renters insurance with my as a"
type textarea "Hey. Don't forget to upload your renters insurance with my as a p"
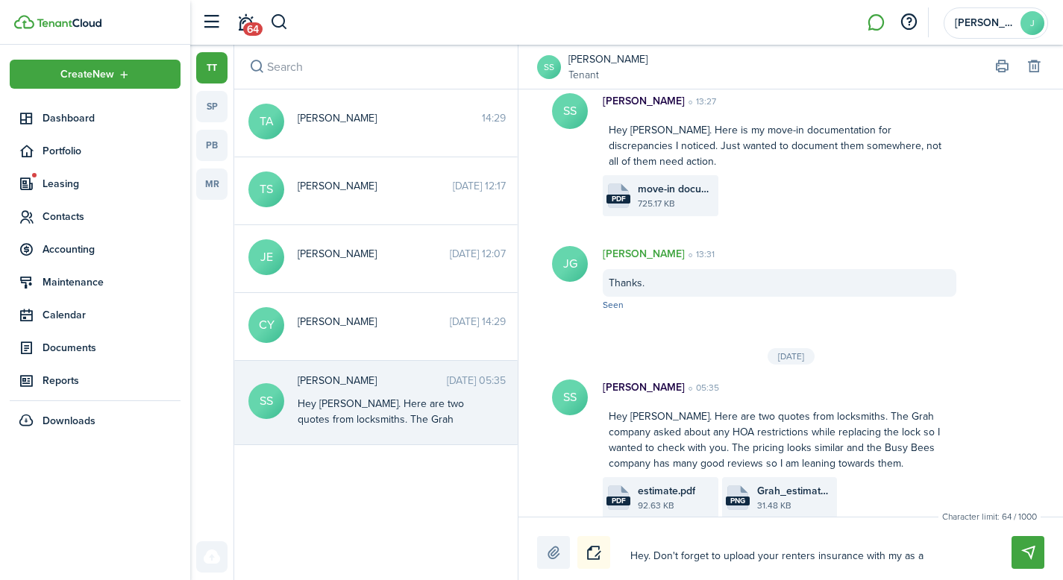
type textarea "Hey. Don't forget to upload your renters insurance with my as a p"
type textarea "Hey. Don't forget to upload your renters insurance with my as a pa"
type textarea "Hey. Don't forget to upload your renters insurance with my as a pay"
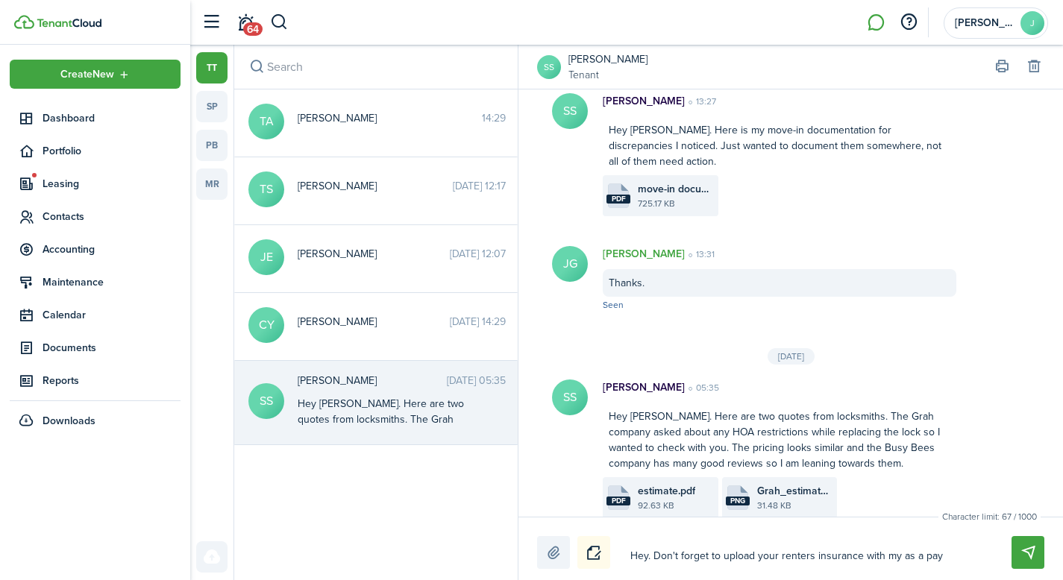
type textarea "Hey. Don't forget to upload your renters insurance with my as a paye"
type textarea "Hey. Don't forget to upload your renters insurance with my as a payee"
type textarea "Hey. Don't forget to upload your renters insurance with m as a payee"
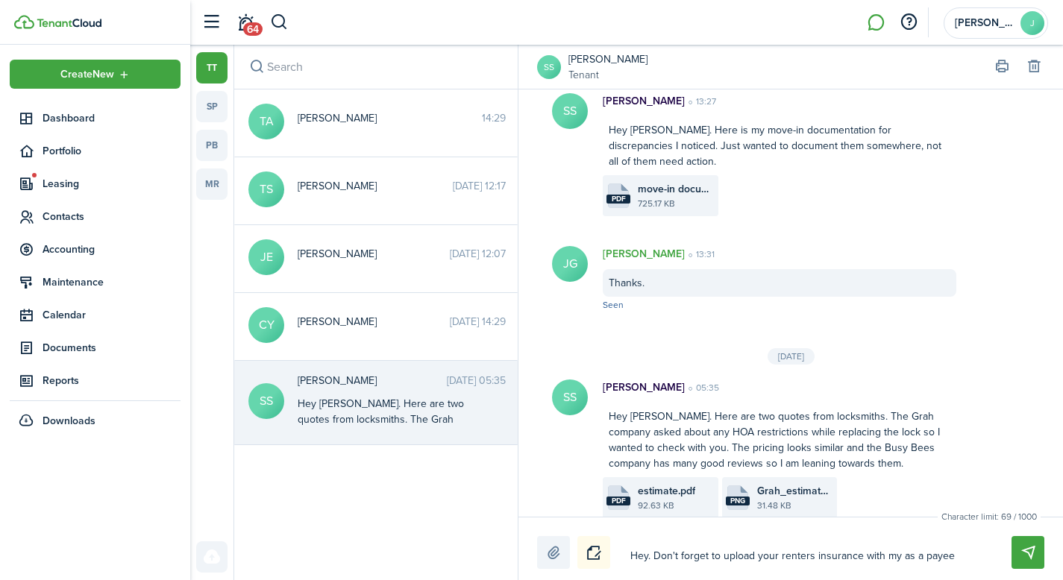
type textarea "Hey. Don't forget to upload your renters insurance with m as a payee"
type textarea "Hey. Don't forget to upload your renters insurance with me as a payee"
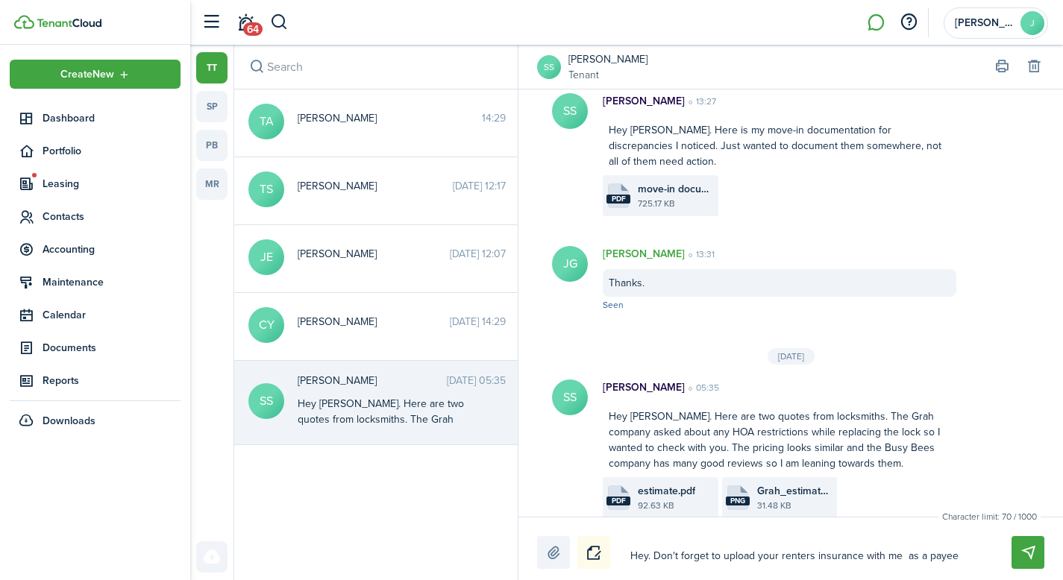
type textarea "Hey. Don't forget to upload your renters insurance with me l as a payee"
type textarea "Hey. Don't forget to upload your renters insurance with me li as a payee"
type textarea "Hey. Don't forget to upload your renters insurance with me lis as a payee"
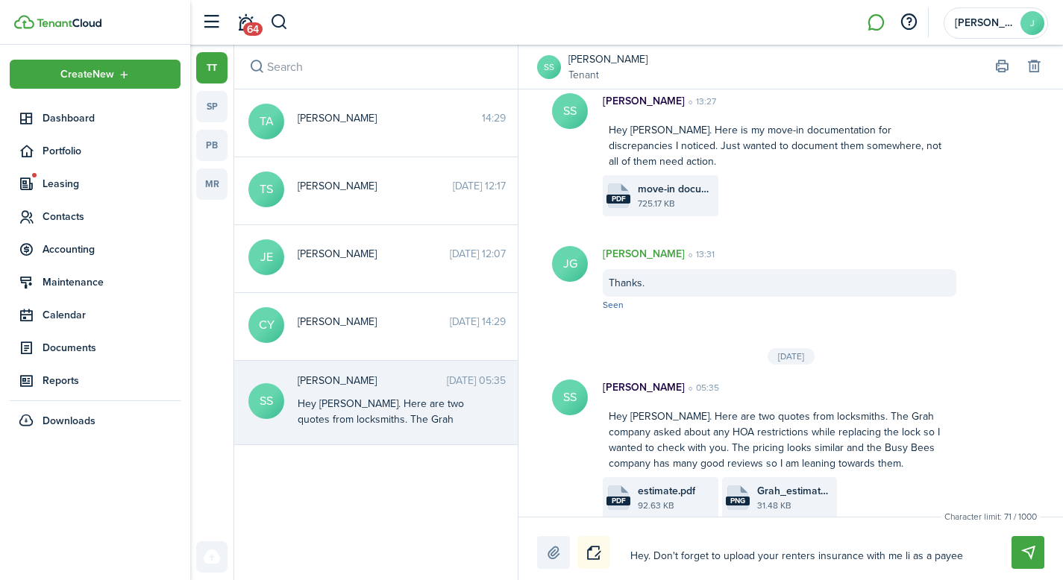
type textarea "Hey. Don't forget to upload your renters insurance with me lis as a payee"
type textarea "Hey. Don't forget to upload your renters insurance with me list as a payee"
type textarea "Hey. Don't forget to upload your renters insurance with me liste as a payee"
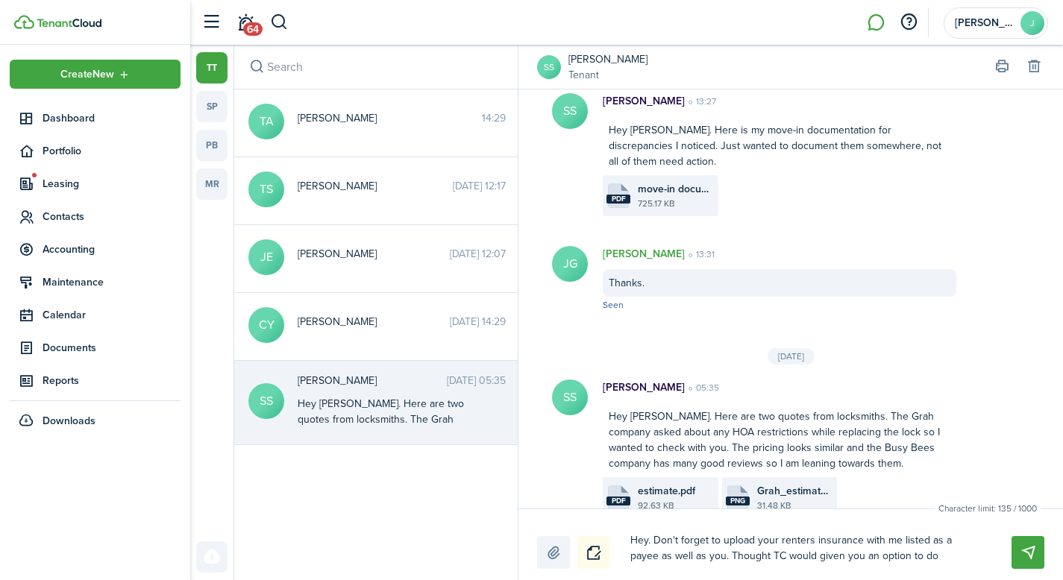
click at [824, 557] on textarea "Hey. Don't forget to upload your renters insurance with me listed as a payee as…" at bounding box center [803, 548] width 357 height 41
drag, startPoint x: 844, startPoint y: 557, endPoint x: 935, endPoint y: 557, distance: 91.0
click at [935, 557] on textarea "Hey. Don't forget to upload your renters insurance with me listed as a payee as…" at bounding box center [803, 548] width 357 height 41
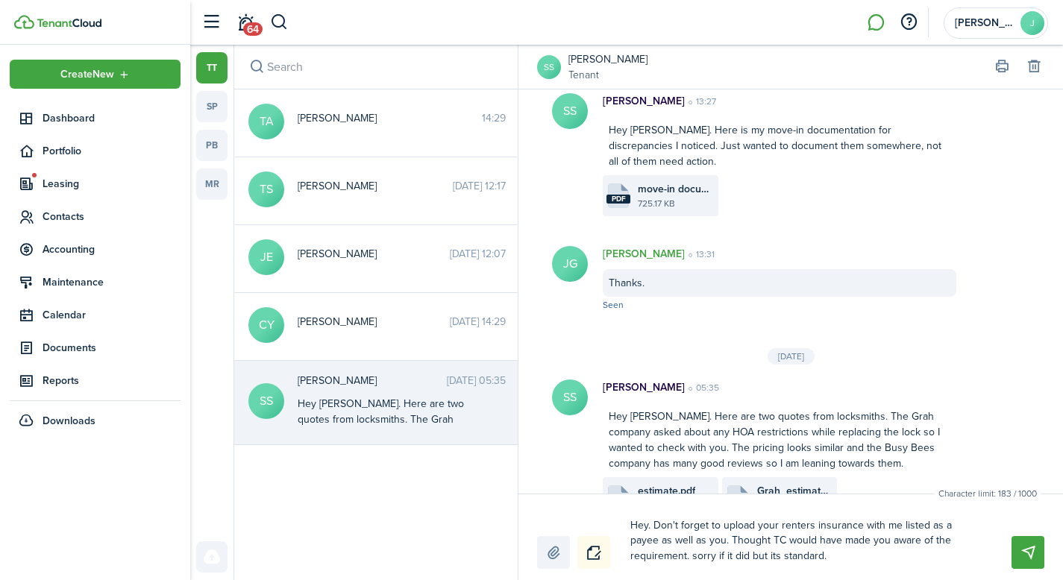
drag, startPoint x: 692, startPoint y: 555, endPoint x: 715, endPoint y: 556, distance: 23.1
click at [715, 556] on textarea "Hey. Don't forget to upload your renters insurance with me listed as a payee as…" at bounding box center [803, 541] width 357 height 56
click at [772, 560] on textarea "Hey. Don't forget to upload your renters insurance with me listed as a payee as…" at bounding box center [803, 541] width 357 height 56
click at [896, 557] on textarea "Hey. Don't forget to upload your renters insurance with me listed as a payee as…" at bounding box center [803, 541] width 357 height 56
click at [815, 554] on textarea "Hey. Don't forget to upload your renters insurance with me listed as a payee as…" at bounding box center [803, 541] width 357 height 56
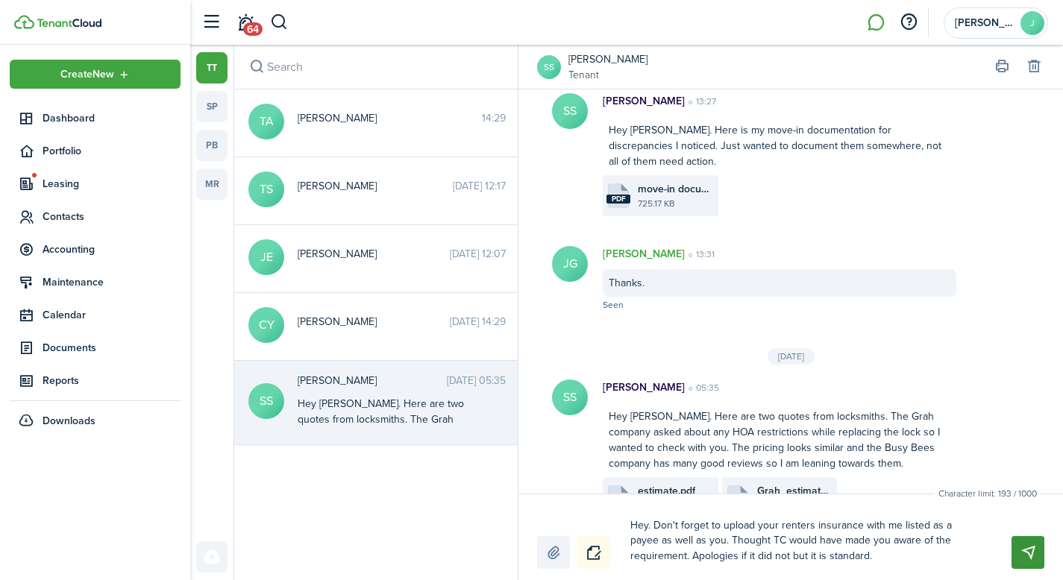
click at [1027, 559] on button "Send" at bounding box center [1028, 552] width 33 height 33
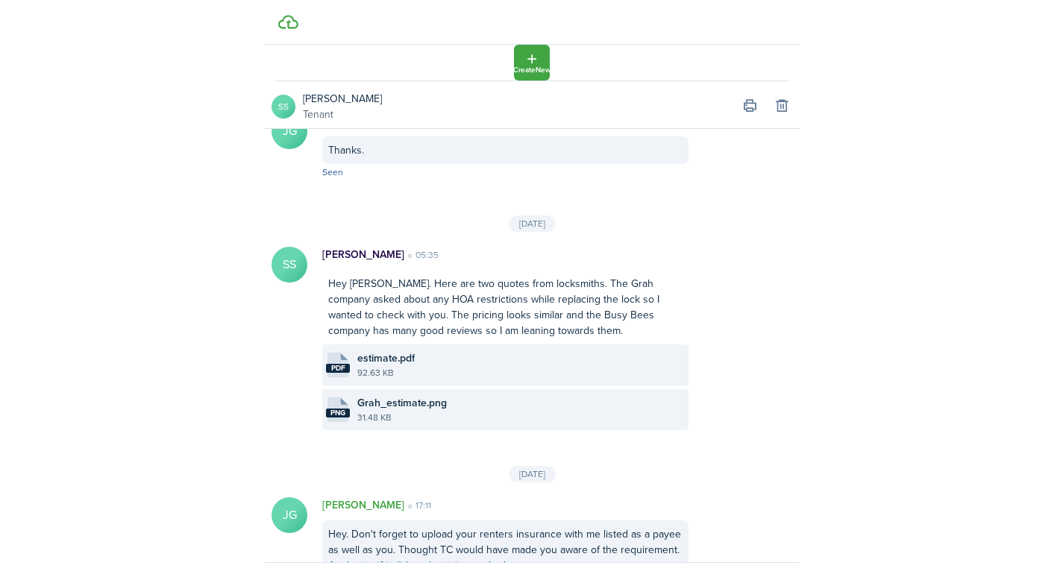
scroll to position [645, 0]
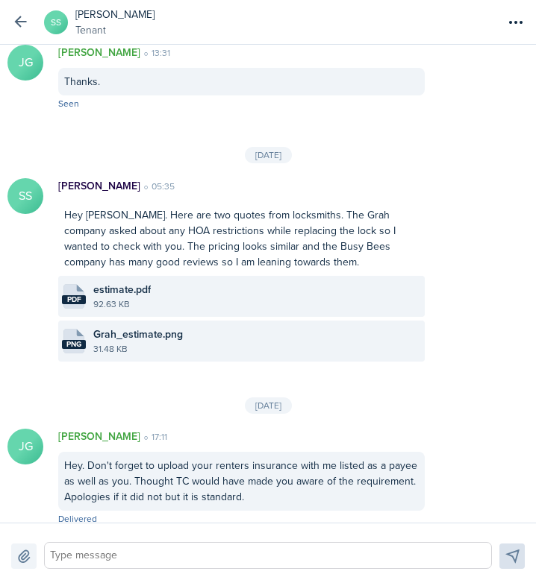
click at [13, 22] on button "button" at bounding box center [19, 22] width 25 height 25
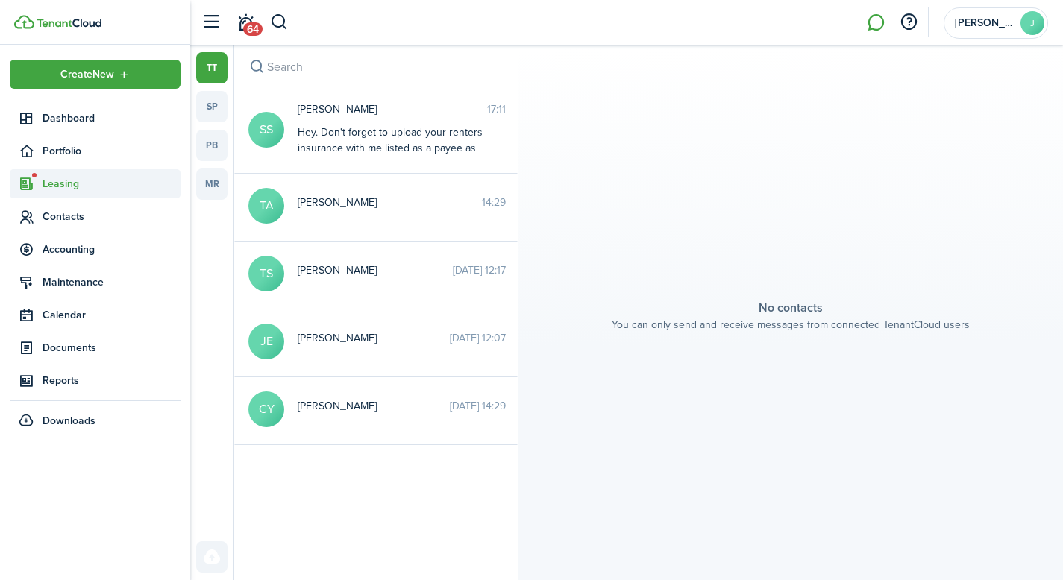
click at [77, 183] on span "Leasing" at bounding box center [112, 184] width 138 height 16
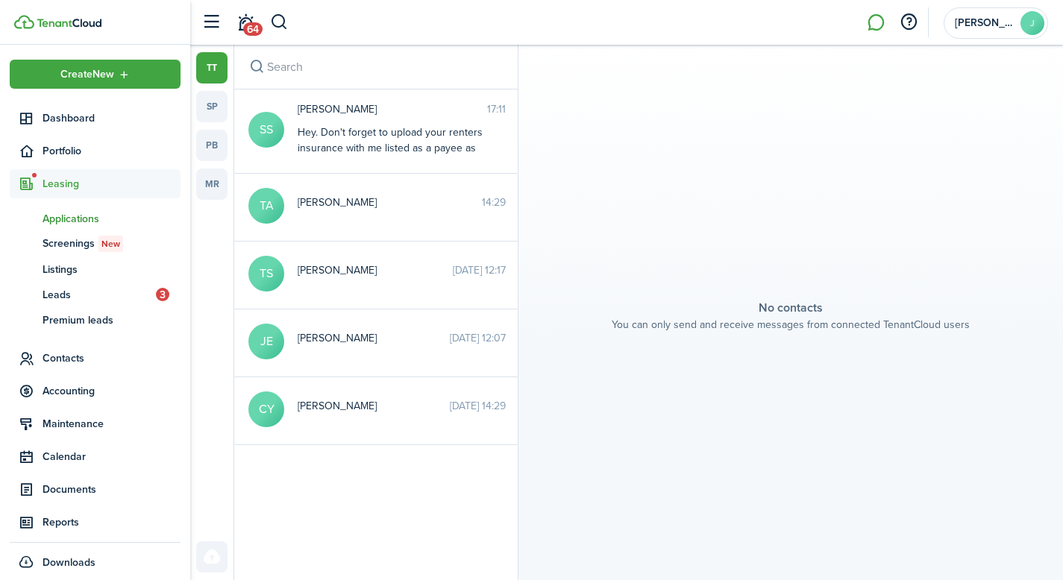
click at [75, 213] on span "Applications" at bounding box center [112, 219] width 138 height 16
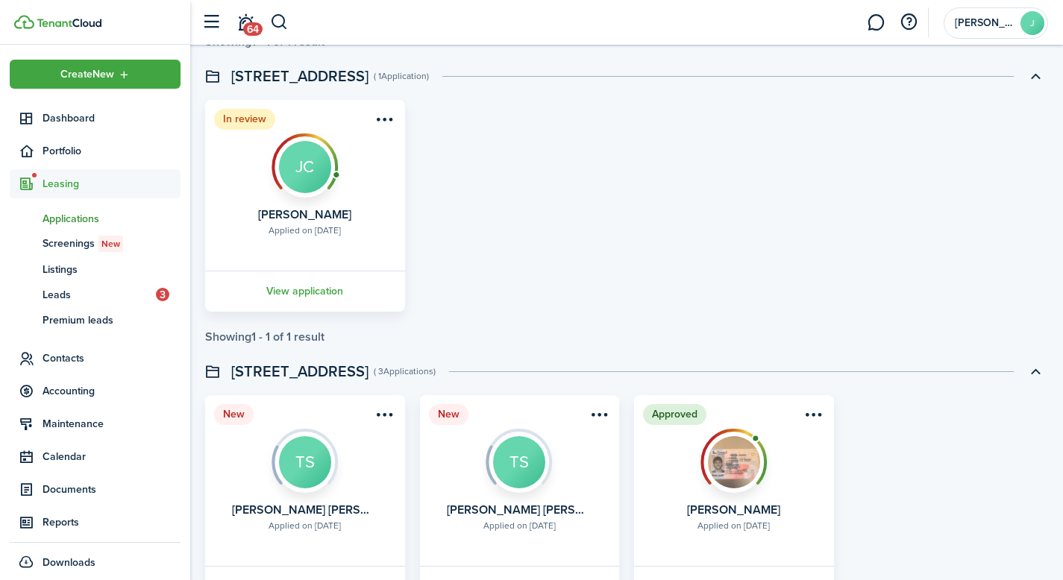
scroll to position [448, 0]
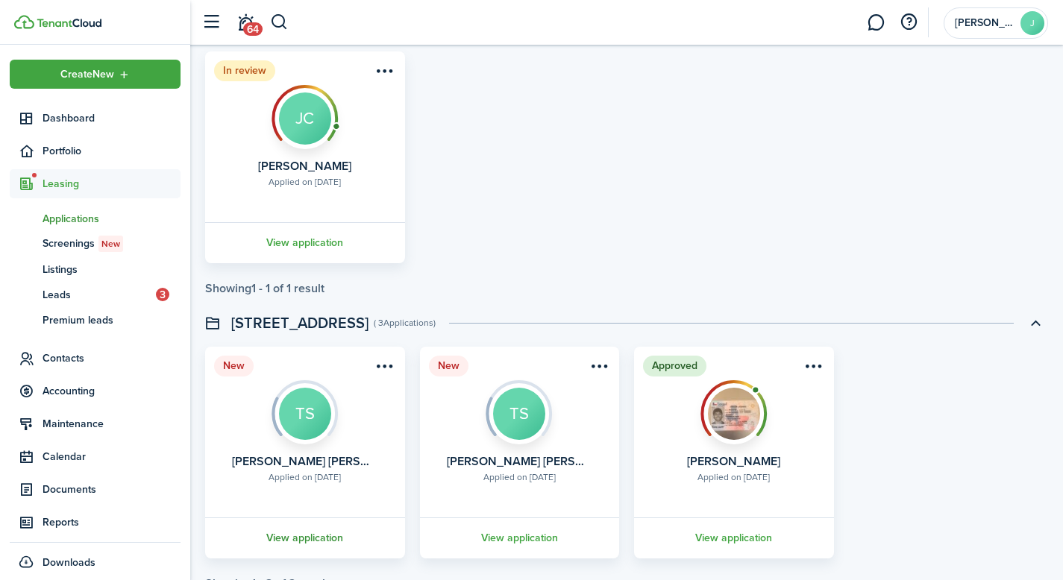
click at [341, 538] on link "View application" at bounding box center [305, 538] width 204 height 41
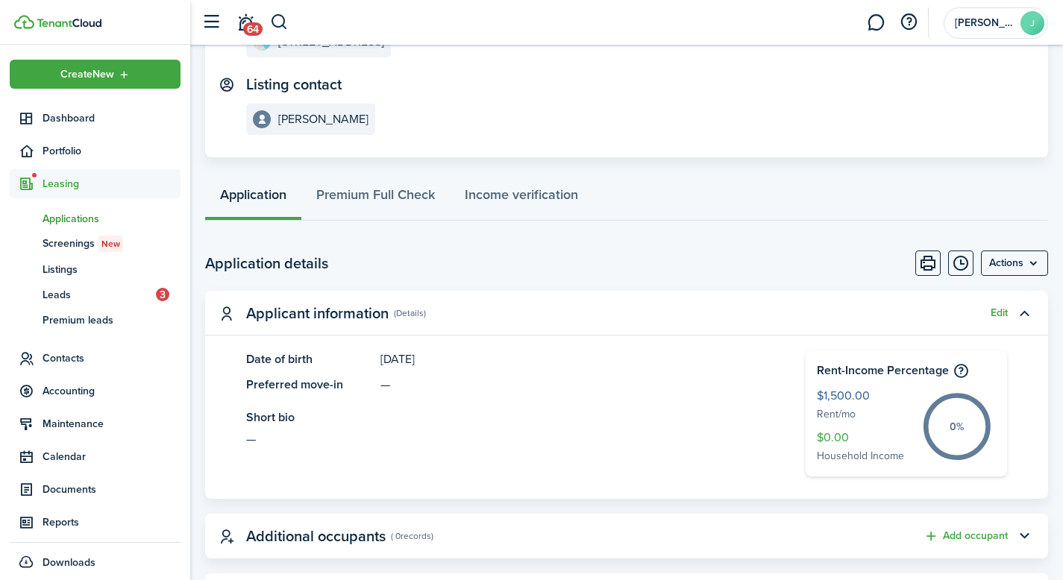
scroll to position [224, 0]
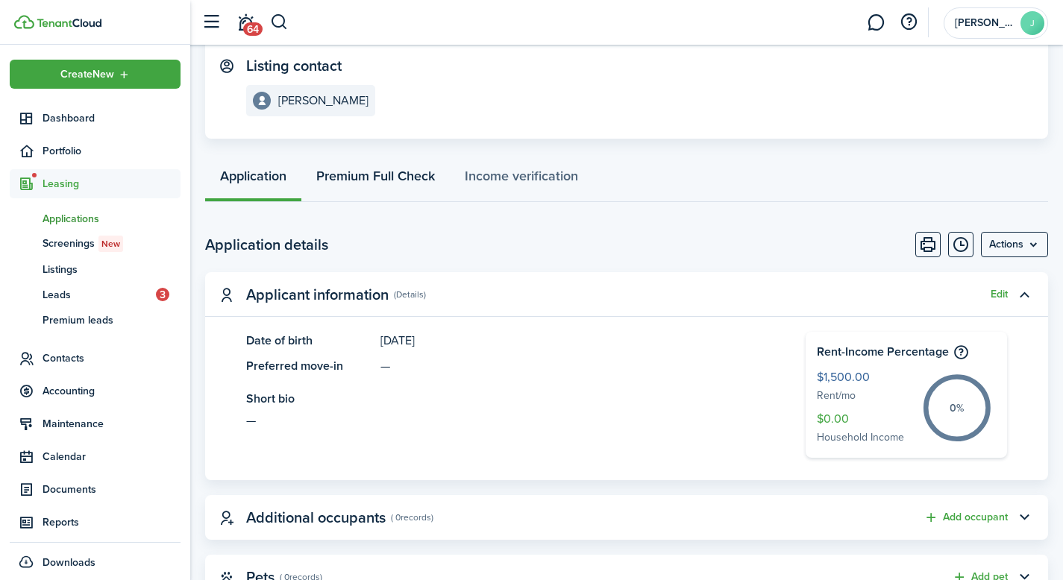
click at [405, 182] on link "Premium Full Check" at bounding box center [375, 179] width 148 height 45
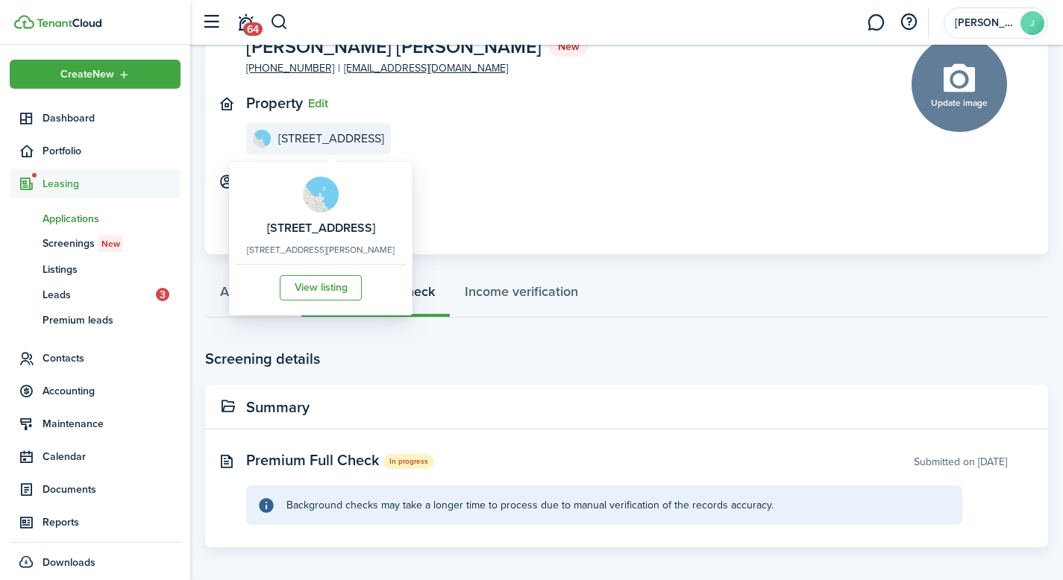
scroll to position [109, 0]
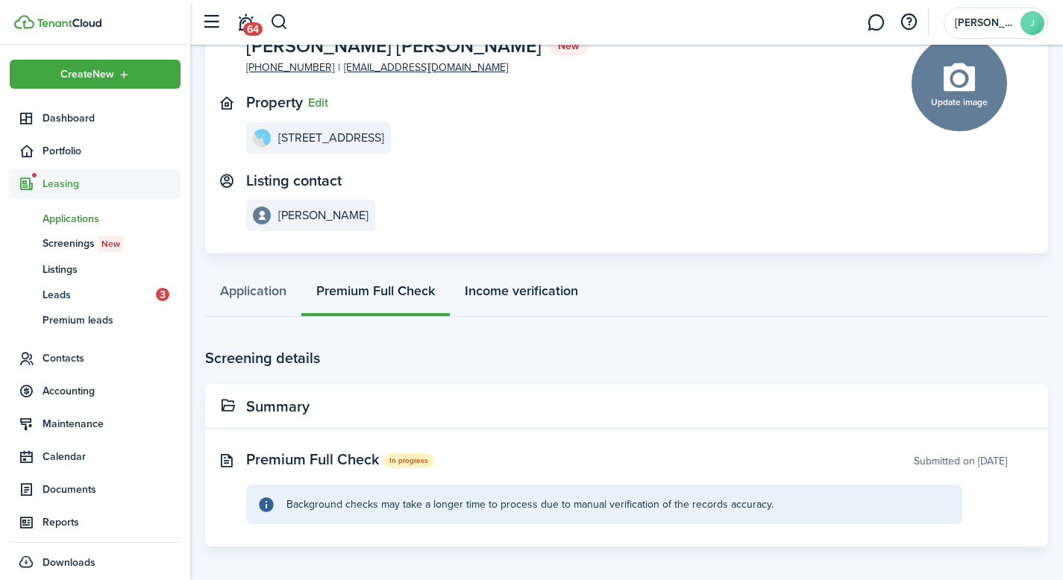
click at [558, 289] on link "Income verification" at bounding box center [521, 294] width 143 height 45
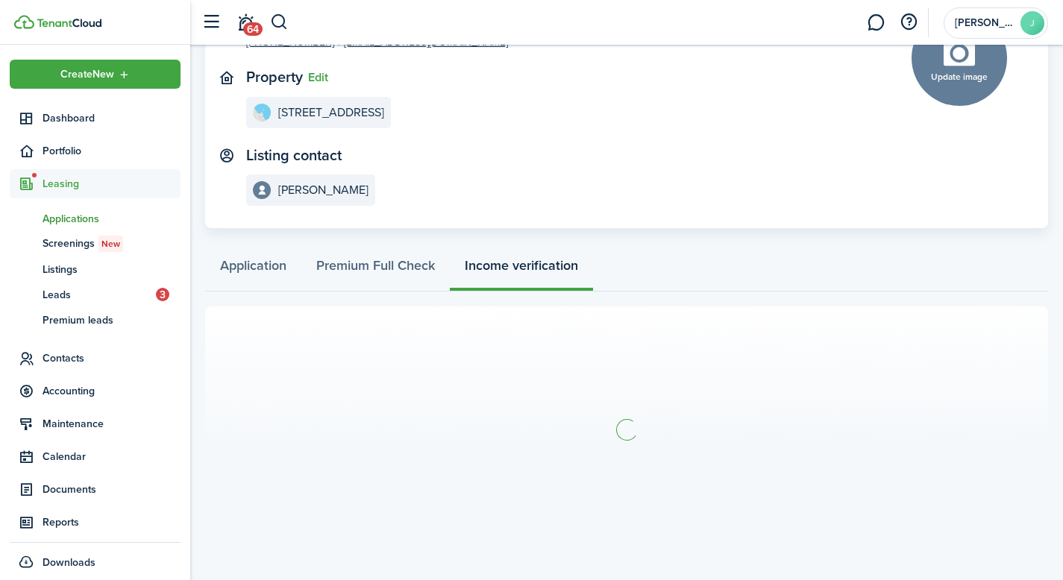
scroll to position [140, 0]
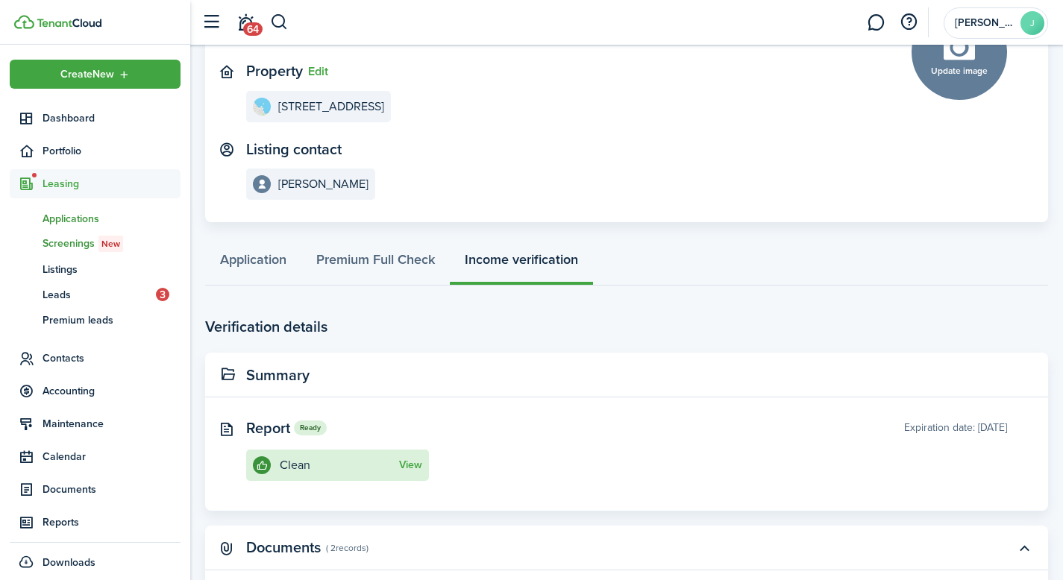
click at [70, 240] on span "Screenings New" at bounding box center [112, 244] width 138 height 16
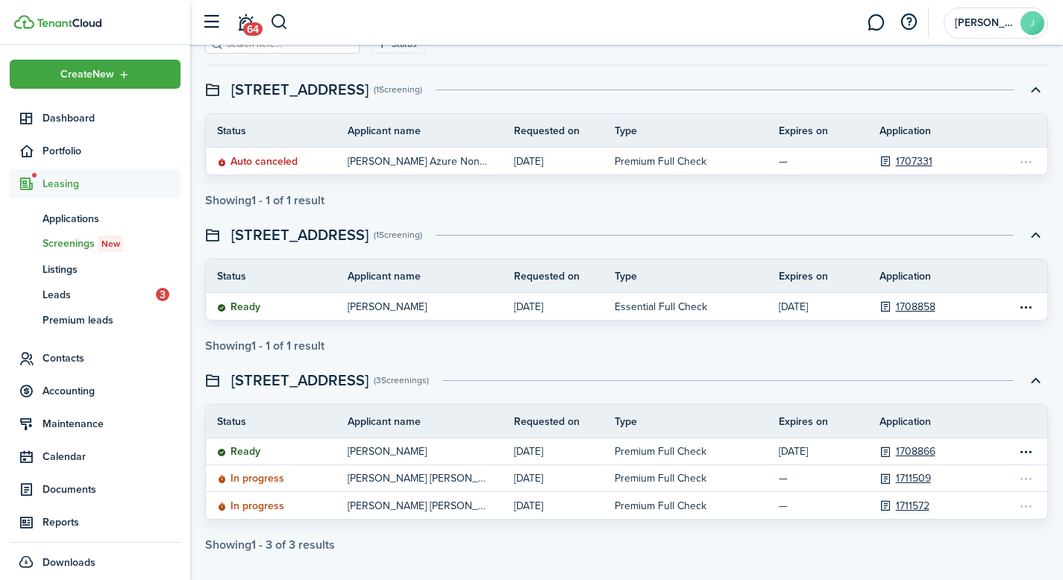
scroll to position [103, 0]
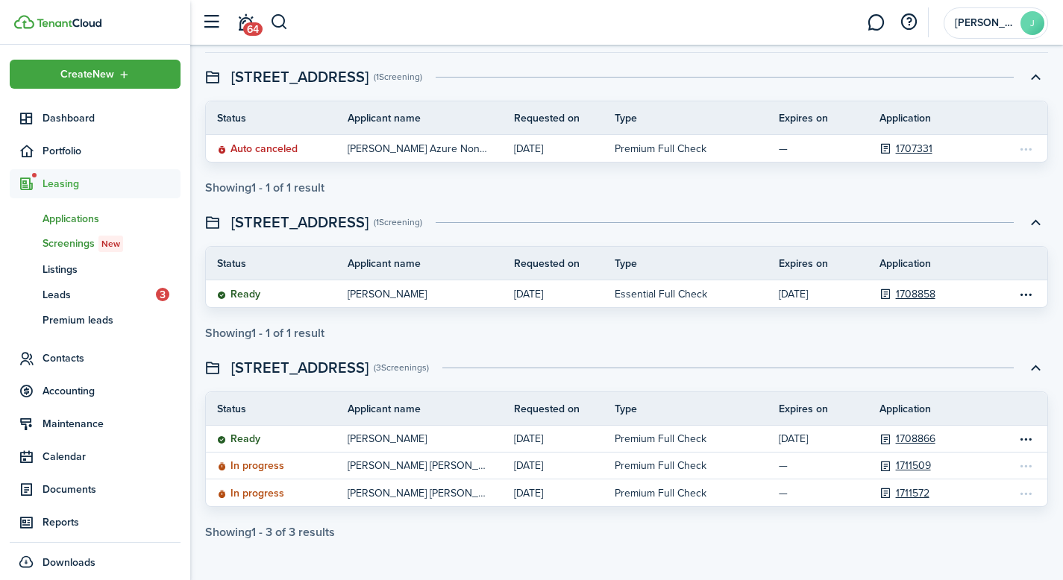
click at [83, 222] on span "Applications" at bounding box center [112, 219] width 138 height 16
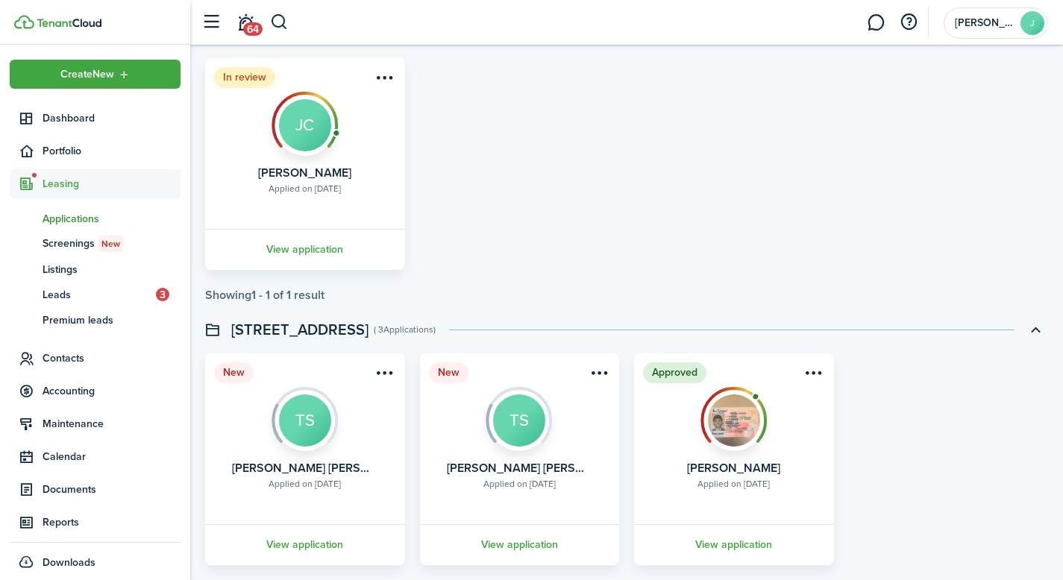
scroll to position [522, 0]
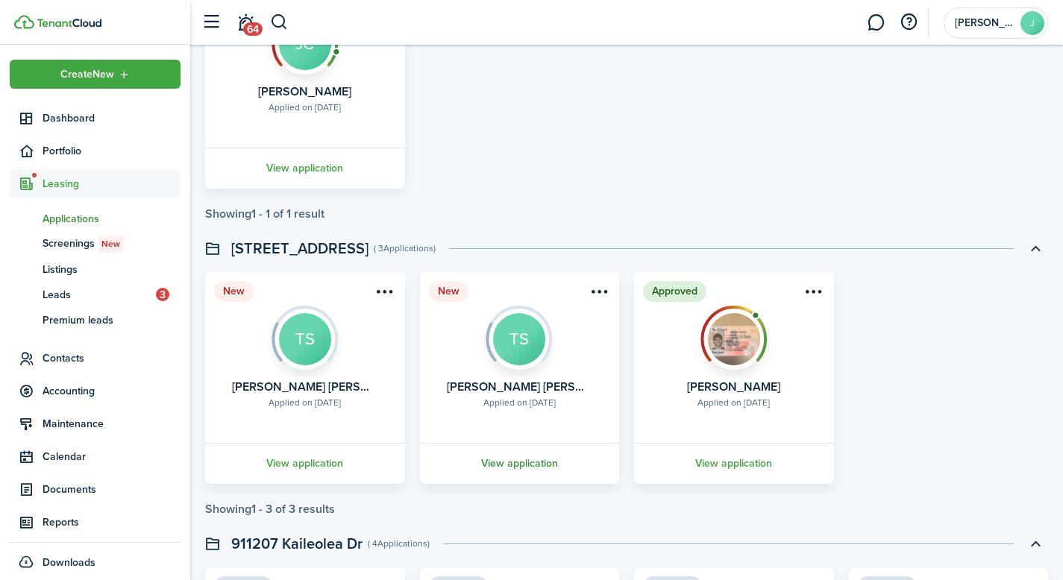
click at [527, 465] on link "View application" at bounding box center [520, 463] width 204 height 41
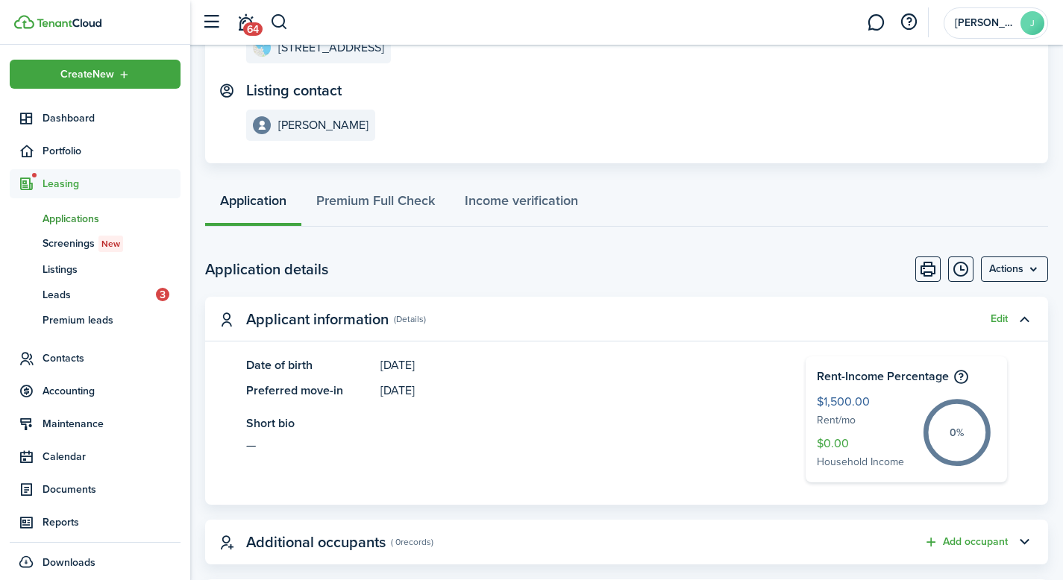
scroll to position [224, 0]
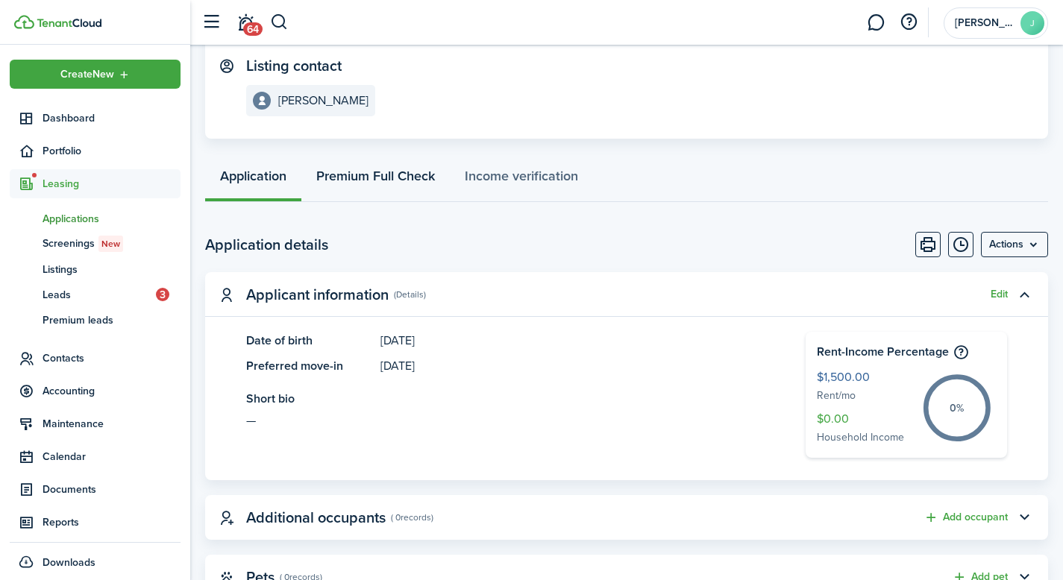
click at [383, 173] on link "Premium Full Check" at bounding box center [375, 179] width 148 height 45
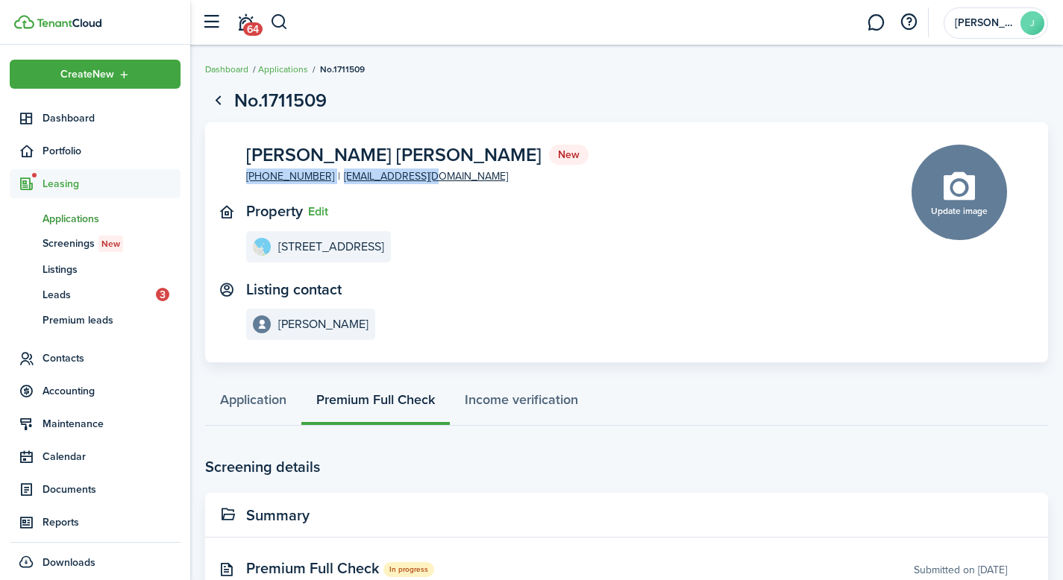
drag, startPoint x: 455, startPoint y: 180, endPoint x: 433, endPoint y: 188, distance: 23.1
click at [412, 184] on panel-main-section "[PERSON_NAME] [PERSON_NAME] New [PHONE_NUMBER] [EMAIL_ADDRESS][DOMAIN_NAME]" at bounding box center [556, 165] width 621 height 40
click at [482, 191] on panel-main-inner "[PERSON_NAME] [PERSON_NAME] New [PHONE_NUMBER] [EMAIL_ADDRESS][DOMAIN_NAME] Pro…" at bounding box center [556, 243] width 621 height 196
drag, startPoint x: 469, startPoint y: 181, endPoint x: 445, endPoint y: 178, distance: 23.3
click at [454, 178] on panel-main-section "[PERSON_NAME] [PERSON_NAME] New [PHONE_NUMBER] [EMAIL_ADDRESS][DOMAIN_NAME]" at bounding box center [556, 165] width 621 height 40
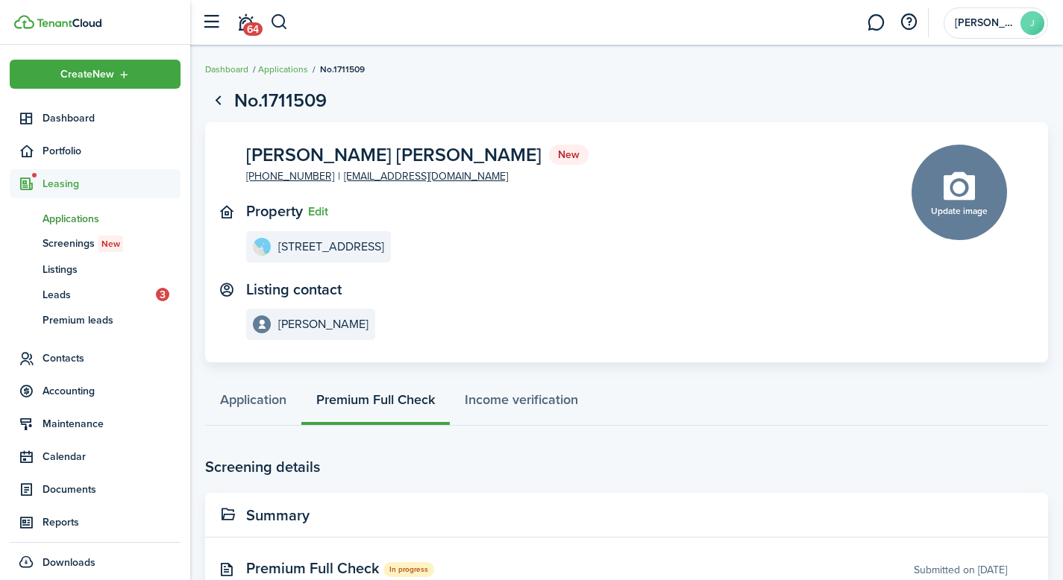
click at [454, 178] on panel-main-section "[PERSON_NAME] [PERSON_NAME] New [PHONE_NUMBER] [EMAIL_ADDRESS][DOMAIN_NAME]" at bounding box center [556, 165] width 621 height 40
drag, startPoint x: 450, startPoint y: 176, endPoint x: 428, endPoint y: 177, distance: 22.4
click at [425, 177] on panel-main-content "[PERSON_NAME] [PERSON_NAME] New [PHONE_NUMBER] [EMAIL_ADDRESS][DOMAIN_NAME]" at bounding box center [417, 165] width 342 height 40
click at [466, 179] on panel-main-section "[PERSON_NAME] [PERSON_NAME] New [PHONE_NUMBER] [EMAIL_ADDRESS][DOMAIN_NAME]" at bounding box center [556, 165] width 621 height 40
click at [408, 178] on link "[EMAIL_ADDRESS][DOMAIN_NAME]" at bounding box center [426, 177] width 164 height 16
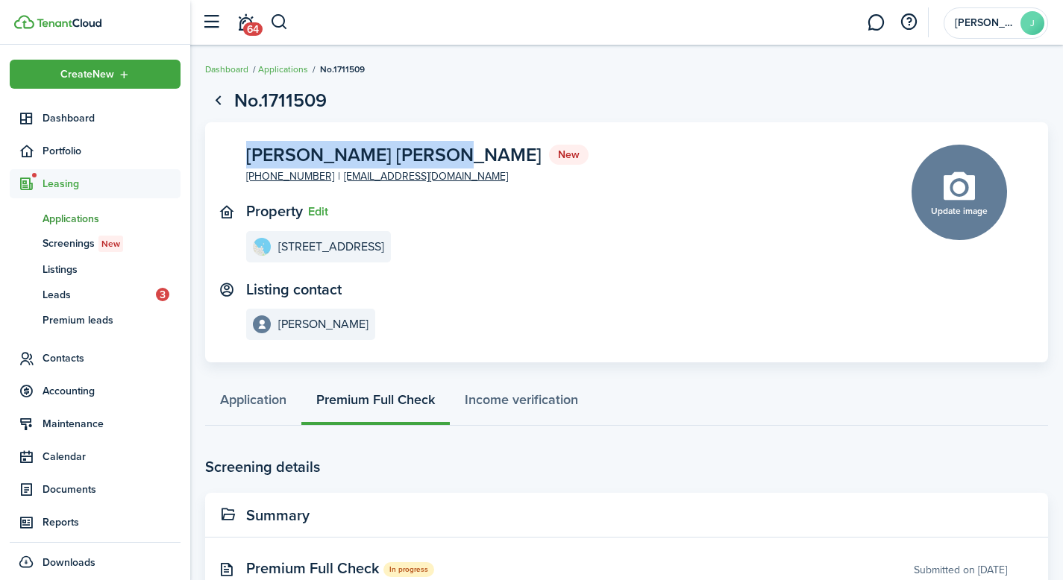
drag, startPoint x: 247, startPoint y: 154, endPoint x: 403, endPoint y: 147, distance: 156.1
click at [403, 147] on span "[PERSON_NAME] [PERSON_NAME]" at bounding box center [393, 154] width 295 height 19
copy span "[PERSON_NAME] [PERSON_NAME]"
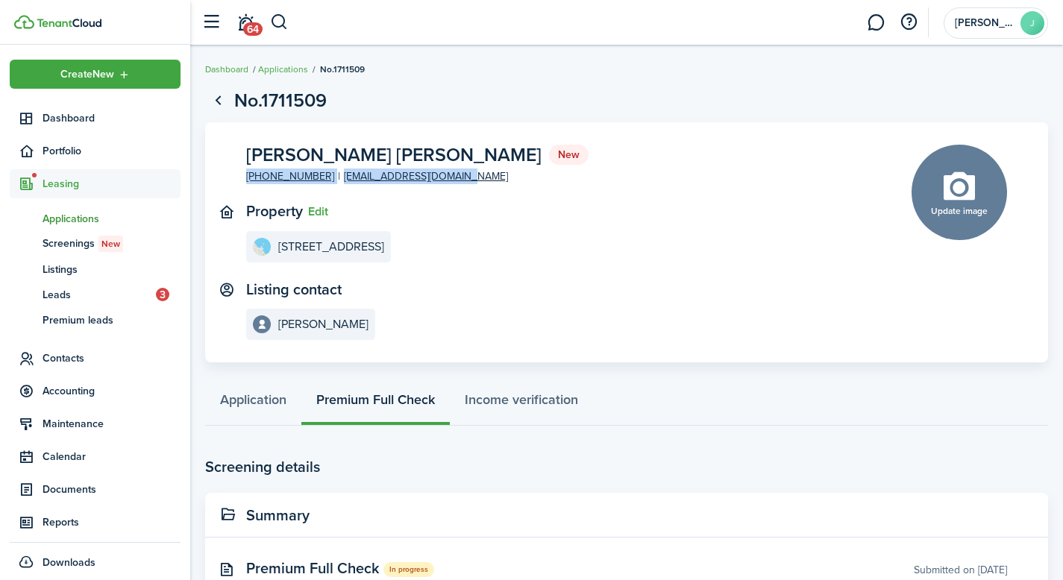
drag, startPoint x: 480, startPoint y: 184, endPoint x: 445, endPoint y: 178, distance: 36.3
click at [445, 178] on panel-main-section "[PERSON_NAME] [PERSON_NAME] New [PHONE_NUMBER] [EMAIL_ADDRESS][DOMAIN_NAME]" at bounding box center [556, 165] width 621 height 40
click at [465, 176] on panel-main-section "[PERSON_NAME] [PERSON_NAME] New [PHONE_NUMBER] [EMAIL_ADDRESS][DOMAIN_NAME]" at bounding box center [556, 165] width 621 height 40
drag, startPoint x: 463, startPoint y: 193, endPoint x: 462, endPoint y: 179, distance: 14.2
click at [462, 179] on panel-main-inner "[PERSON_NAME] [PERSON_NAME] New [PHONE_NUMBER] [EMAIL_ADDRESS][DOMAIN_NAME] Pro…" at bounding box center [556, 243] width 621 height 196
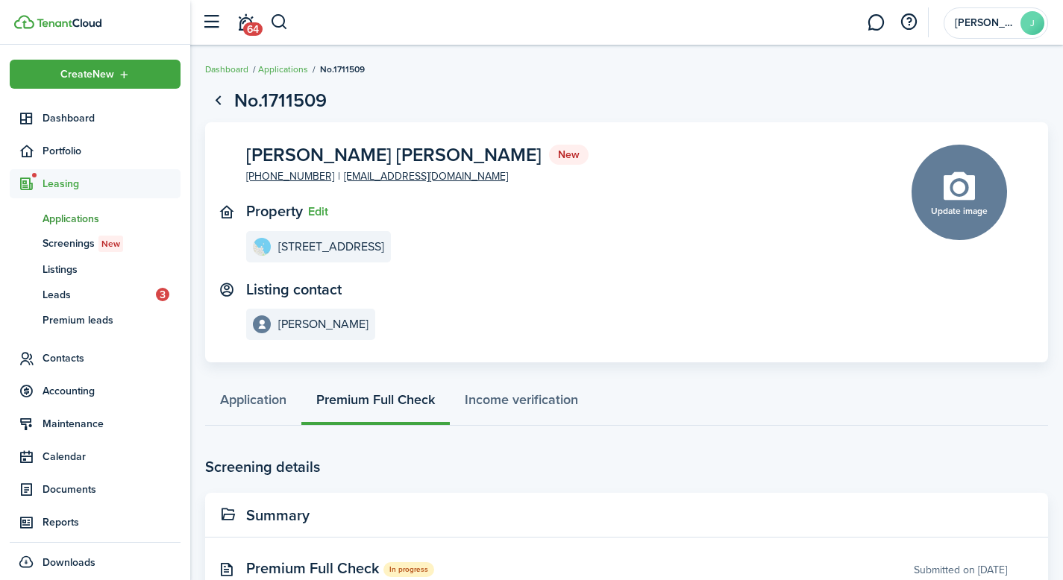
click at [462, 179] on panel-main-section "[PERSON_NAME] [PERSON_NAME] New [PHONE_NUMBER] [EMAIL_ADDRESS][DOMAIN_NAME]" at bounding box center [556, 165] width 621 height 40
copy e-contact-info "[EMAIL_ADDRESS][DOMAIN_NAME]"
drag, startPoint x: 326, startPoint y: 171, endPoint x: 433, endPoint y: 178, distance: 107.6
click at [433, 178] on e-contact-info "[PHONE_NUMBER] [EMAIL_ADDRESS][DOMAIN_NAME]" at bounding box center [377, 177] width 262 height 16
